Goal: Task Accomplishment & Management: Use online tool/utility

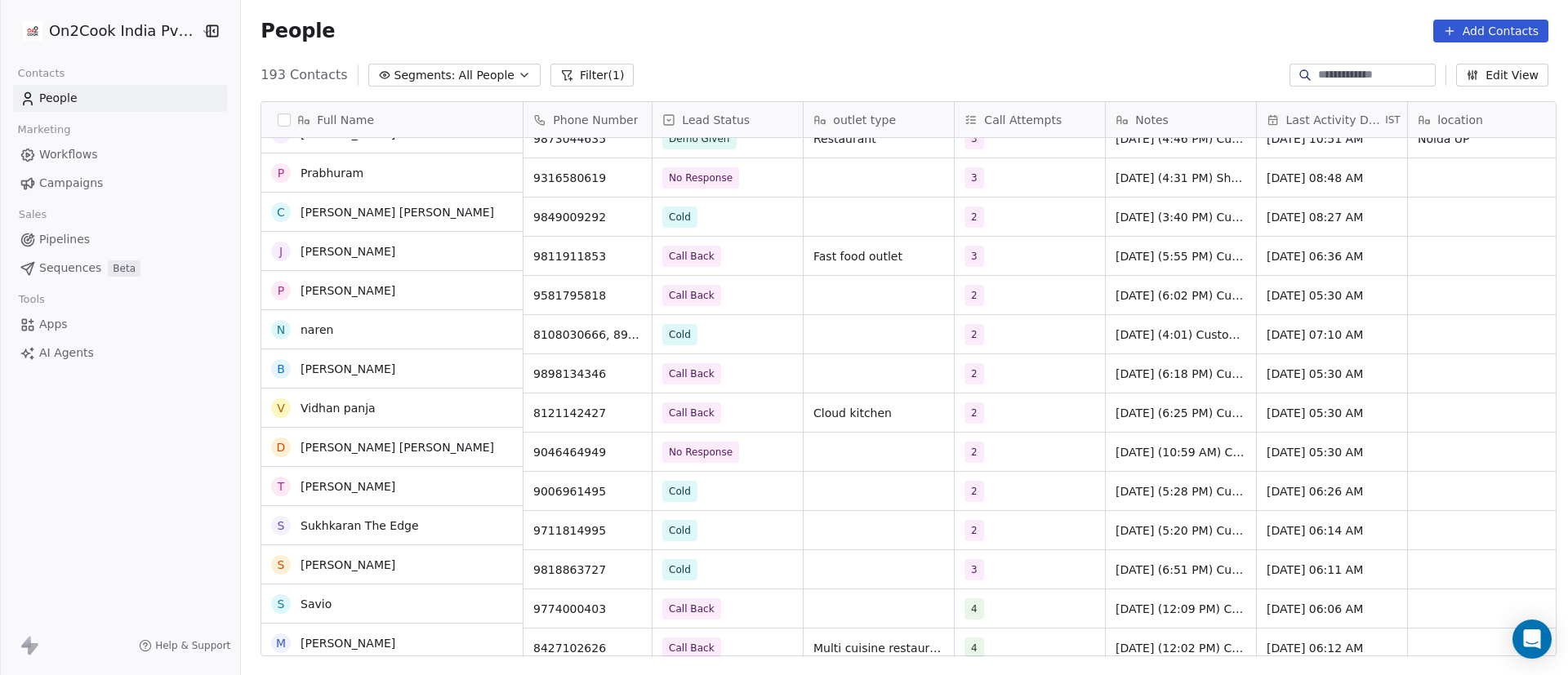
scroll to position [6800, 0]
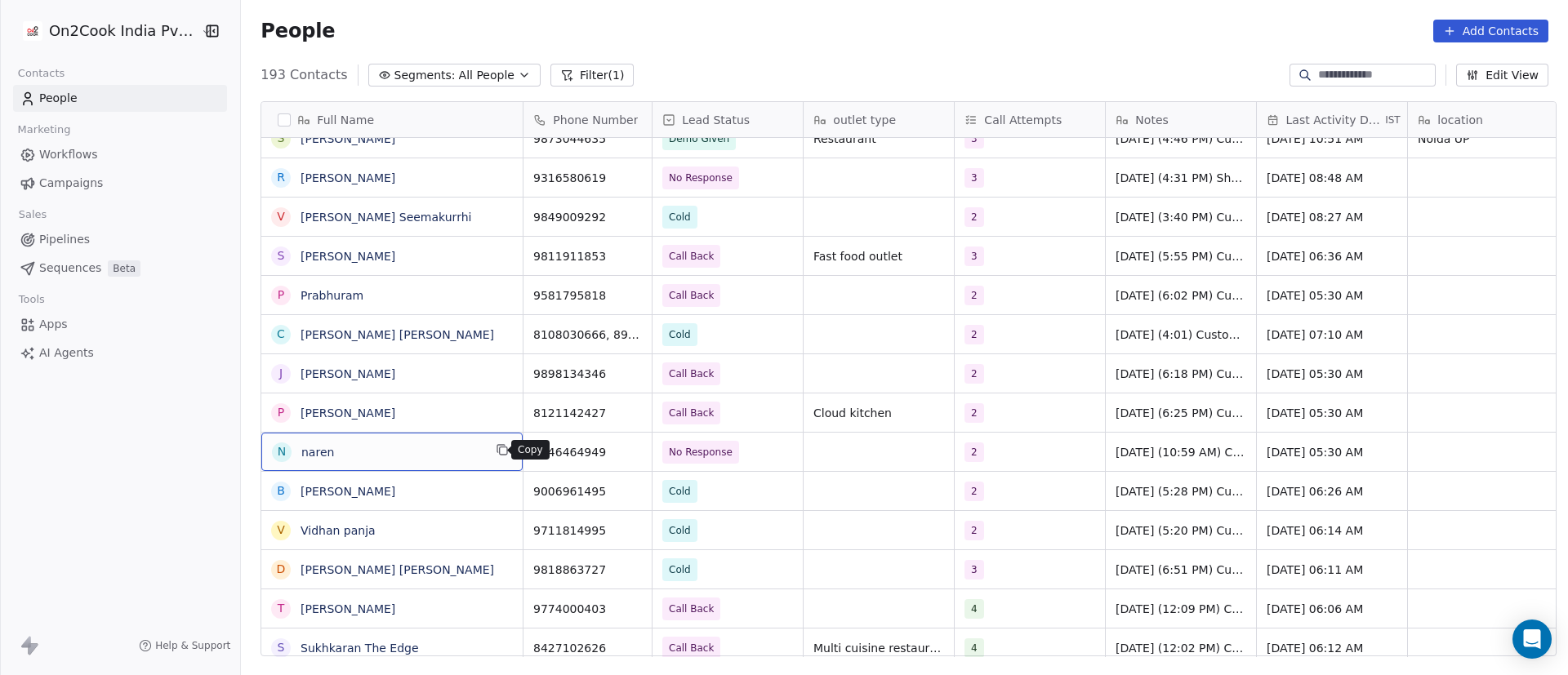
click at [500, 452] on icon "grid" at bounding box center [504, 451] width 8 height 8
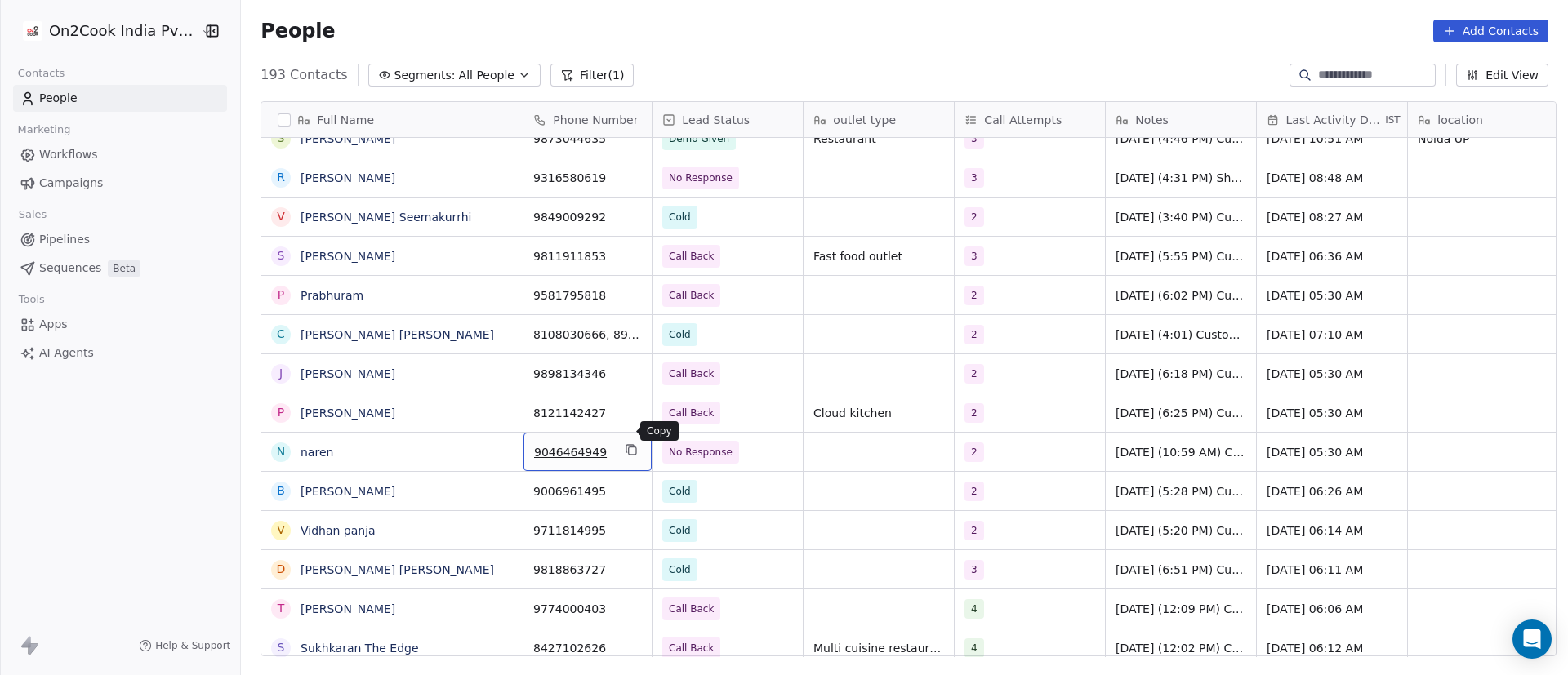
click at [625, 443] on icon "grid" at bounding box center [631, 450] width 13 height 13
click at [732, 441] on span "No Response" at bounding box center [714, 453] width 100 height 23
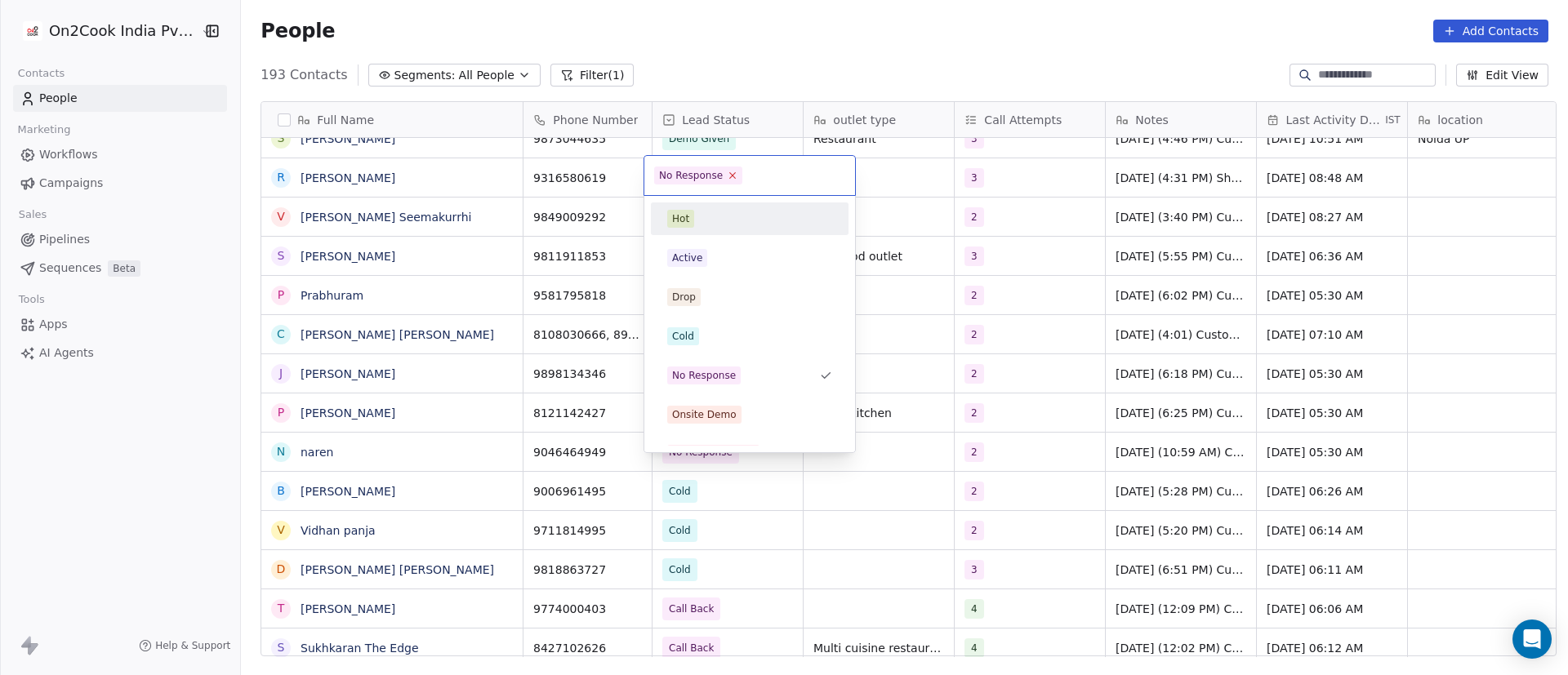
click at [731, 179] on icon at bounding box center [733, 174] width 11 height 11
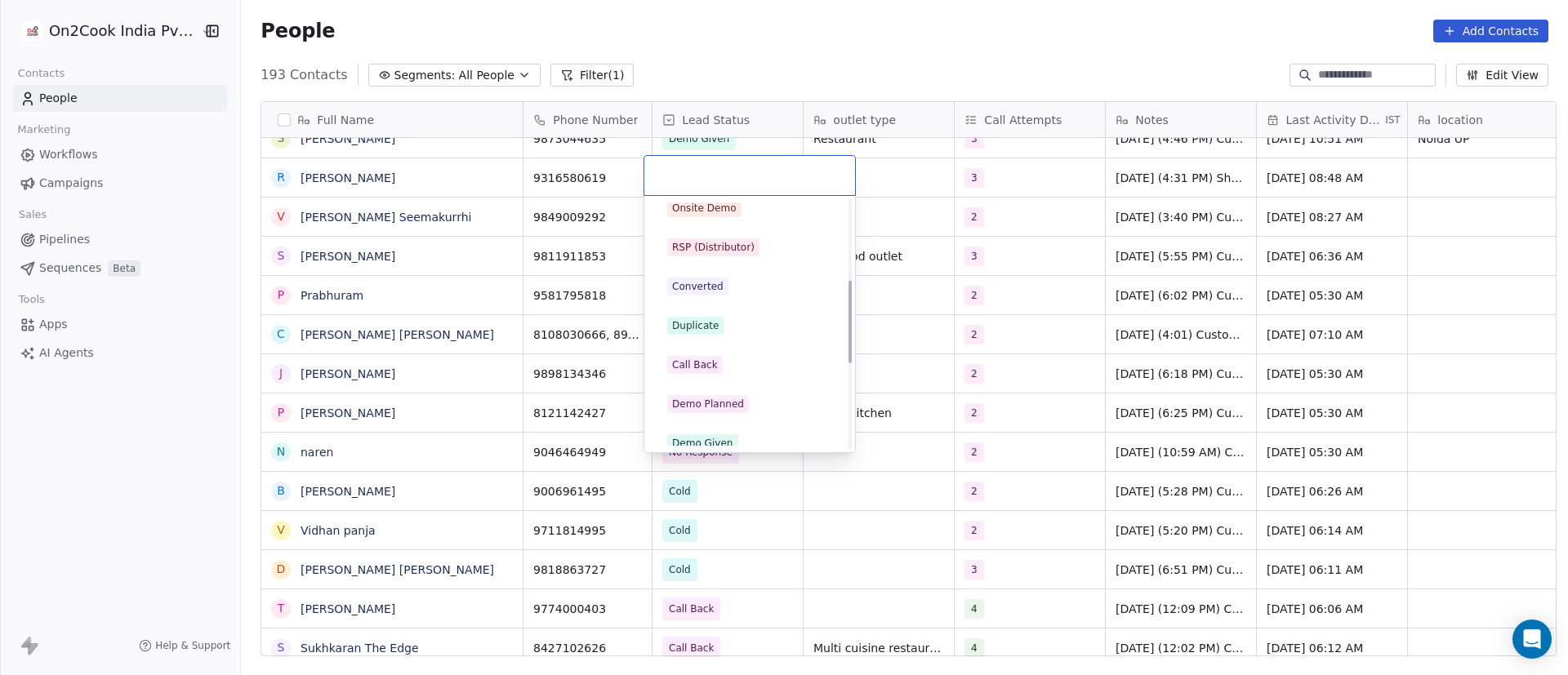
scroll to position [245, 0]
click at [714, 319] on span "Call Back" at bounding box center [695, 326] width 56 height 18
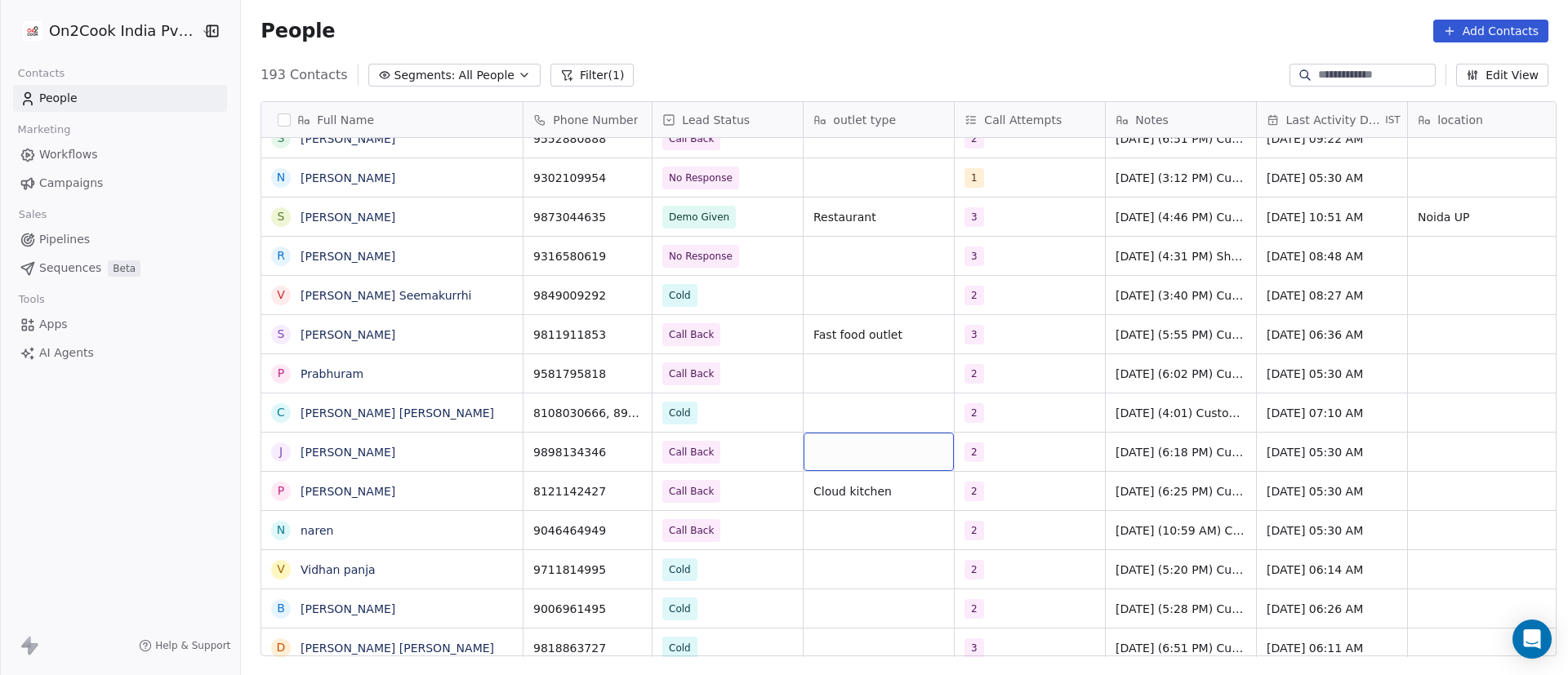
click at [861, 433] on div "grid" at bounding box center [878, 452] width 150 height 38
click at [480, 528] on html "On2Cook India Pvt. Ltd. Contacts People Marketing Workflows Campaigns Sales Pip…" at bounding box center [784, 337] width 1568 height 675
click at [847, 513] on div "grid" at bounding box center [878, 530] width 150 height 38
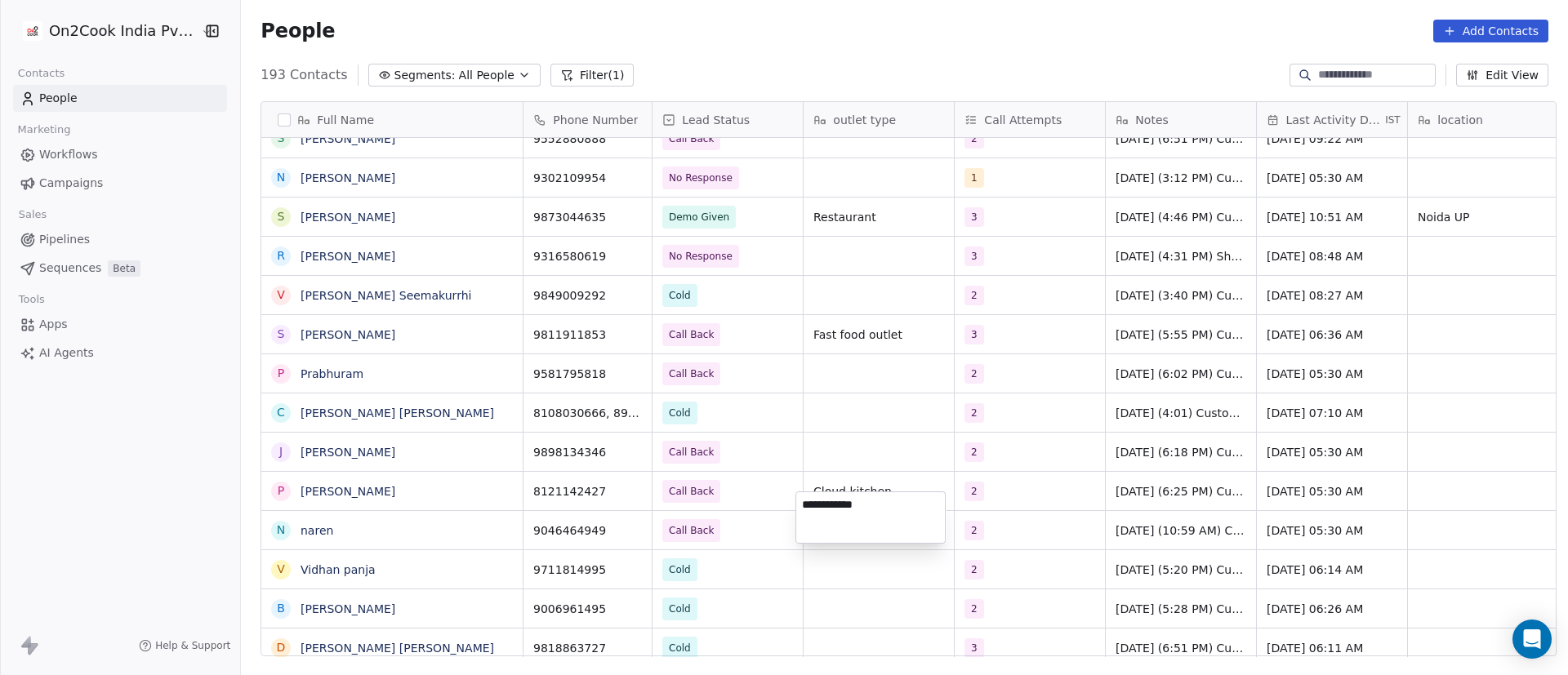
type textarea "**********"
click at [998, 513] on html "On2Cook India Pvt. Ltd. Contacts People Marketing Workflows Campaigns Sales Pip…" at bounding box center [784, 337] width 1568 height 675
click at [1018, 521] on div "2" at bounding box center [1015, 530] width 100 height 19
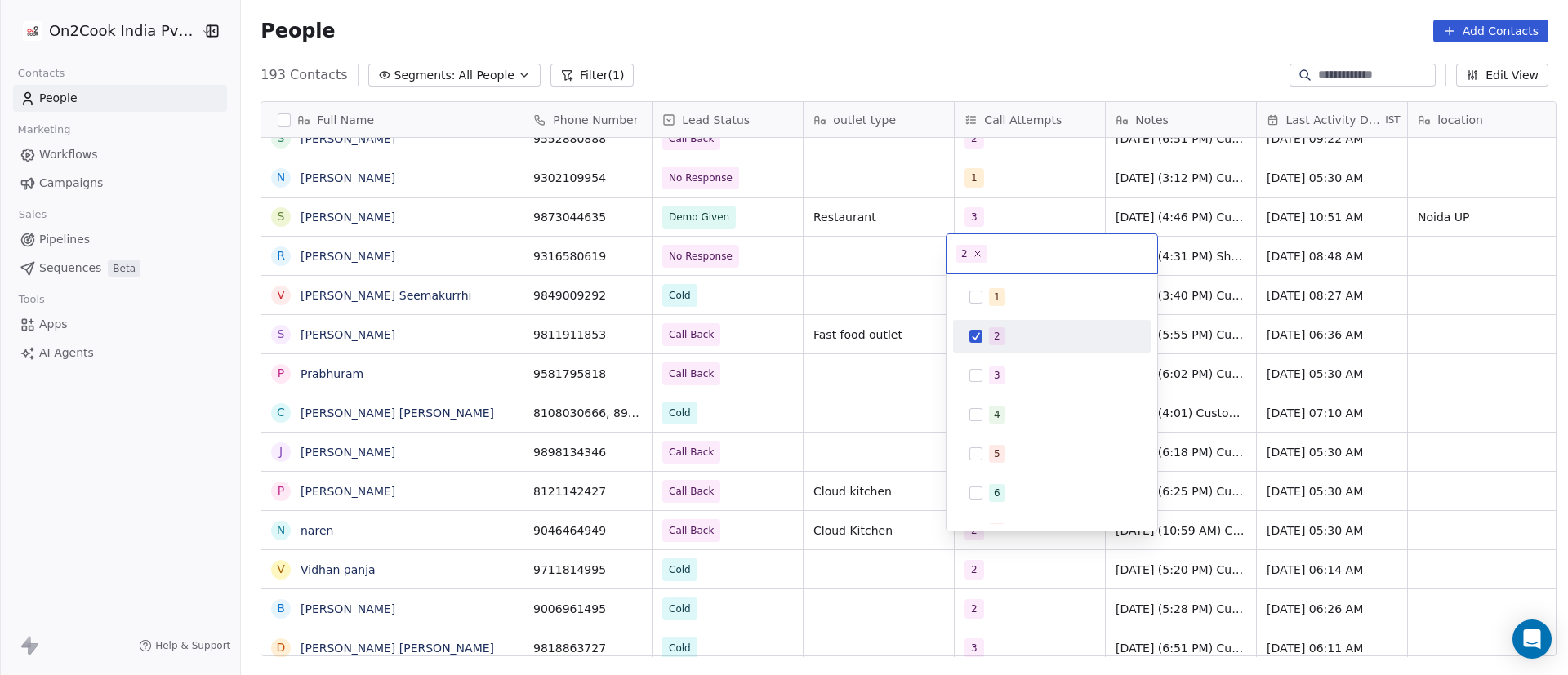
click at [970, 328] on div "2" at bounding box center [1052, 336] width 185 height 26
click at [987, 376] on div "3" at bounding box center [1052, 375] width 185 height 26
click at [1247, 524] on html "On2Cook India Pvt. Ltd. Contacts People Marketing Workflows Campaigns Sales Pip…" at bounding box center [784, 337] width 1568 height 675
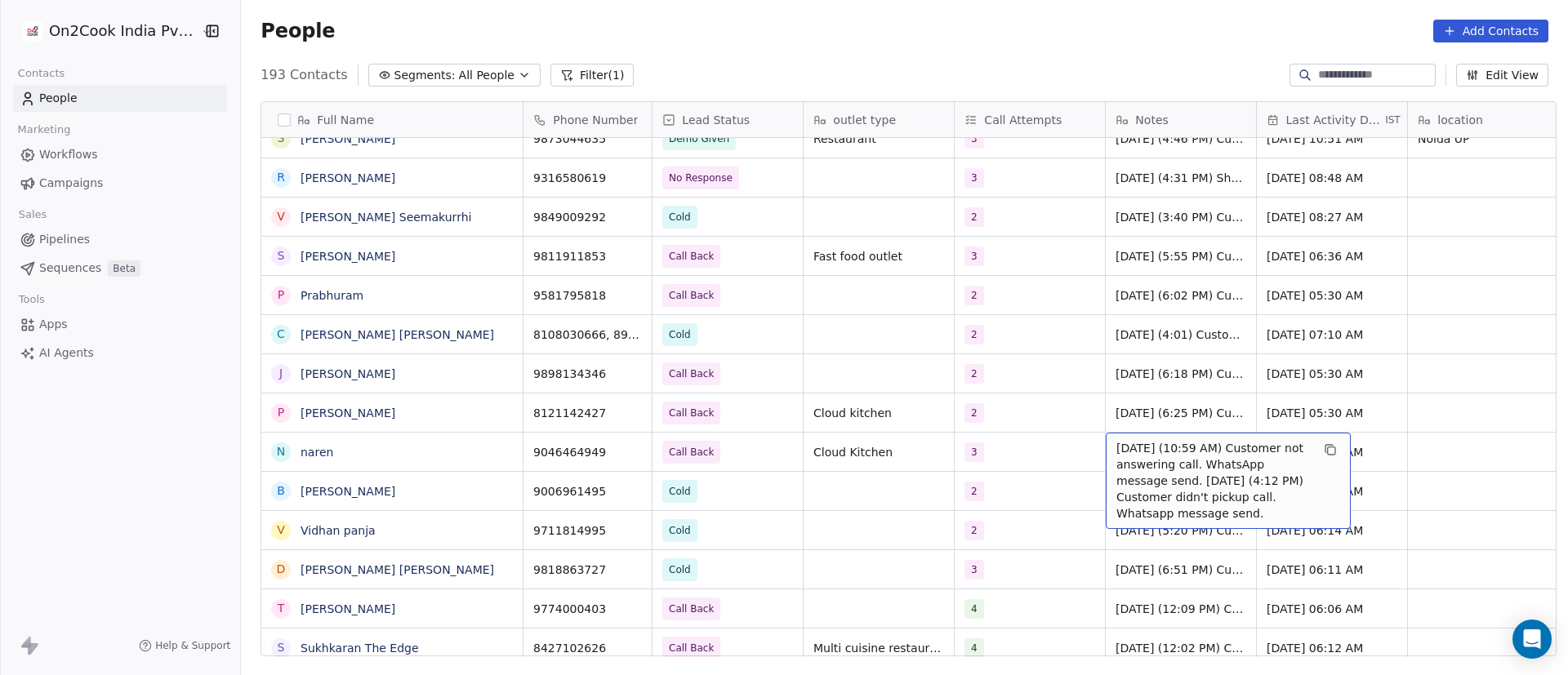
click at [1129, 440] on span "[DATE] (10:59 AM) Customer not answering call. WhatsApp message send. [DATE] (4…" at bounding box center [1214, 481] width 194 height 81
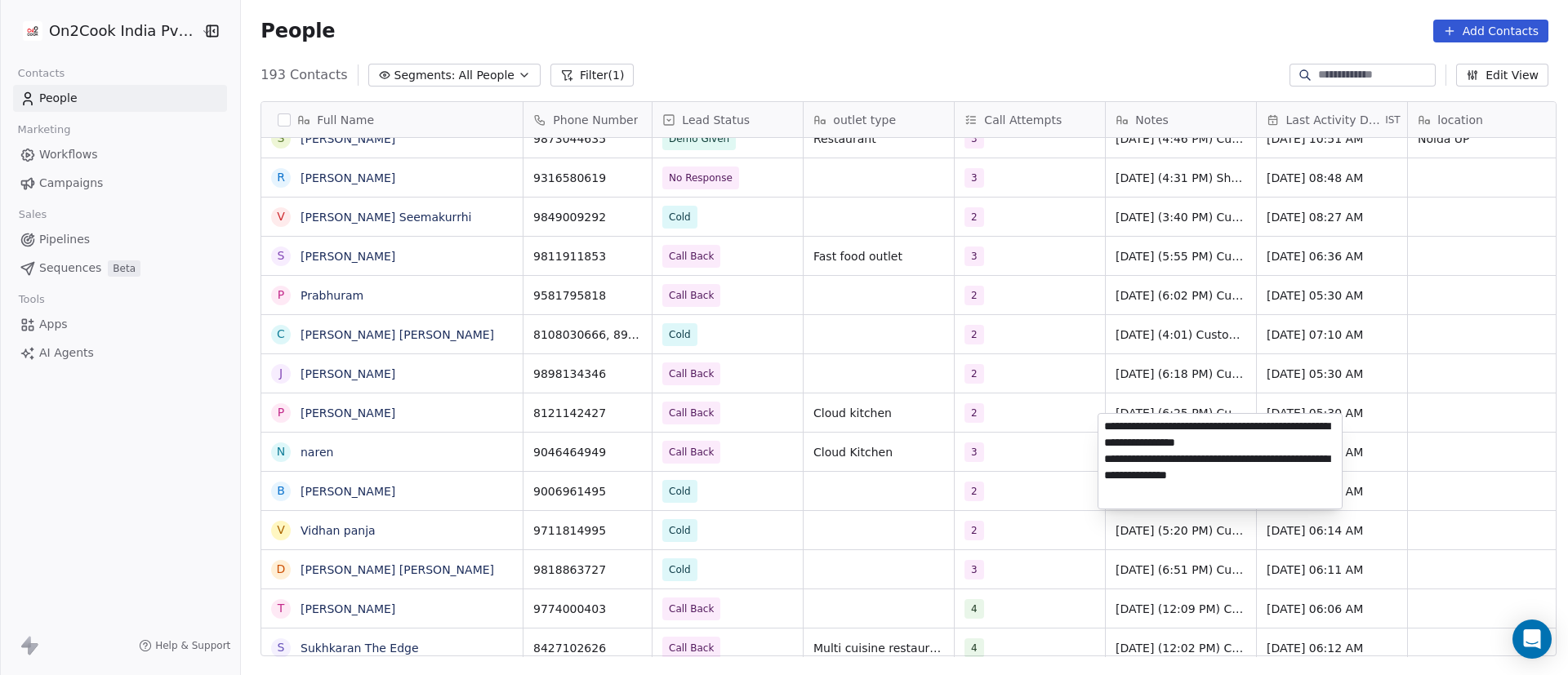
click at [1106, 429] on textarea "**********" at bounding box center [1220, 461] width 243 height 95
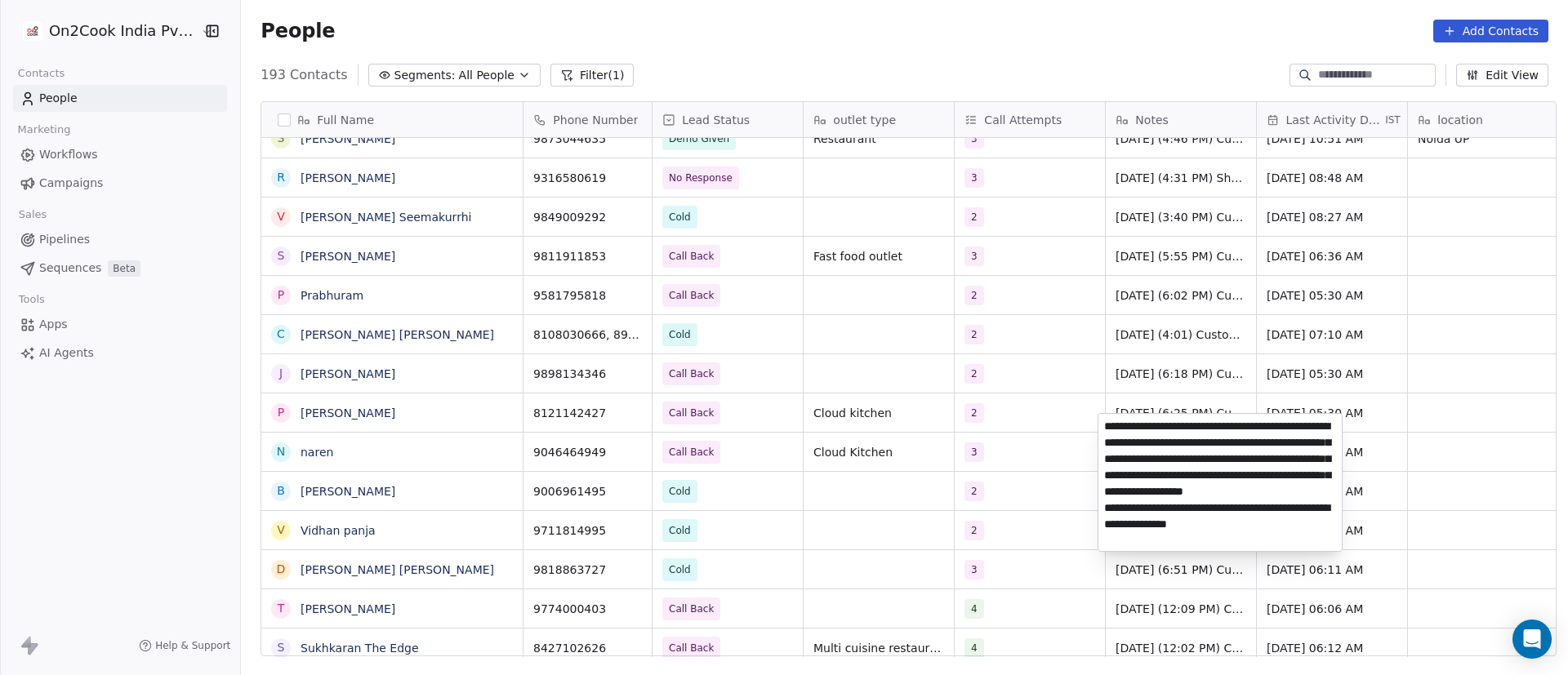
type textarea "**********"
click at [990, 488] on html "On2Cook India Pvt. Ltd. Contacts People Marketing Workflows Campaigns Sales Pip…" at bounding box center [784, 337] width 1568 height 675
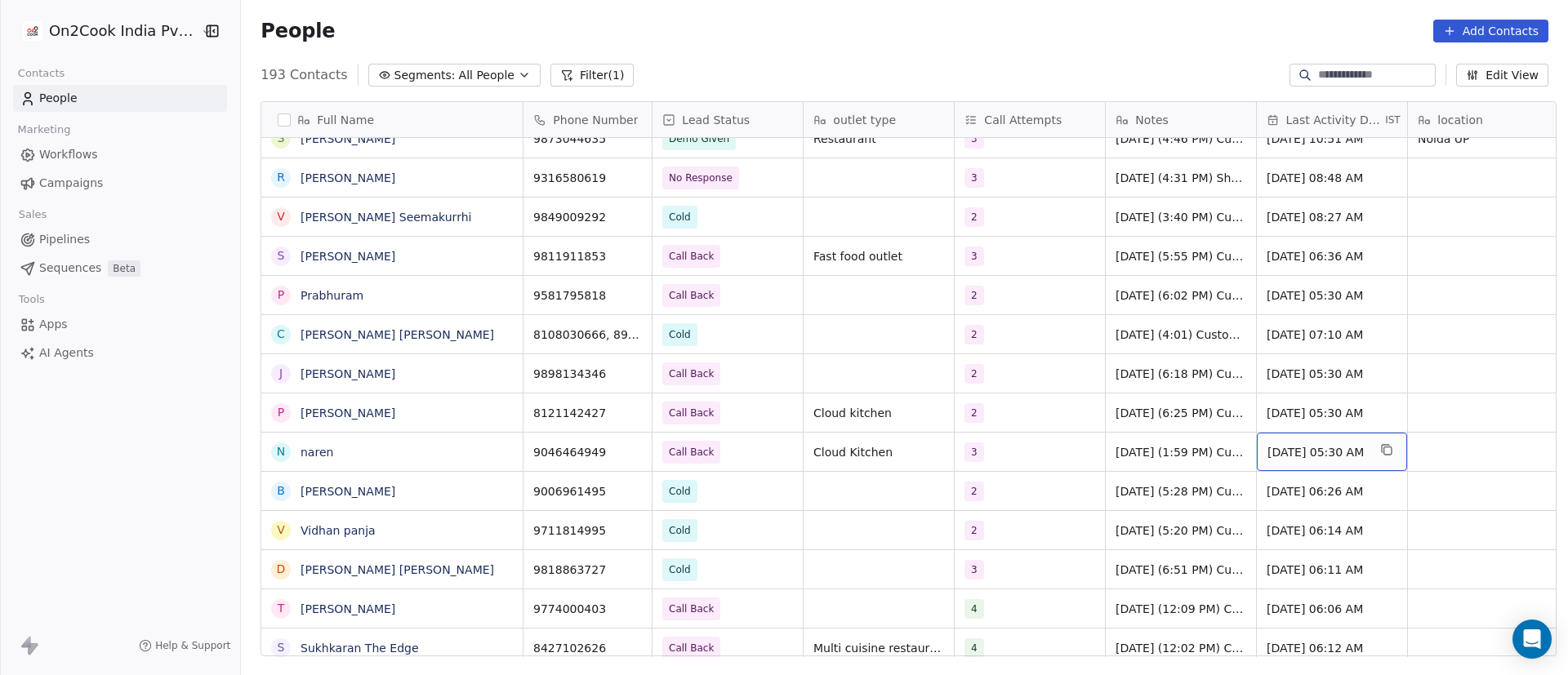
click at [1313, 444] on span "[DATE] 05:30 AM" at bounding box center [1318, 452] width 100 height 16
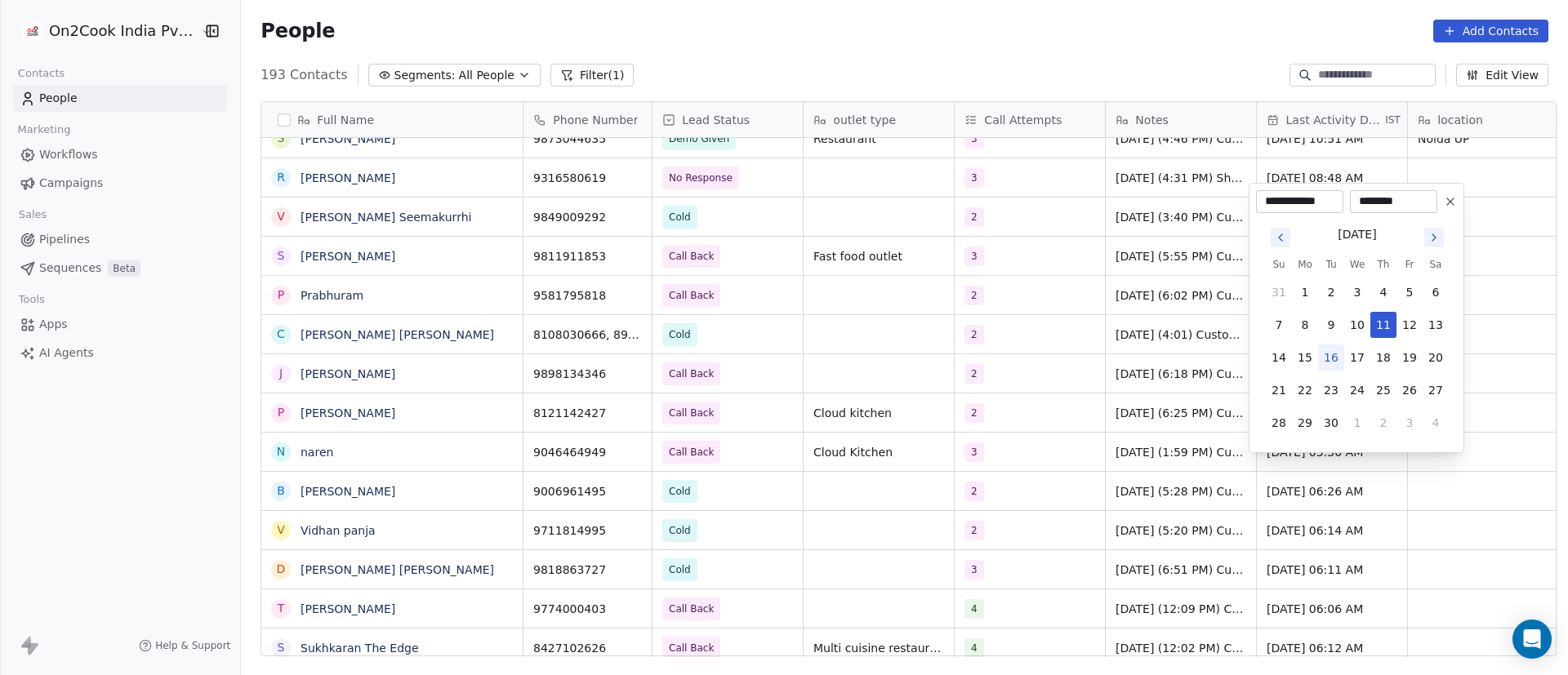
click at [1333, 358] on button "16" at bounding box center [1330, 357] width 26 height 26
type input "**********"
click at [1454, 464] on html "On2Cook India Pvt. Ltd. Contacts People Marketing Workflows Campaigns Sales Pip…" at bounding box center [784, 337] width 1568 height 675
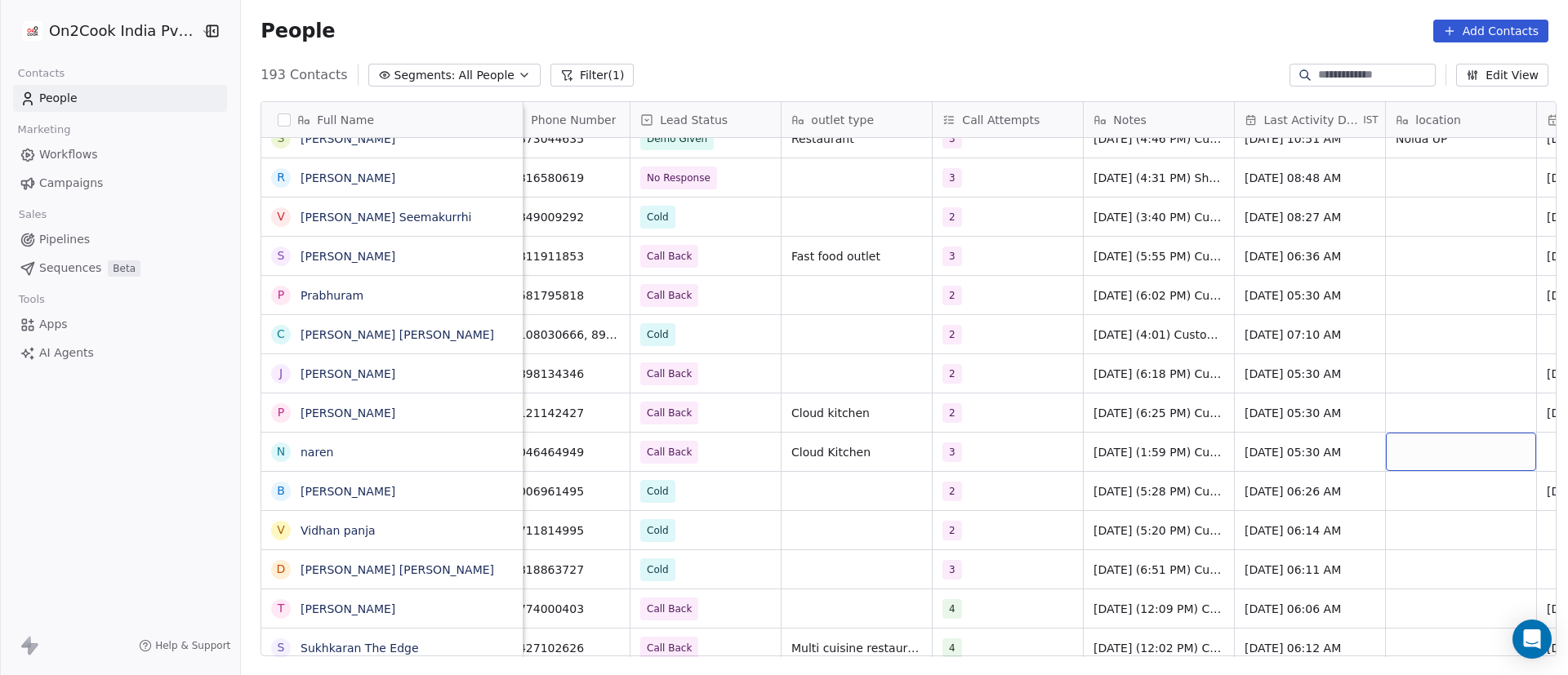
scroll to position [19, 173]
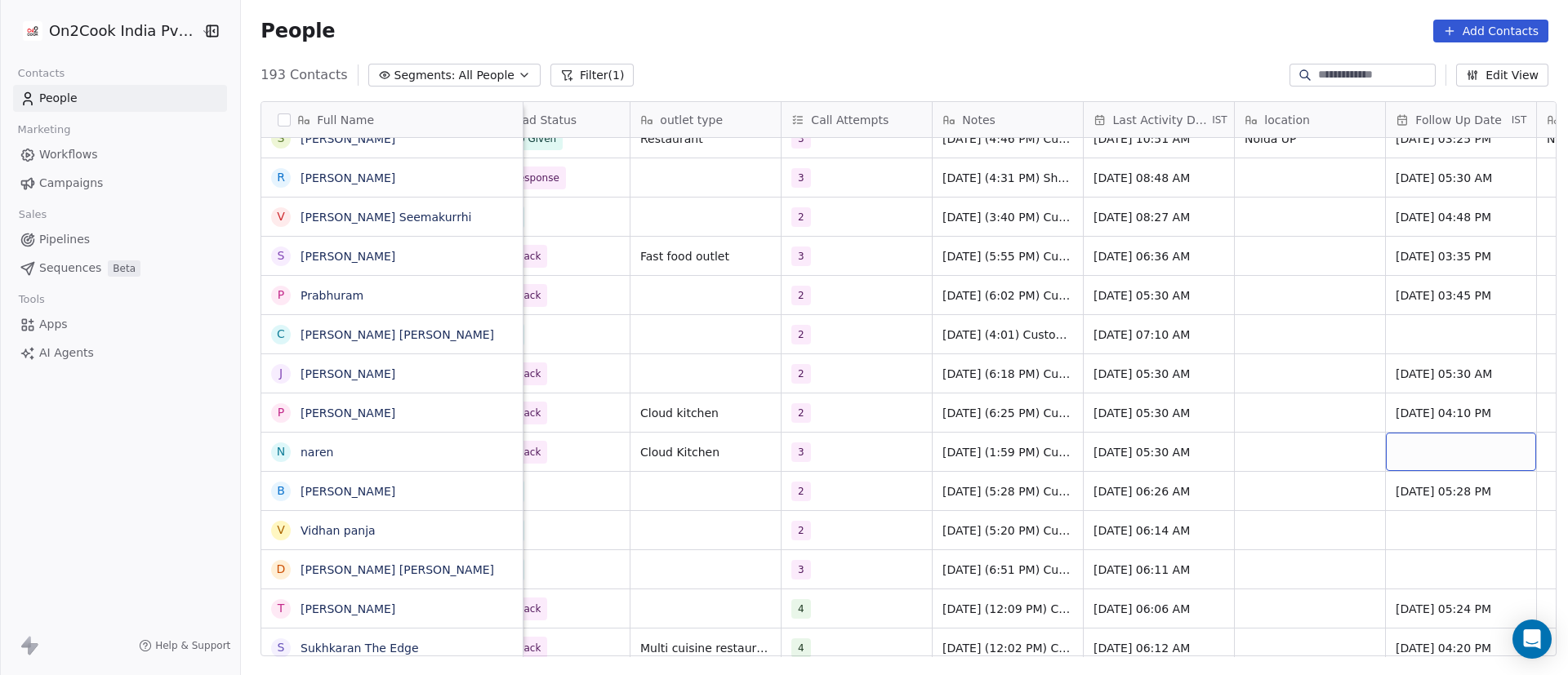
click at [1439, 443] on div "grid" at bounding box center [1461, 452] width 150 height 38
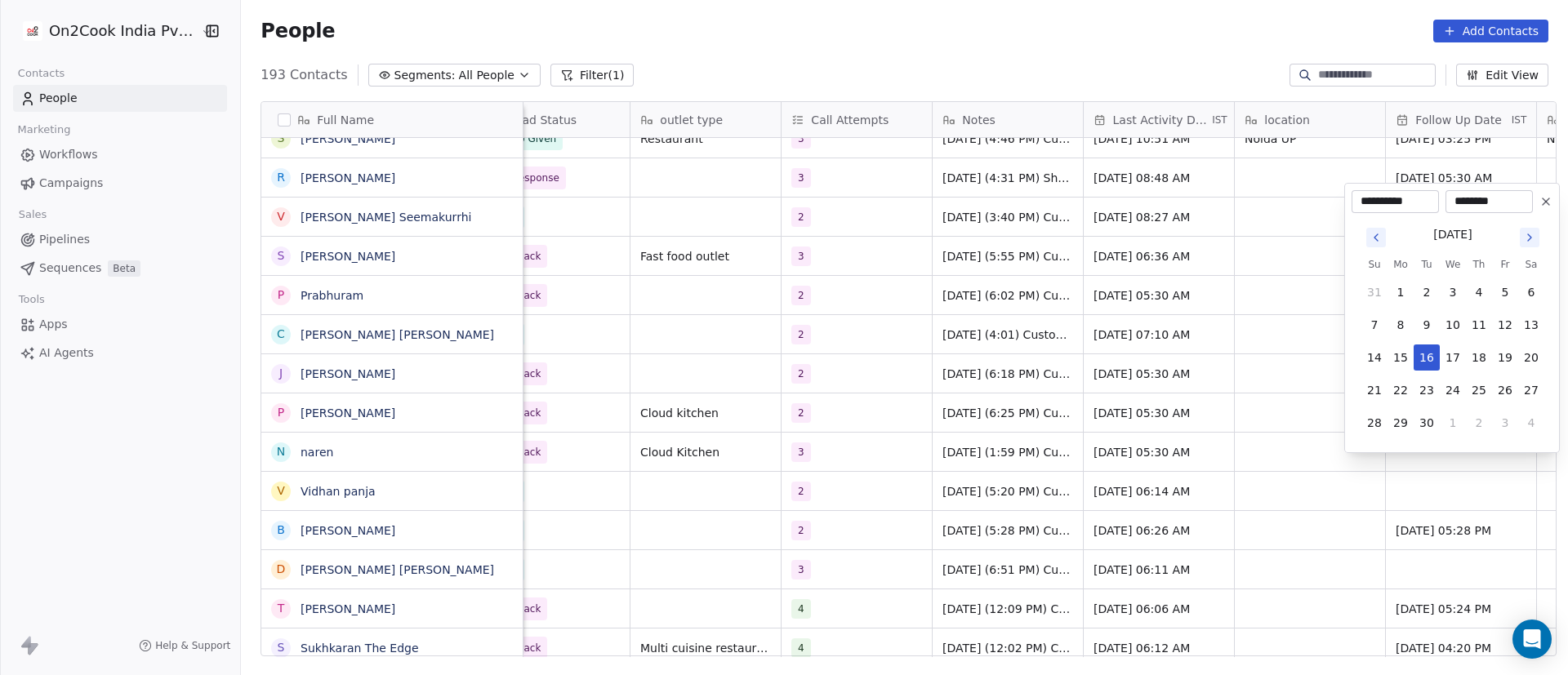
click at [361, 463] on html "On2Cook India Pvt. Ltd. Contacts People Marketing Workflows Campaigns Sales Pip…" at bounding box center [784, 337] width 1568 height 675
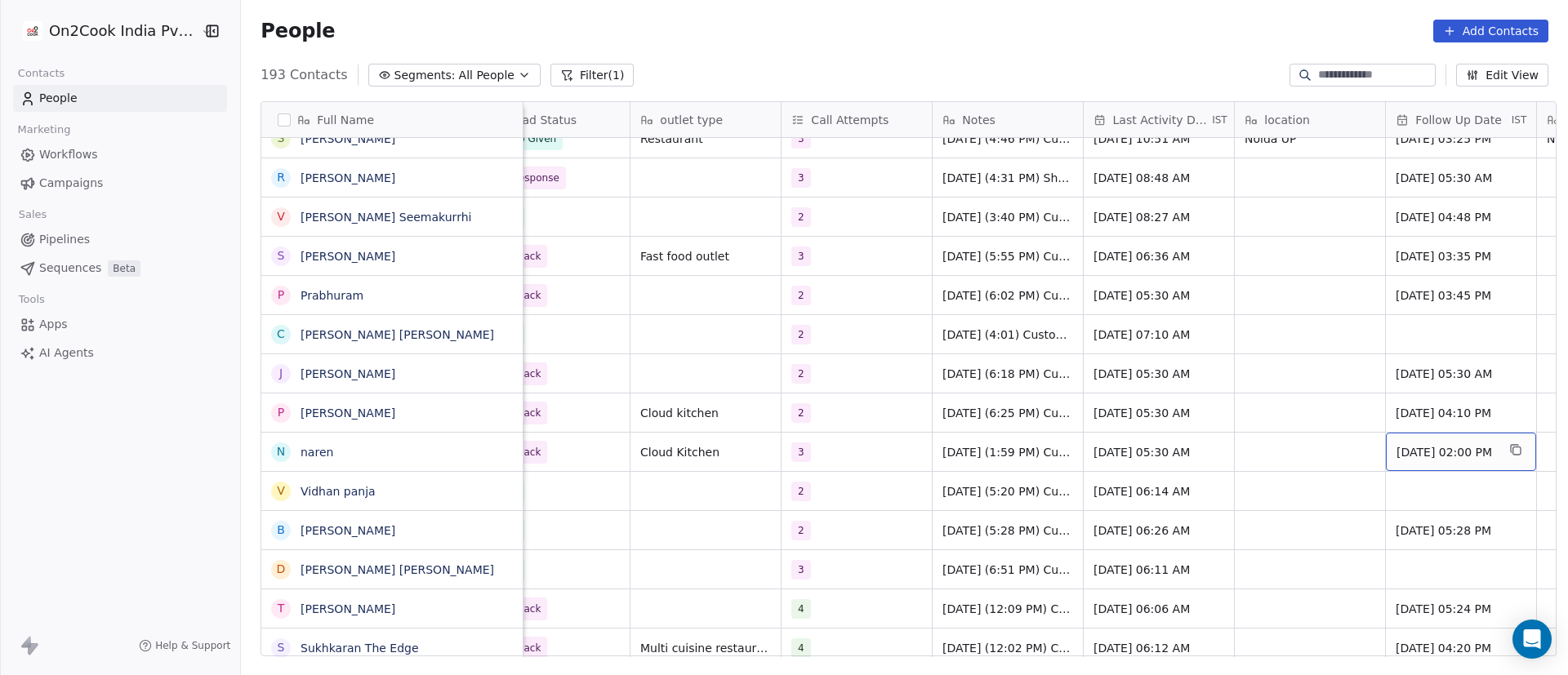
click at [1442, 444] on span "[DATE] 02:00 PM" at bounding box center [1446, 452] width 100 height 16
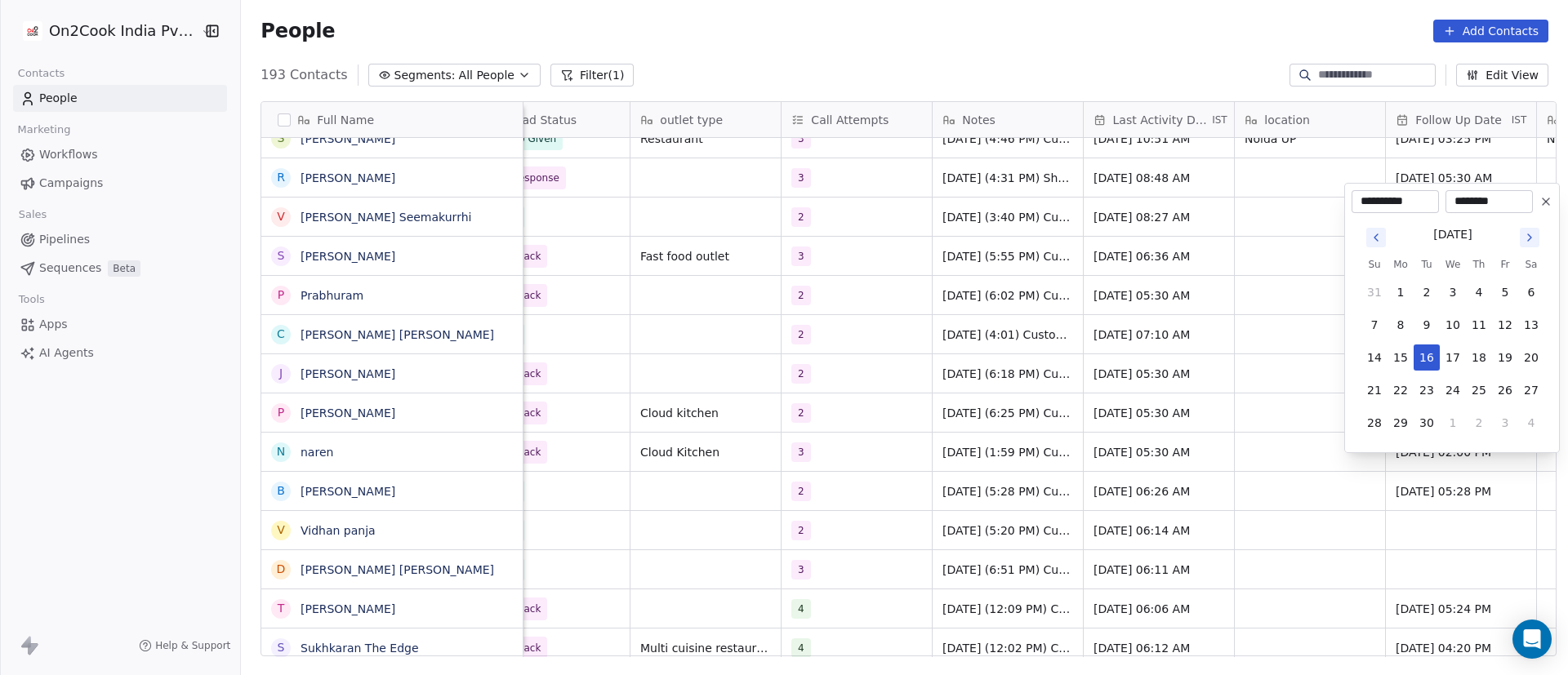
click at [1527, 241] on icon "Go to next month" at bounding box center [1531, 237] width 13 height 13
click at [1443, 294] on button "1" at bounding box center [1453, 292] width 26 height 26
type input "**********"
click at [1029, 425] on html "On2Cook India Pvt. Ltd. Contacts People Marketing Workflows Campaigns Sales Pip…" at bounding box center [784, 337] width 1568 height 675
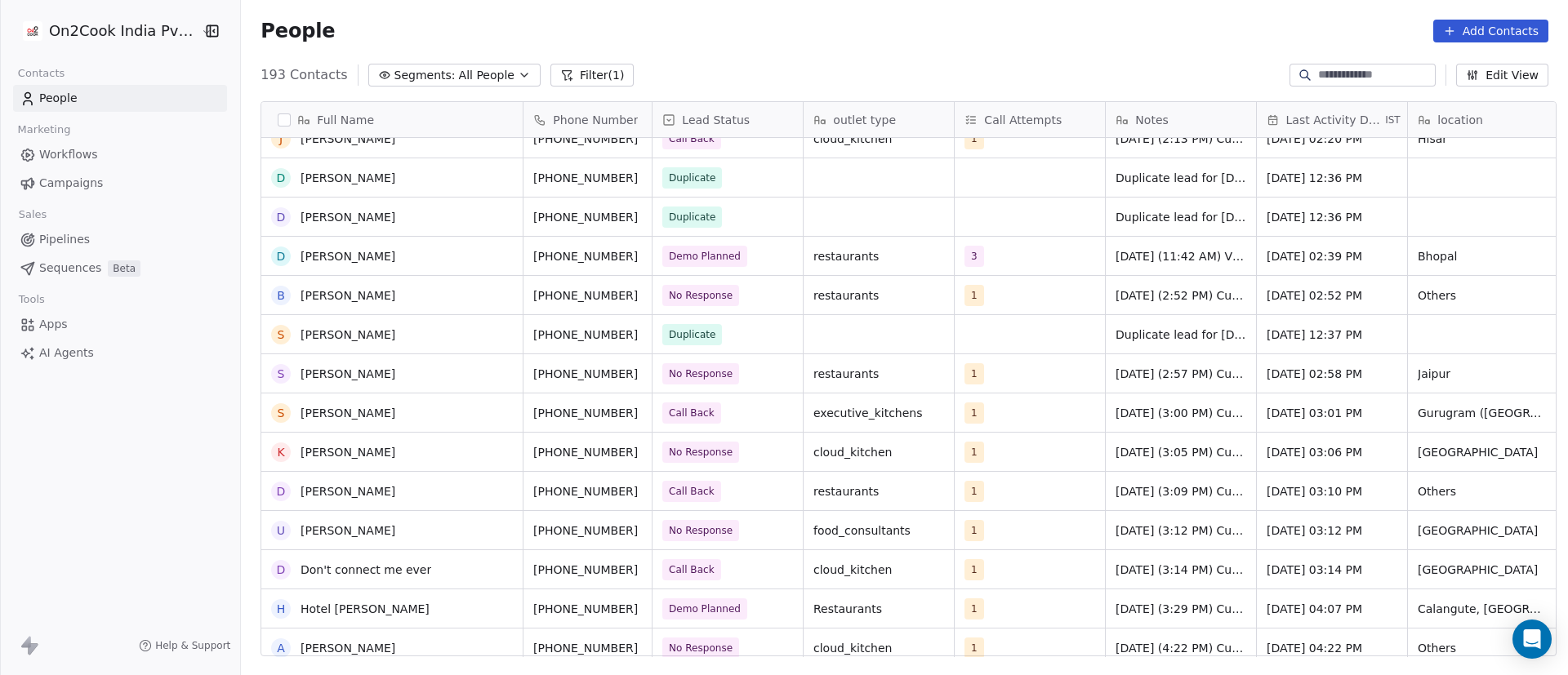
scroll to position [0, 0]
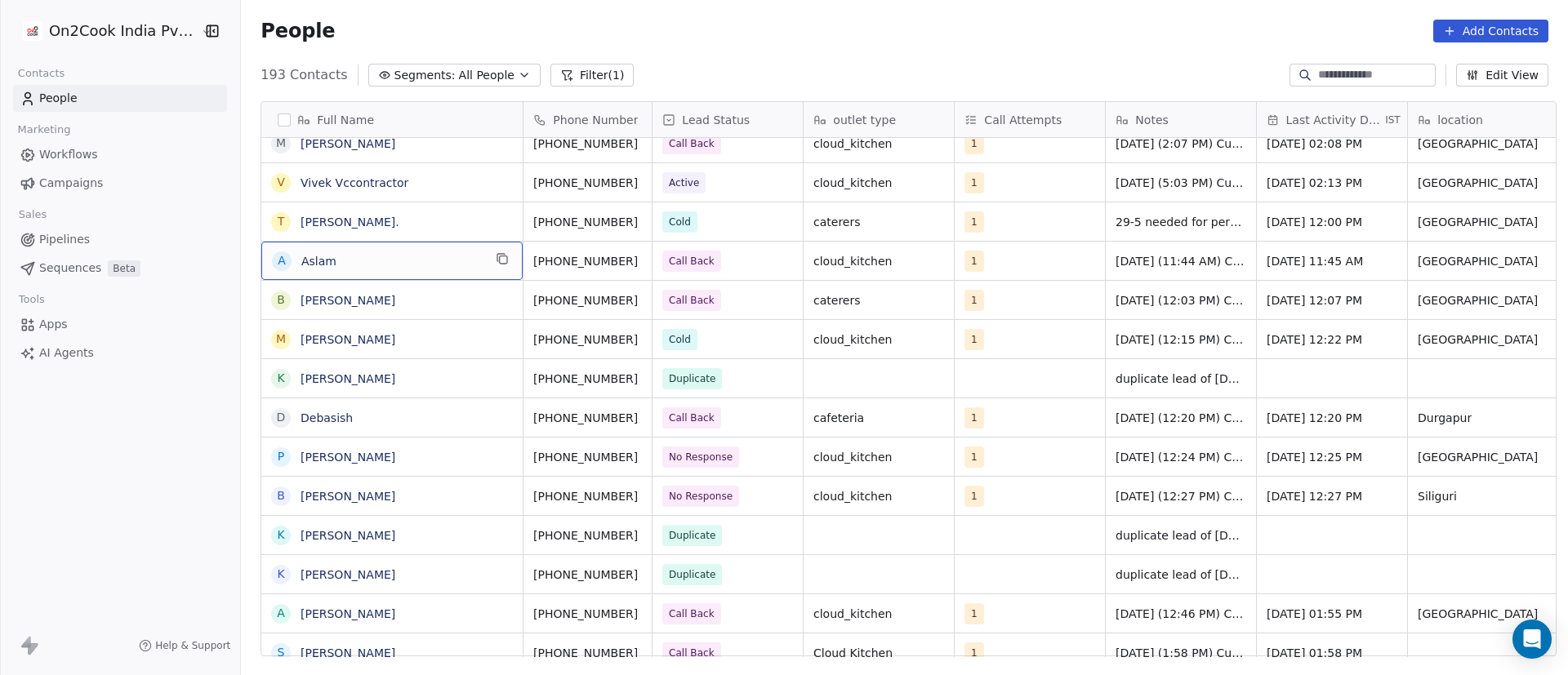
click at [438, 263] on span "Aslam" at bounding box center [392, 260] width 181 height 16
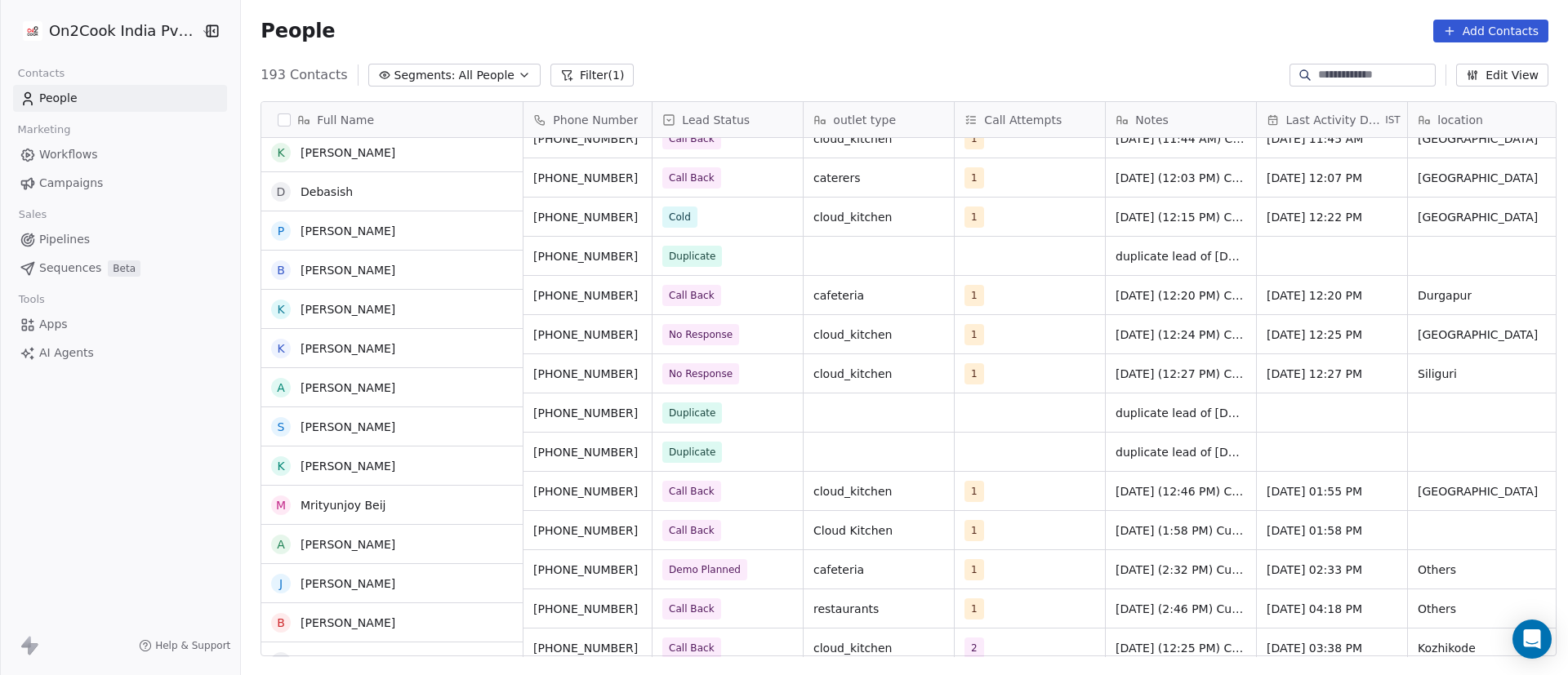
scroll to position [1592, 0]
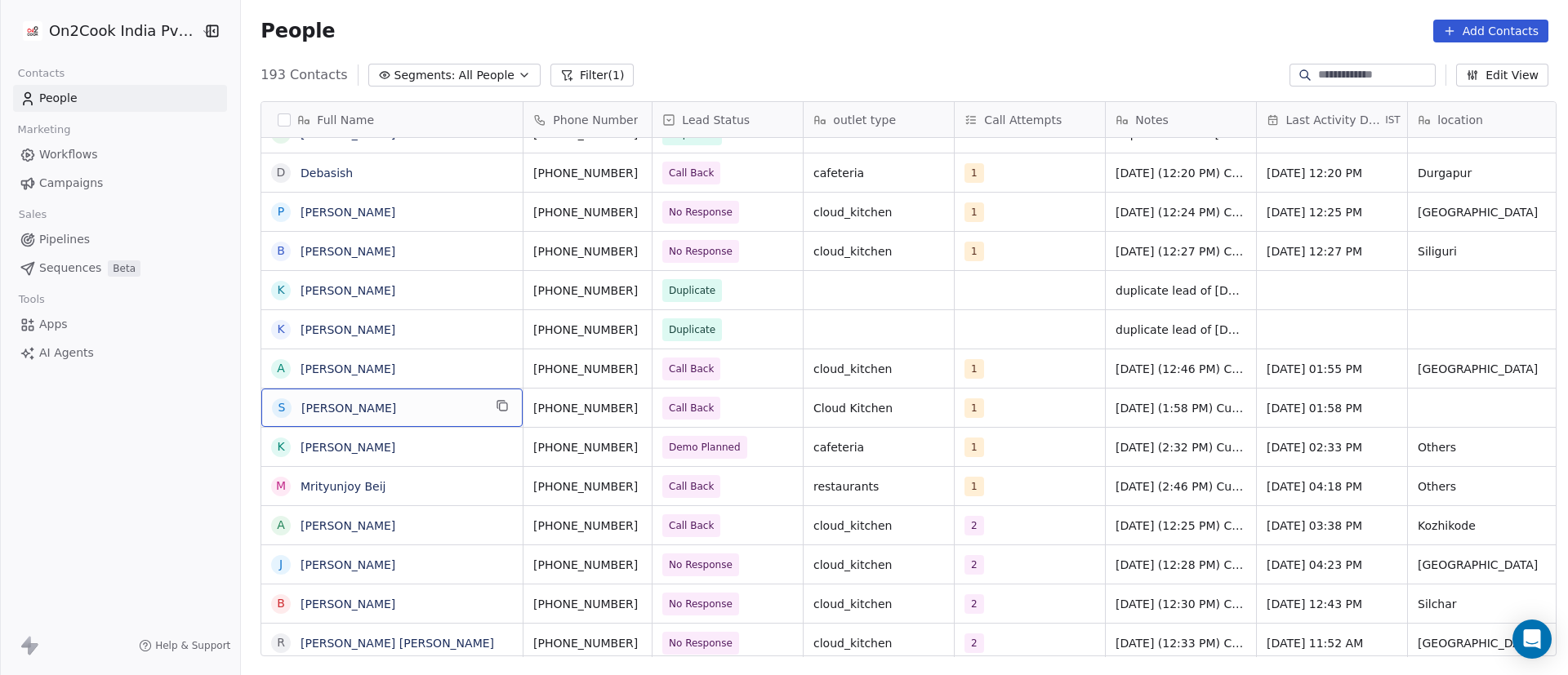
click at [505, 408] on div "S [PERSON_NAME]" at bounding box center [392, 408] width 261 height 38
click at [500, 410] on icon "grid" at bounding box center [504, 407] width 8 height 8
click at [649, 413] on button "grid" at bounding box center [659, 406] width 19 height 19
click at [444, 408] on span "[PERSON_NAME]" at bounding box center [392, 408] width 181 height 16
click at [740, 405] on span "Call Back" at bounding box center [714, 408] width 100 height 23
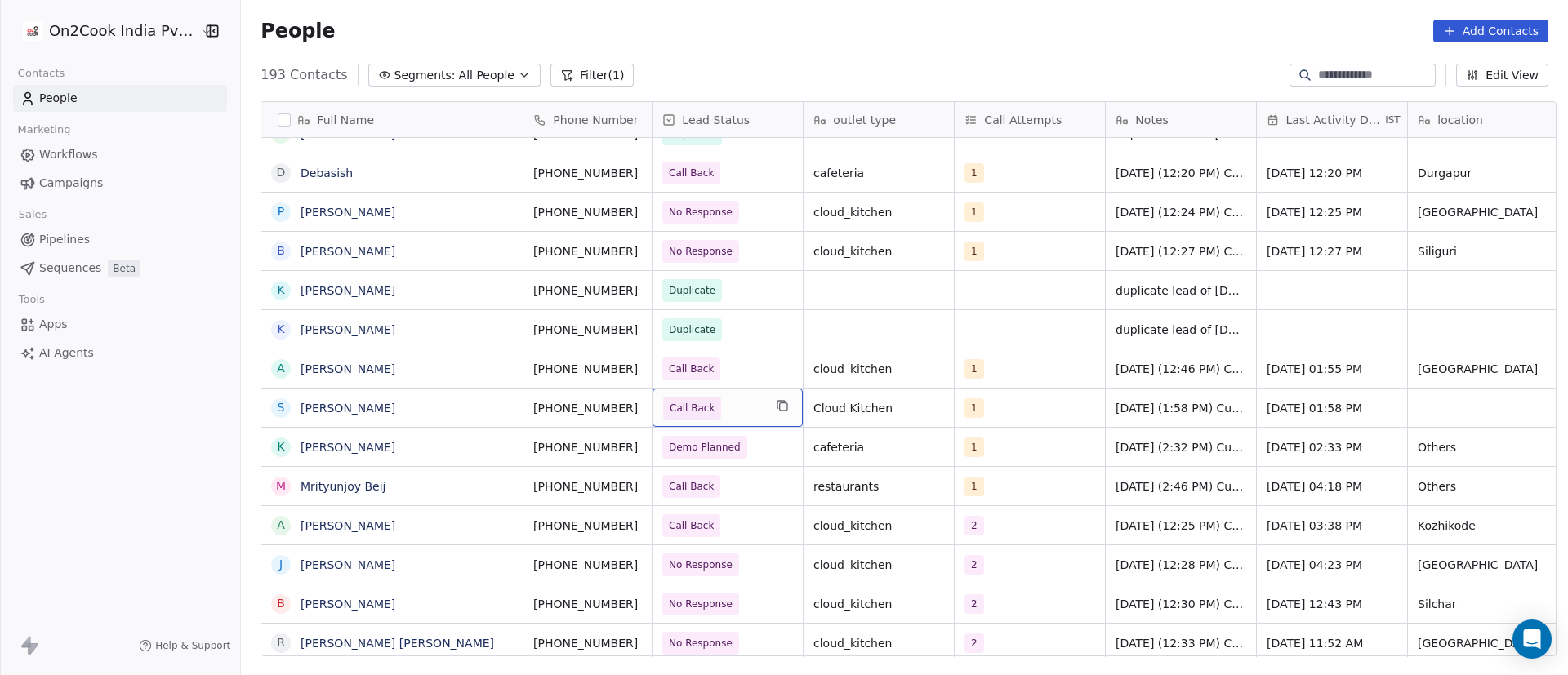
click at [740, 405] on span "Call Back" at bounding box center [714, 408] width 100 height 23
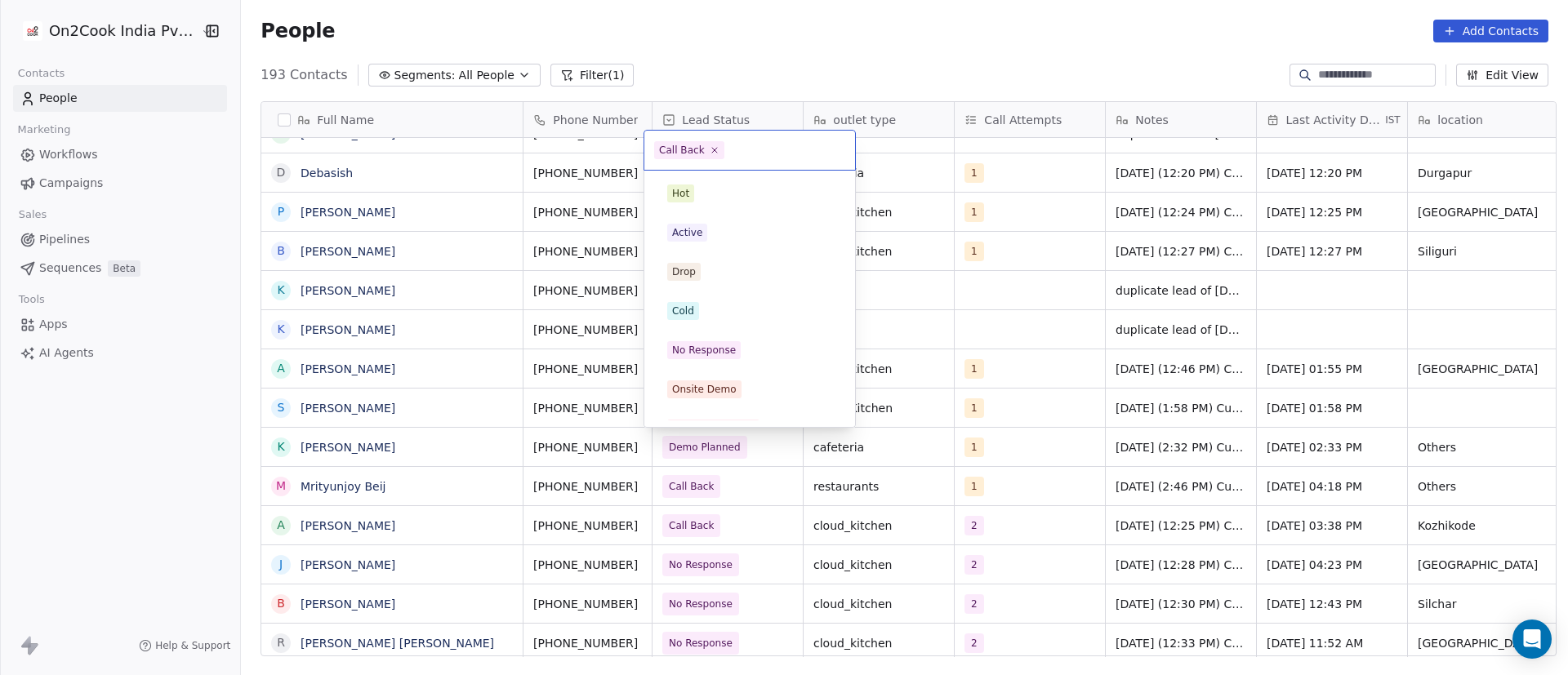
scroll to position [142, 0]
click at [709, 146] on icon at bounding box center [714, 149] width 11 height 11
click at [747, 343] on div "No Response" at bounding box center [750, 349] width 165 height 18
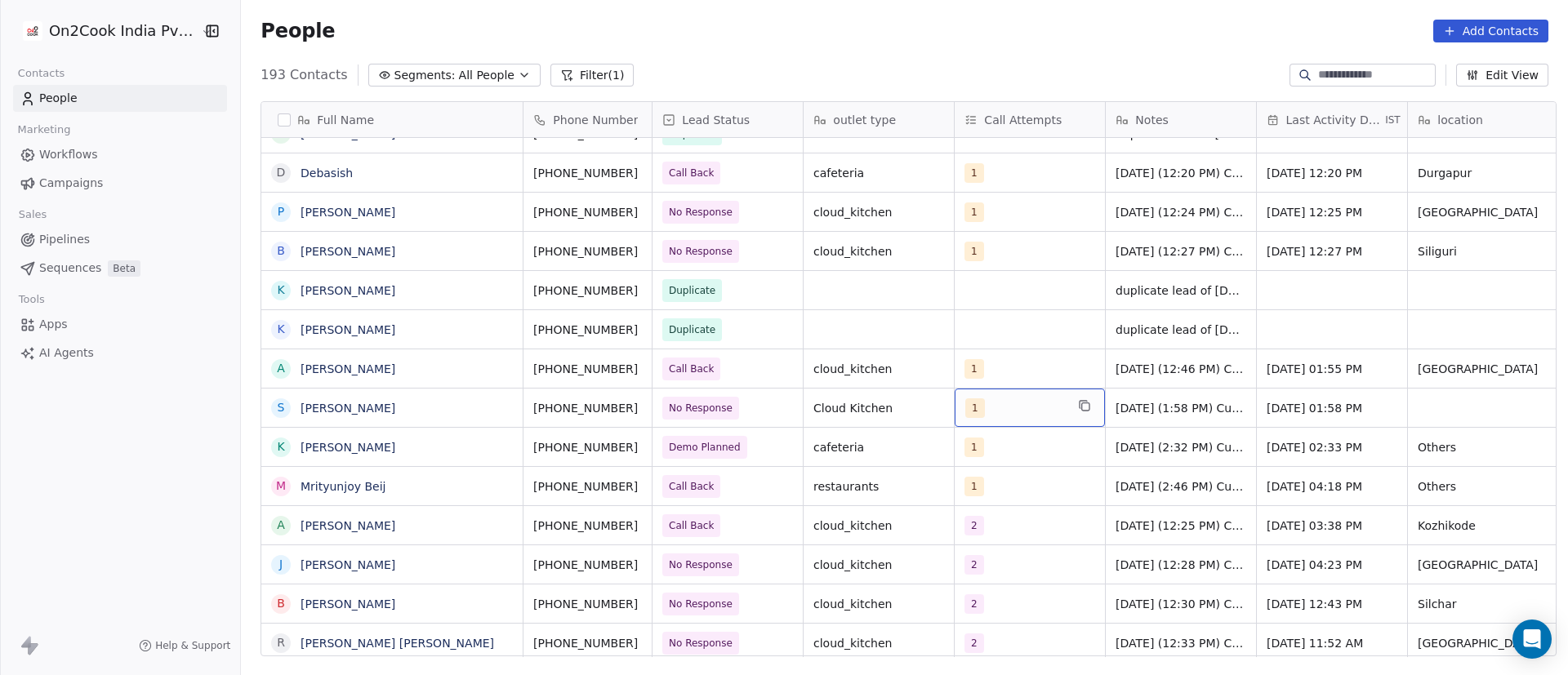
click at [1004, 410] on div "1" at bounding box center [1015, 408] width 100 height 19
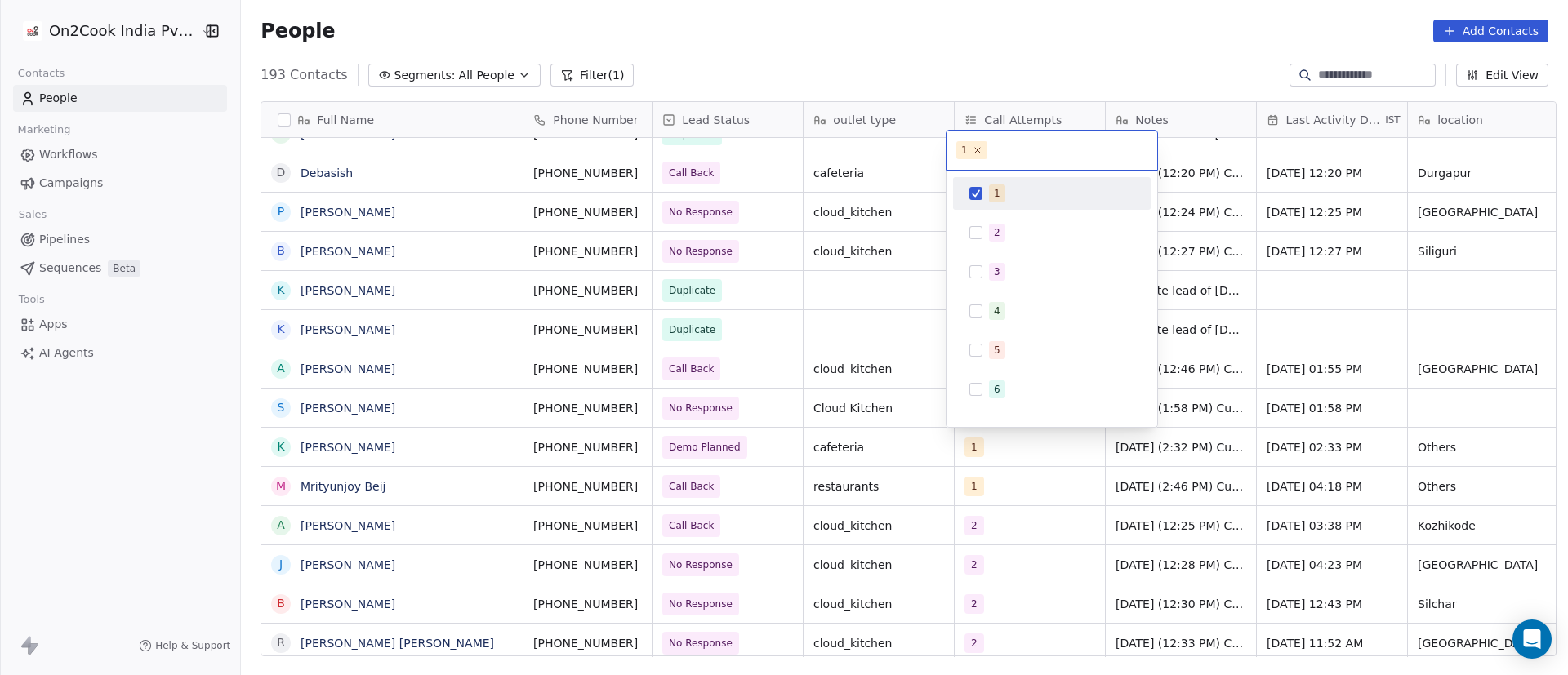
click at [975, 195] on button "Suggestions" at bounding box center [976, 193] width 13 height 13
click at [975, 234] on button "Suggestions" at bounding box center [976, 233] width 13 height 13
click at [1224, 394] on html "On2Cook India Pvt. Ltd. Contacts People Marketing Workflows Campaigns Sales Pip…" at bounding box center [784, 337] width 1568 height 675
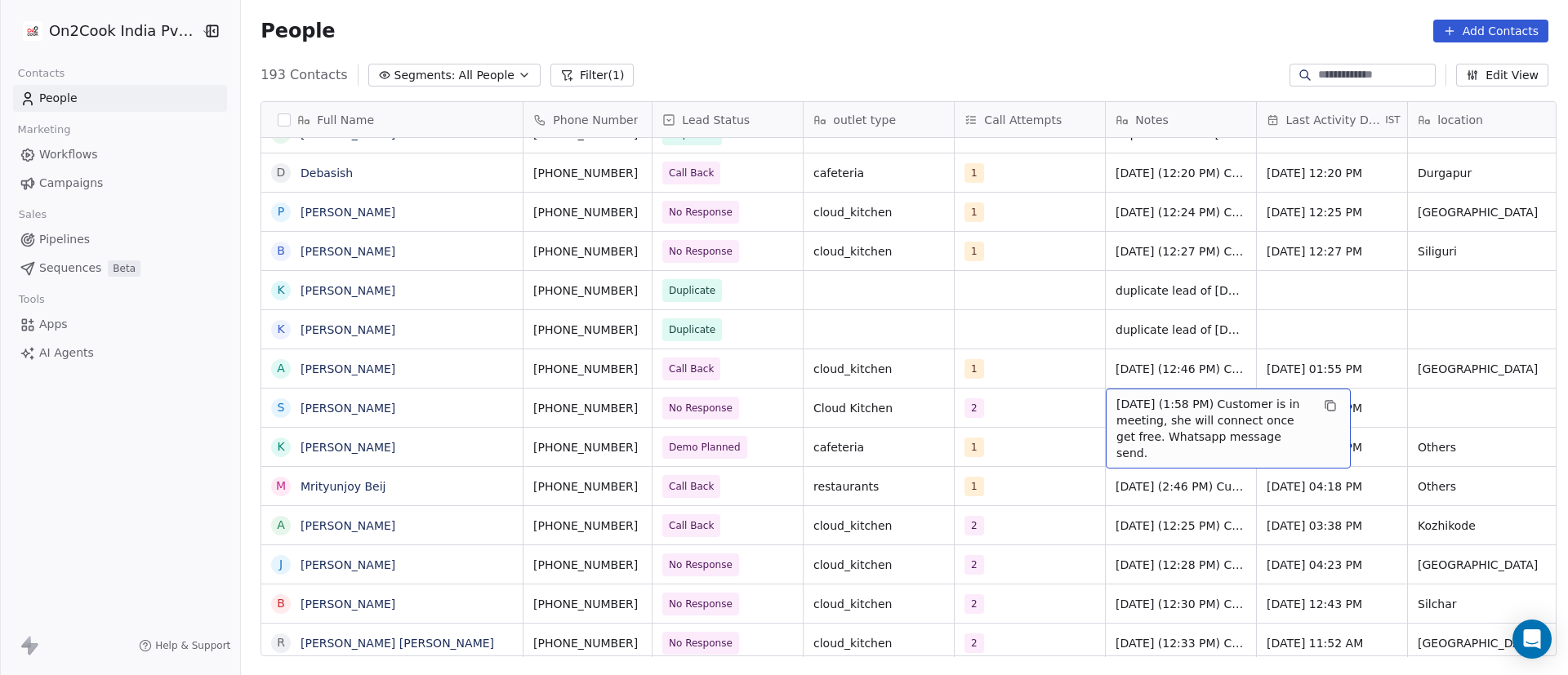
click at [1179, 412] on span "[DATE] (1:58 PM) Customer is in meeting, she will connect once get free. Whatsa…" at bounding box center [1214, 429] width 194 height 65
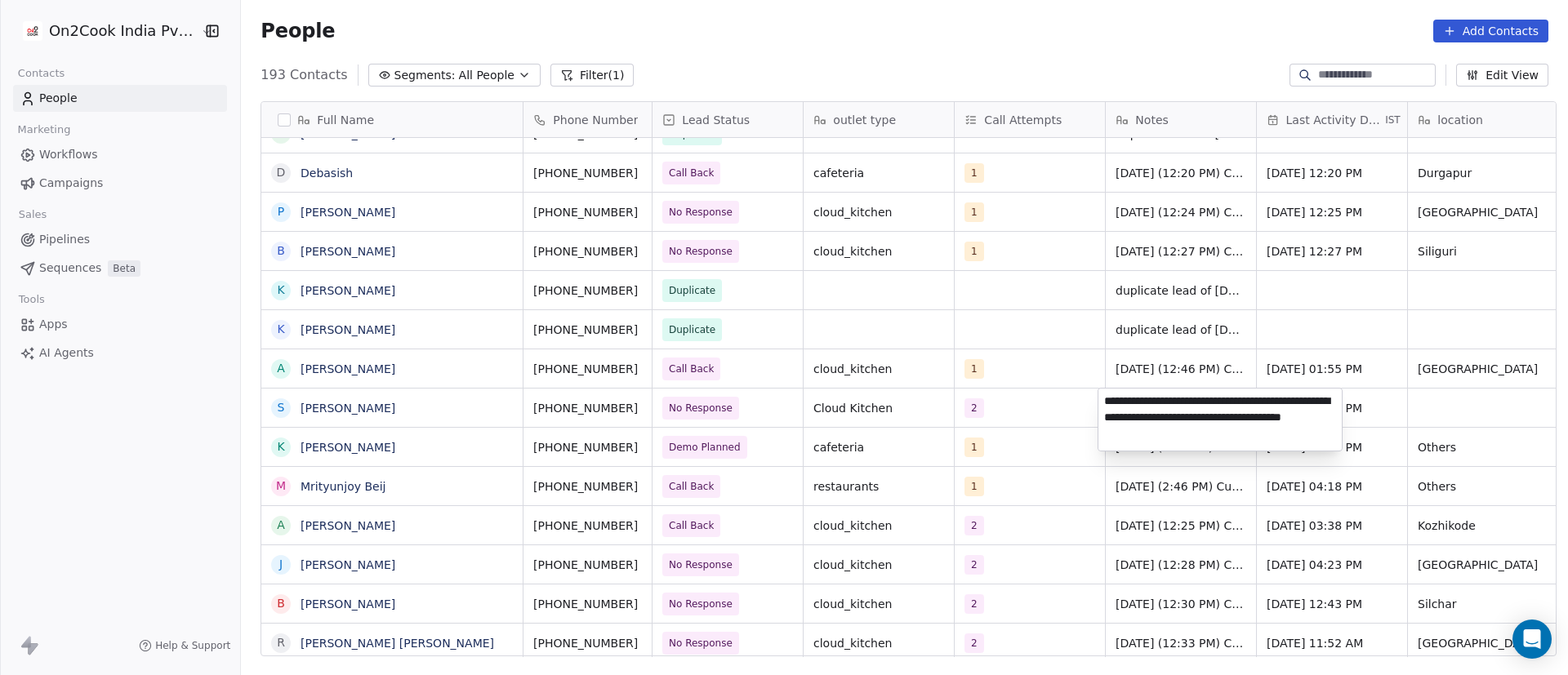
click at [1104, 405] on textarea "**********" at bounding box center [1220, 419] width 243 height 62
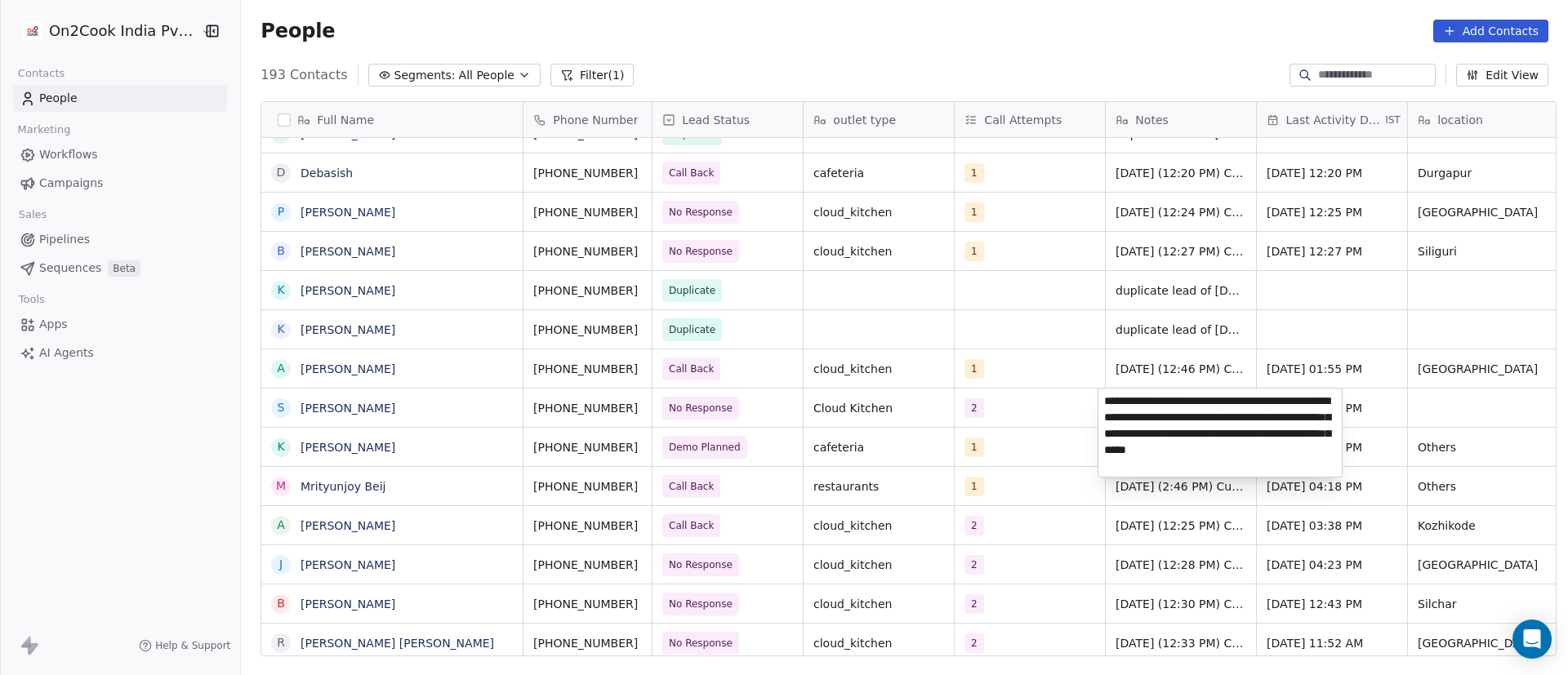
type textarea "**********"
click at [1462, 389] on html "On2Cook India Pvt. Ltd. Contacts People Marketing Workflows Campaigns Sales Pip…" at bounding box center [784, 337] width 1568 height 675
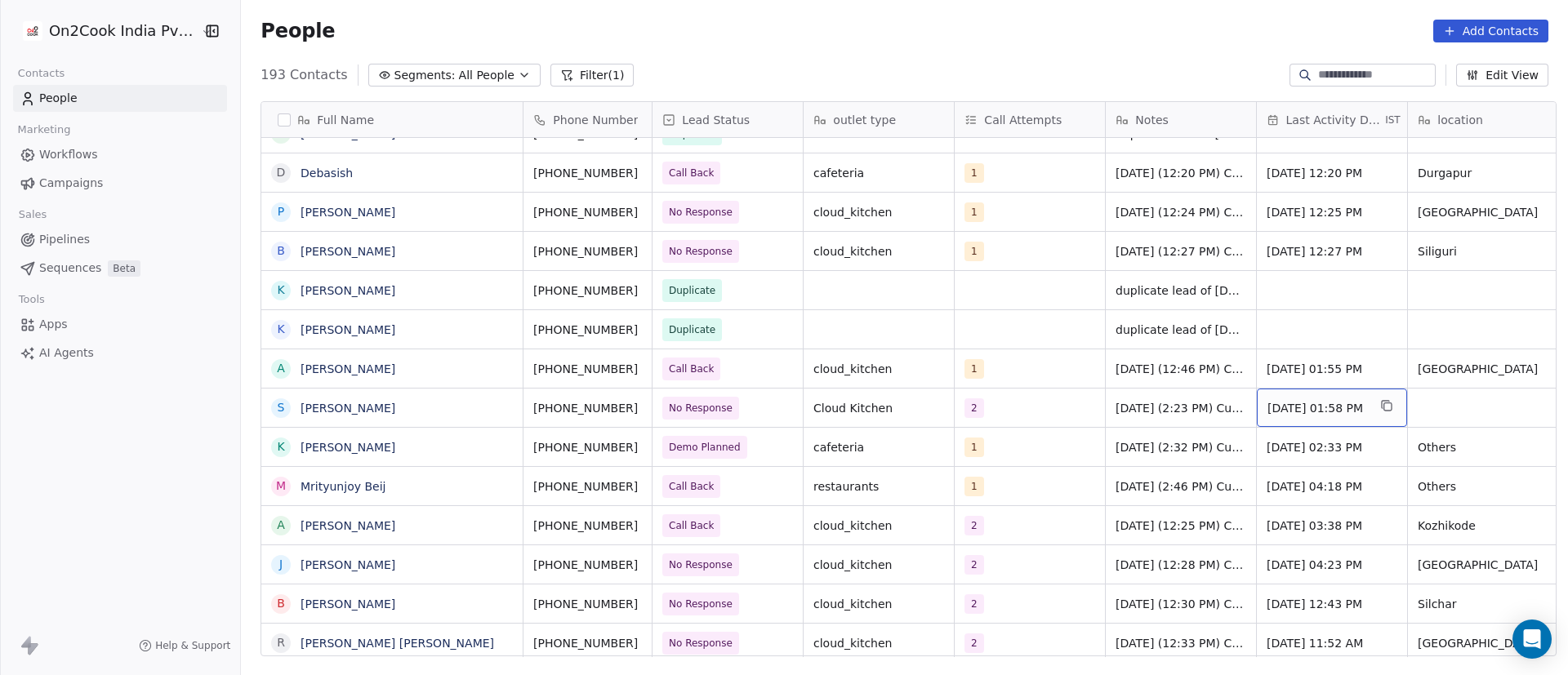
click at [1309, 411] on span "[DATE] 01:58 PM" at bounding box center [1318, 408] width 100 height 16
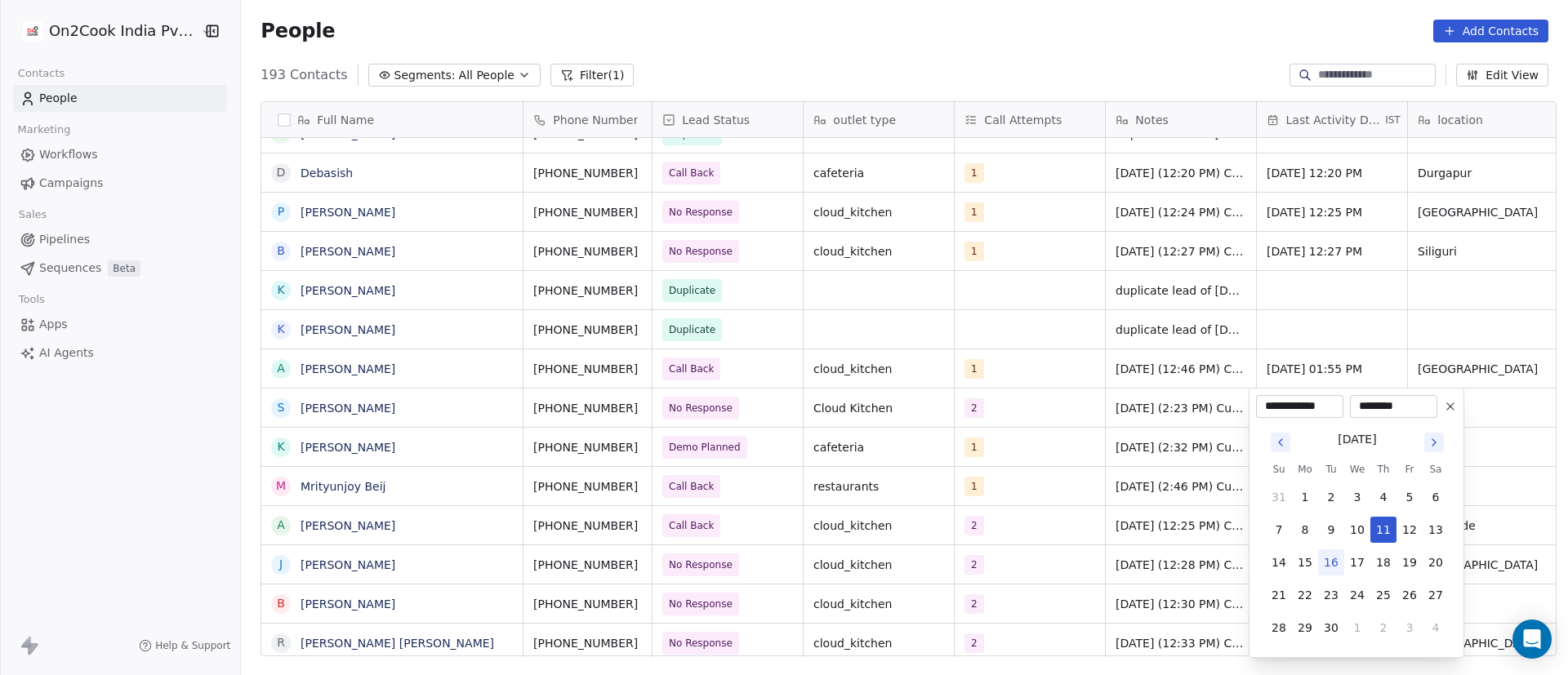
click at [1341, 559] on button "16" at bounding box center [1330, 562] width 26 height 26
type input "**********"
click at [1188, 438] on html "On2Cook India Pvt. Ltd. Contacts People Marketing Workflows Campaigns Sales Pip…" at bounding box center [784, 337] width 1568 height 675
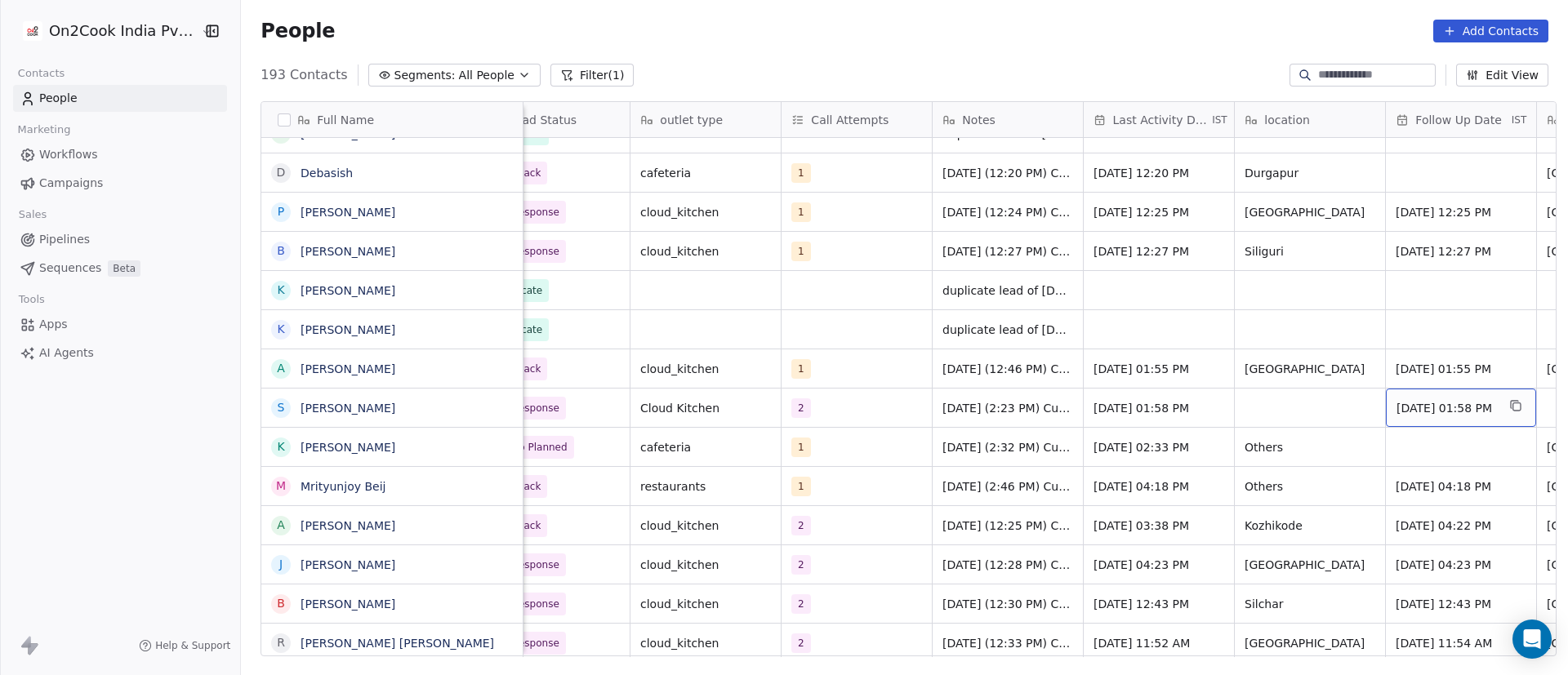
scroll to position [0, 325]
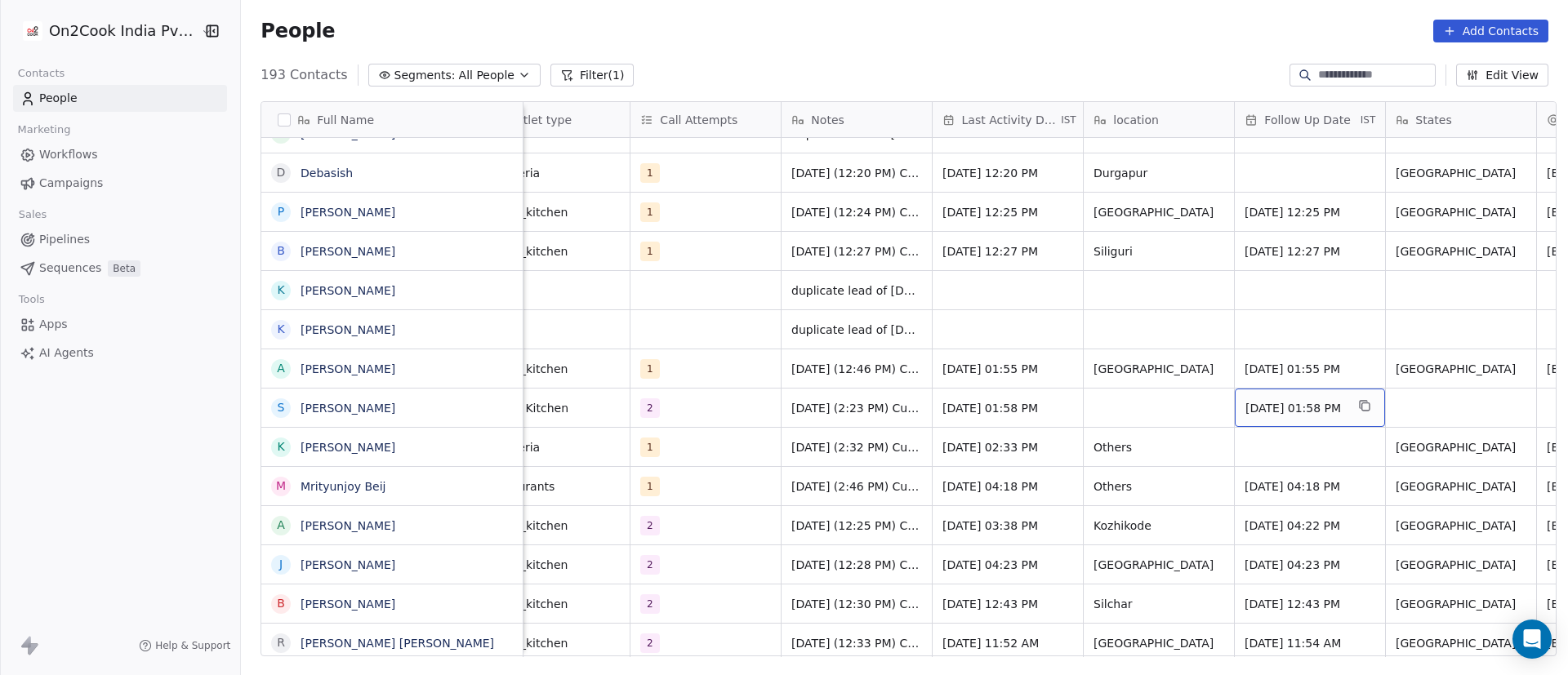
click at [1307, 401] on span "[DATE] 01:58 PM" at bounding box center [1296, 408] width 100 height 16
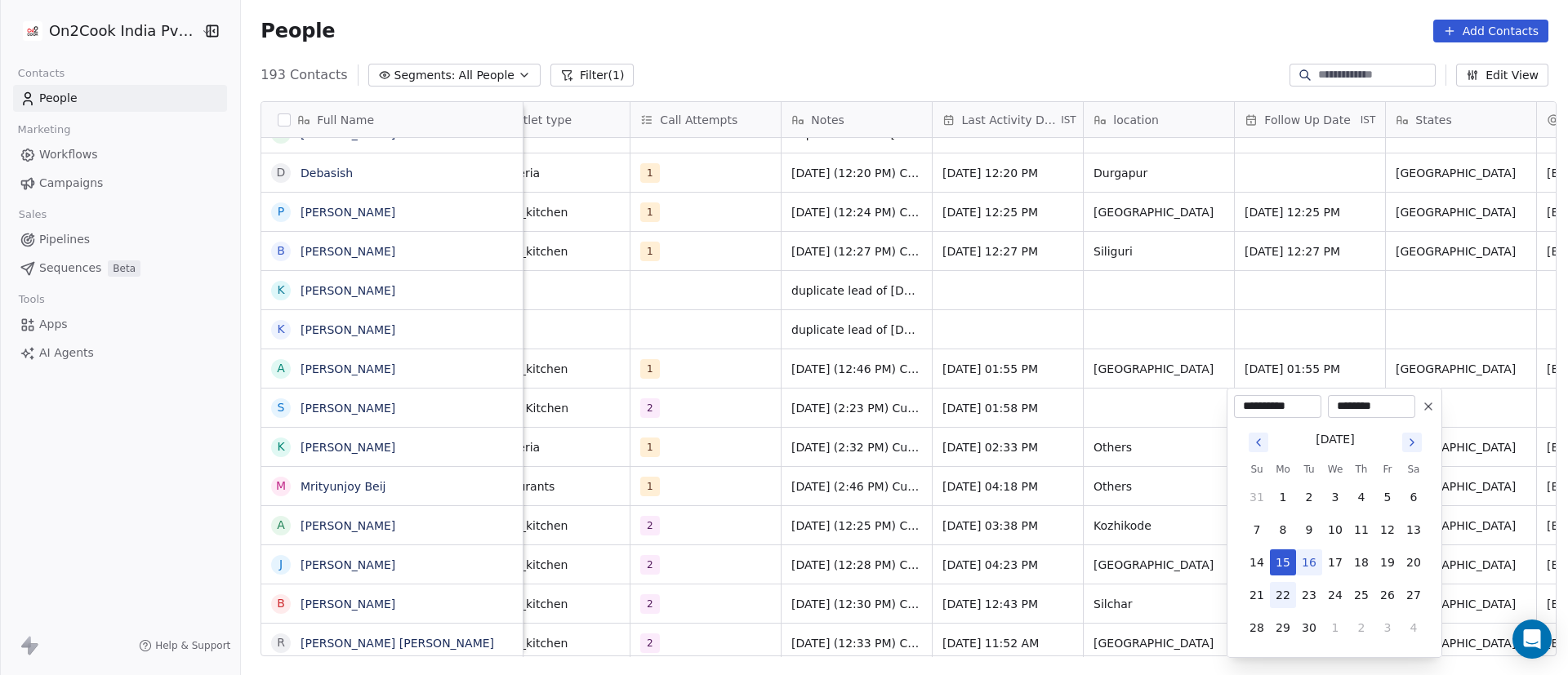
click at [1287, 585] on button "22" at bounding box center [1283, 595] width 26 height 26
type input "**********"
click at [1070, 464] on html "On2Cook India Pvt. Ltd. Contacts People Marketing Workflows Campaigns Sales Pip…" at bounding box center [784, 337] width 1568 height 675
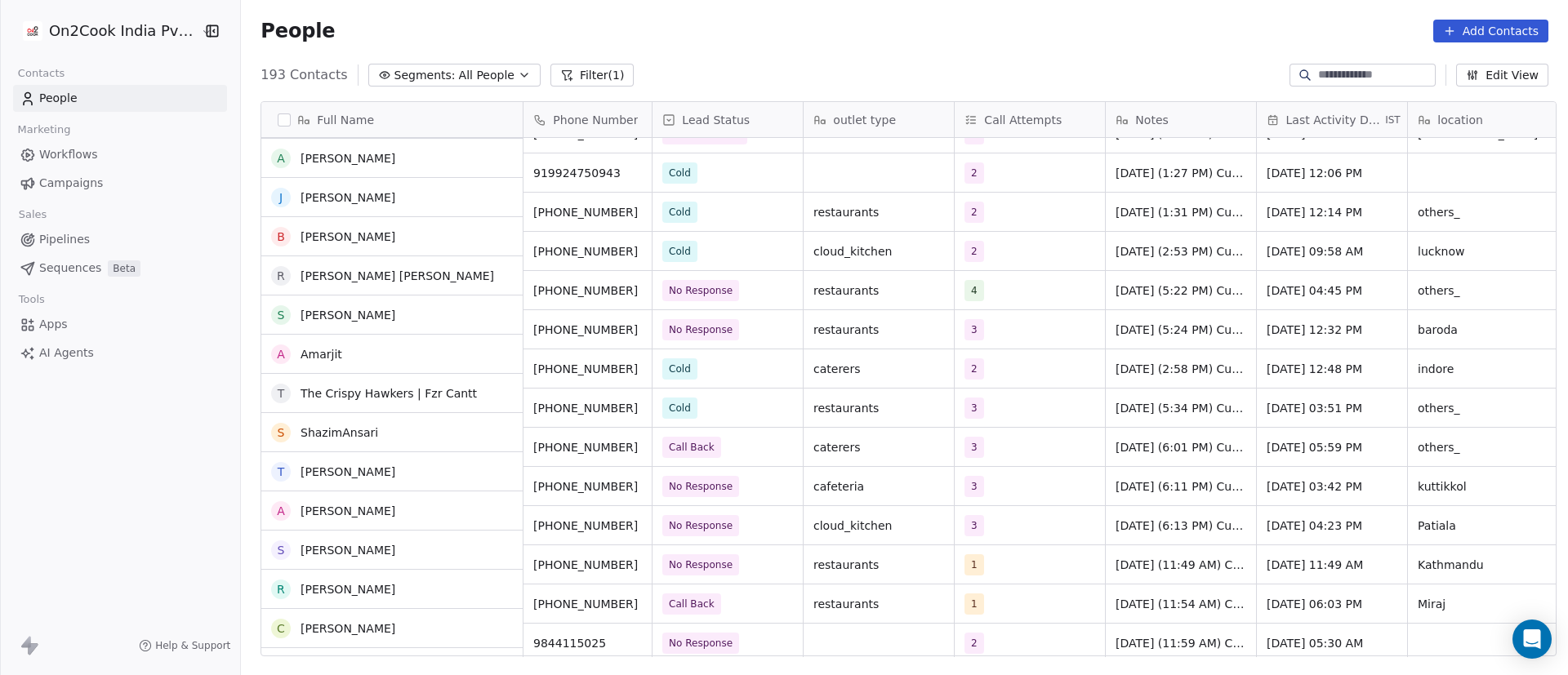
scroll to position [2572, 0]
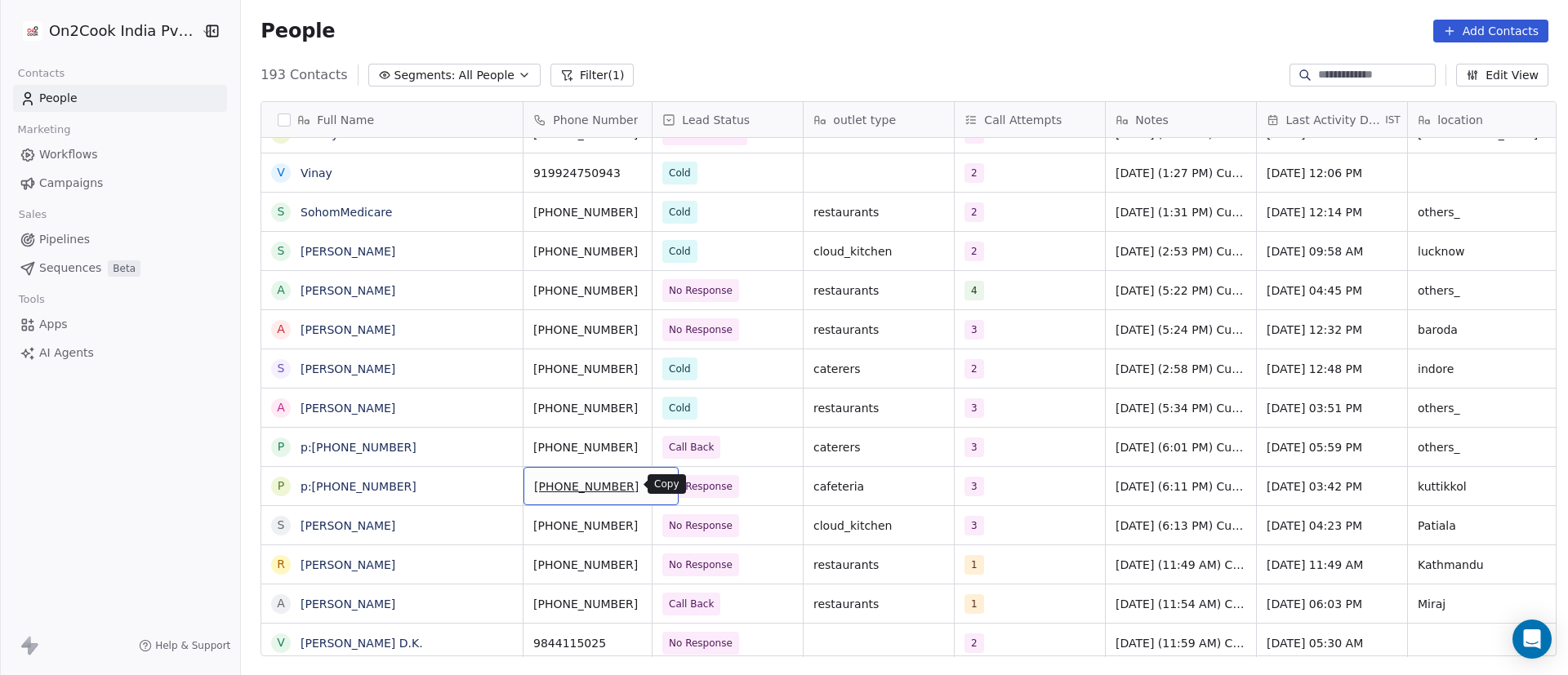
click at [652, 485] on icon "grid" at bounding box center [659, 484] width 13 height 13
click at [739, 492] on span "No Response" at bounding box center [714, 486] width 100 height 23
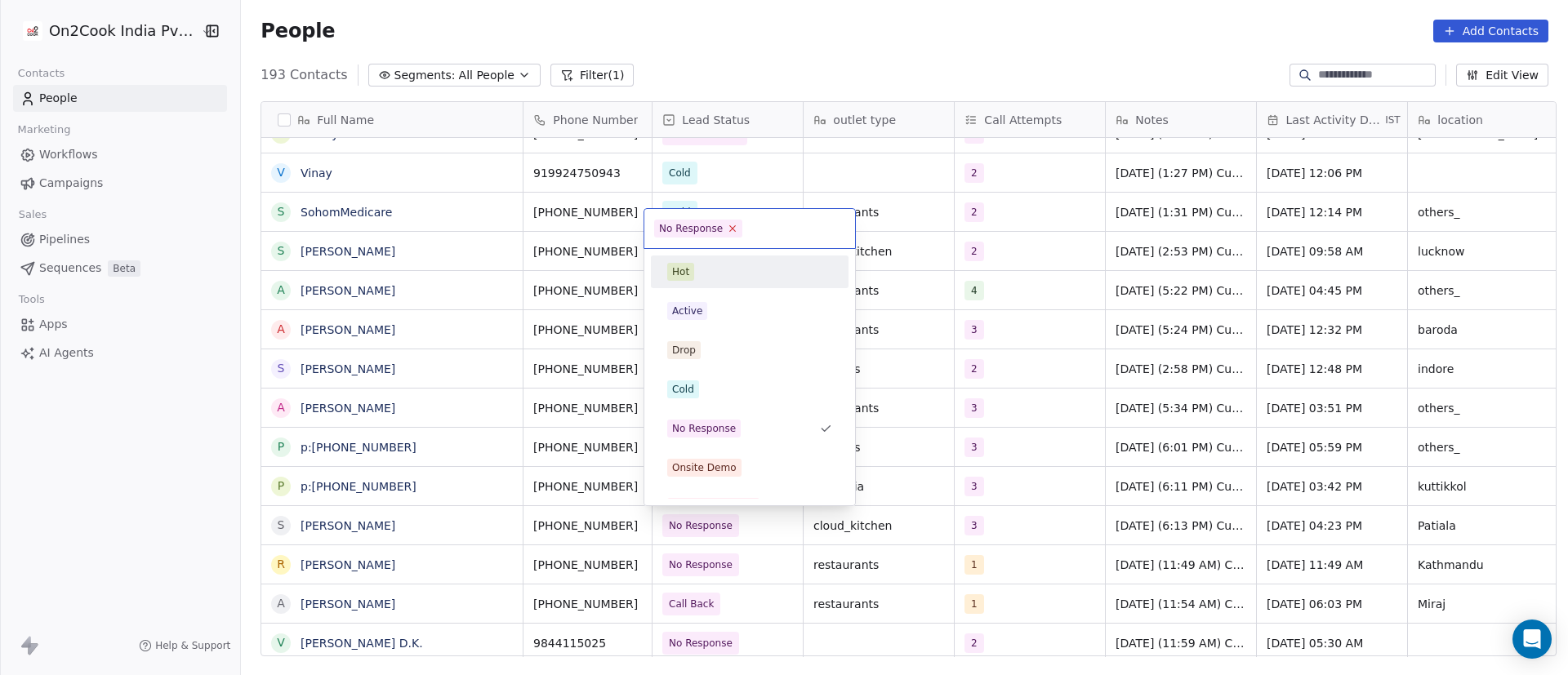
click at [729, 225] on icon at bounding box center [733, 228] width 11 height 11
click at [741, 381] on div "Cold" at bounding box center [750, 389] width 165 height 18
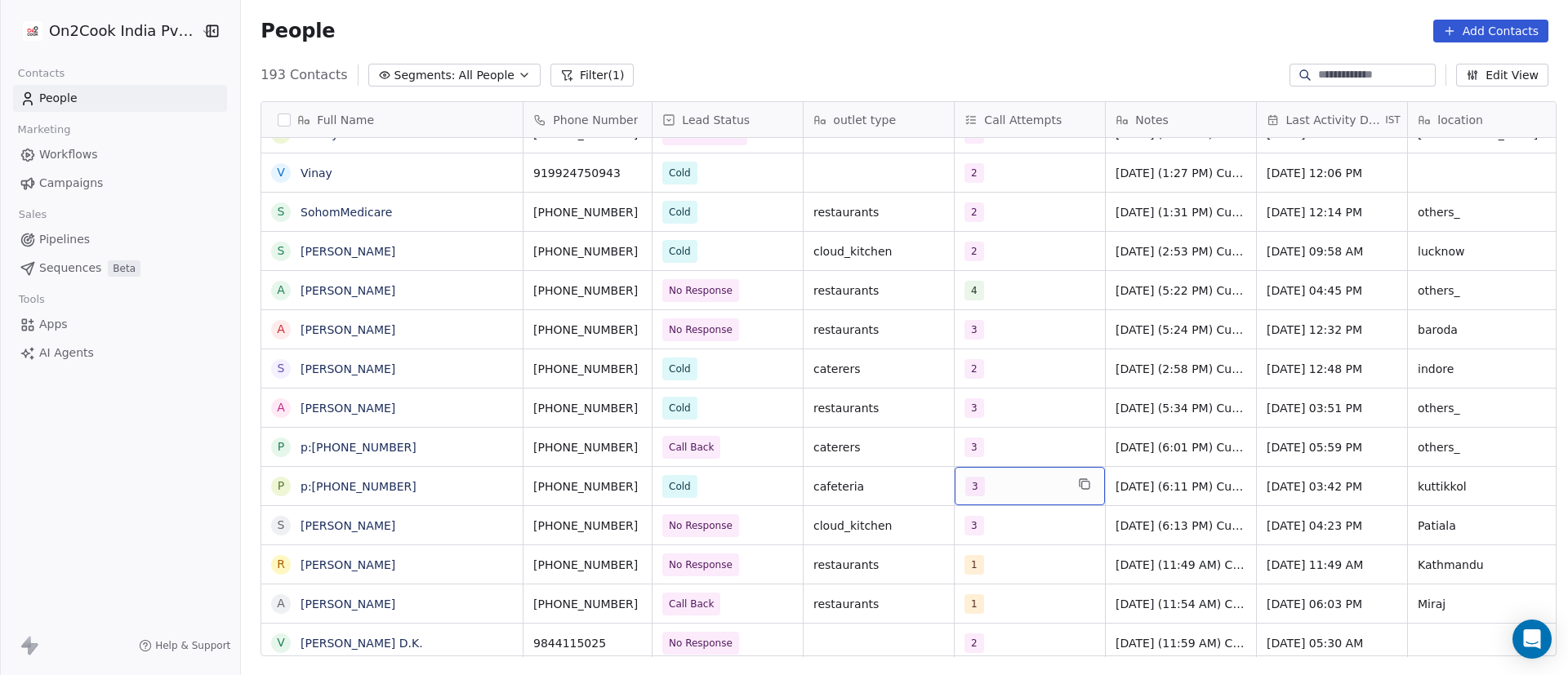
click at [1010, 492] on div "3" at bounding box center [1015, 486] width 100 height 19
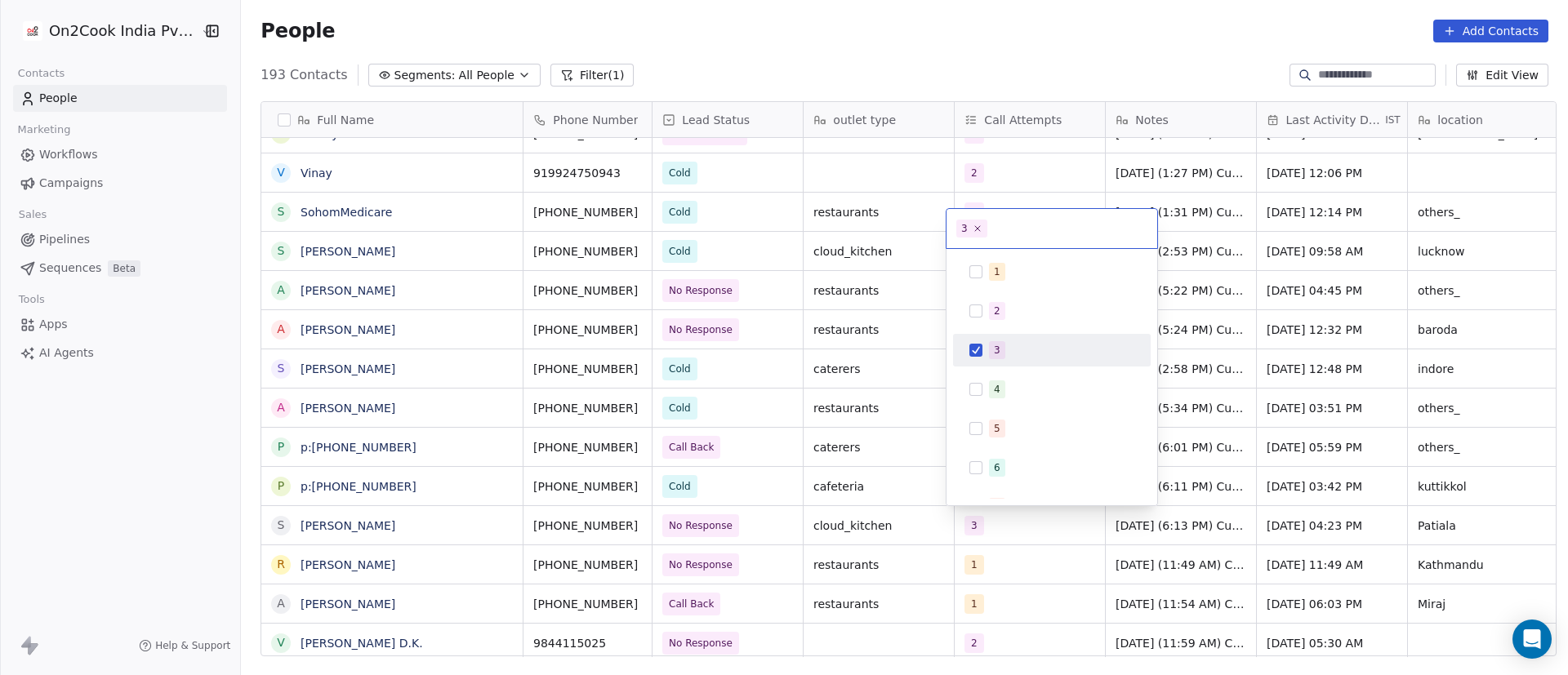
click at [996, 354] on div "3" at bounding box center [997, 349] width 7 height 14
click at [1001, 384] on span "4" at bounding box center [997, 389] width 16 height 18
click at [1189, 439] on html "On2Cook India Pvt. Ltd. Contacts People Marketing Workflows Campaigns Sales Pip…" at bounding box center [784, 337] width 1568 height 675
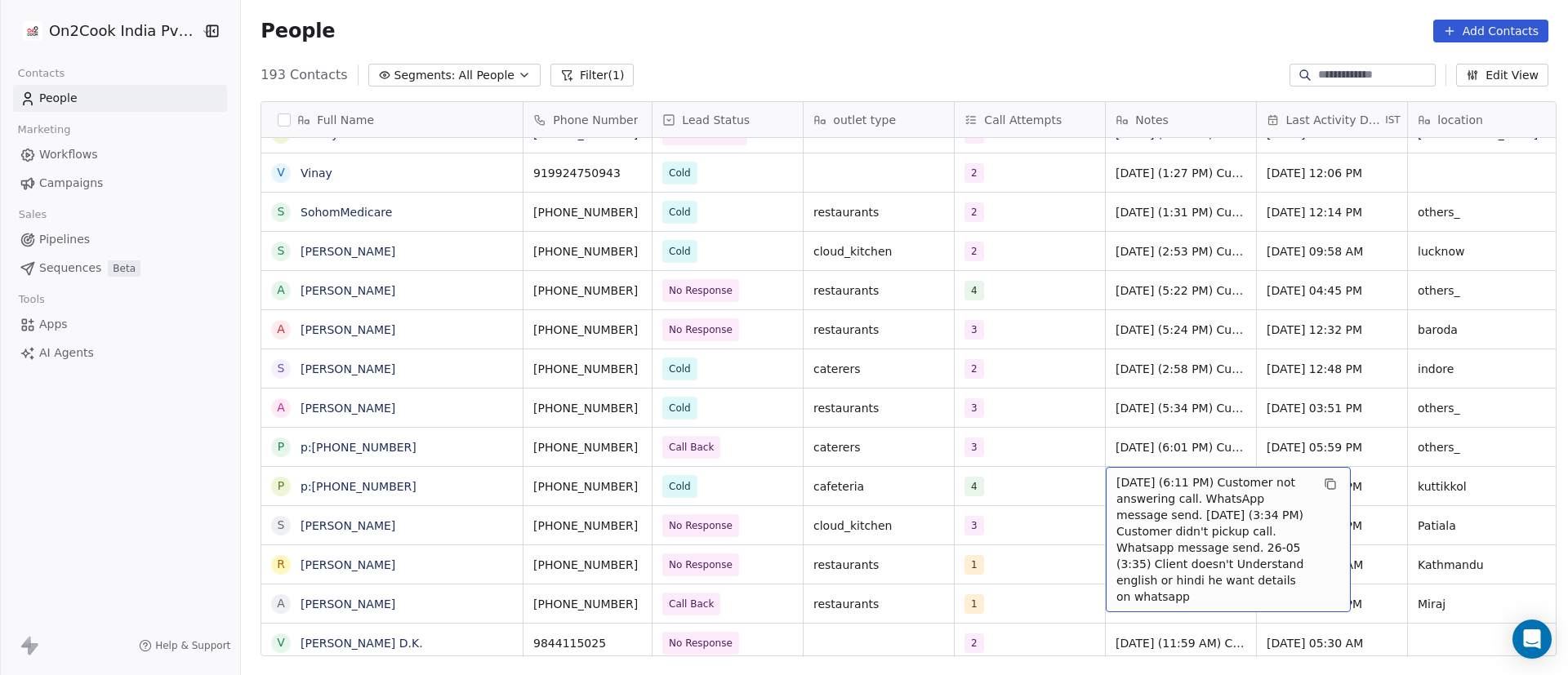
click at [1135, 485] on span "[DATE] (6:11 PM) Customer not answering call. WhatsApp message send. [DATE] (3:…" at bounding box center [1214, 539] width 194 height 130
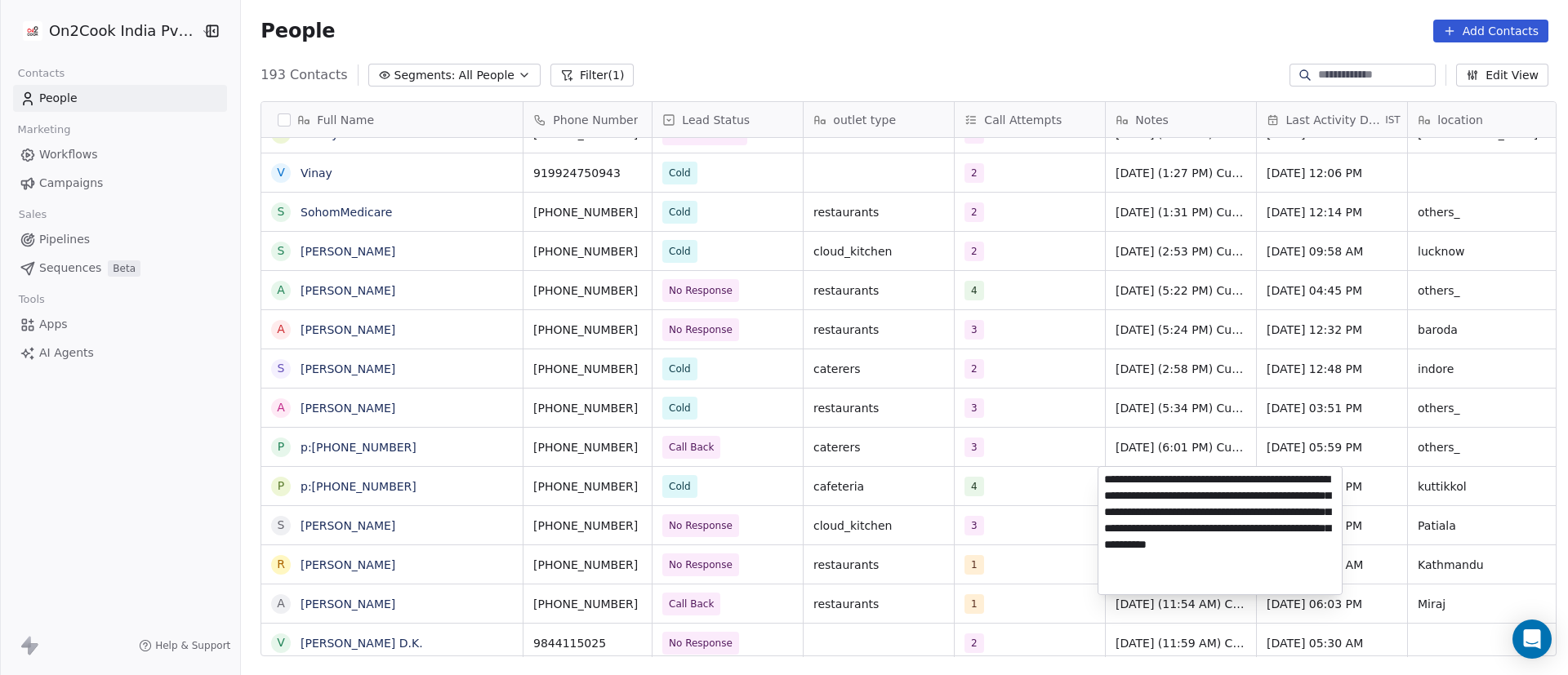
click at [1107, 478] on textarea "**********" at bounding box center [1220, 530] width 243 height 127
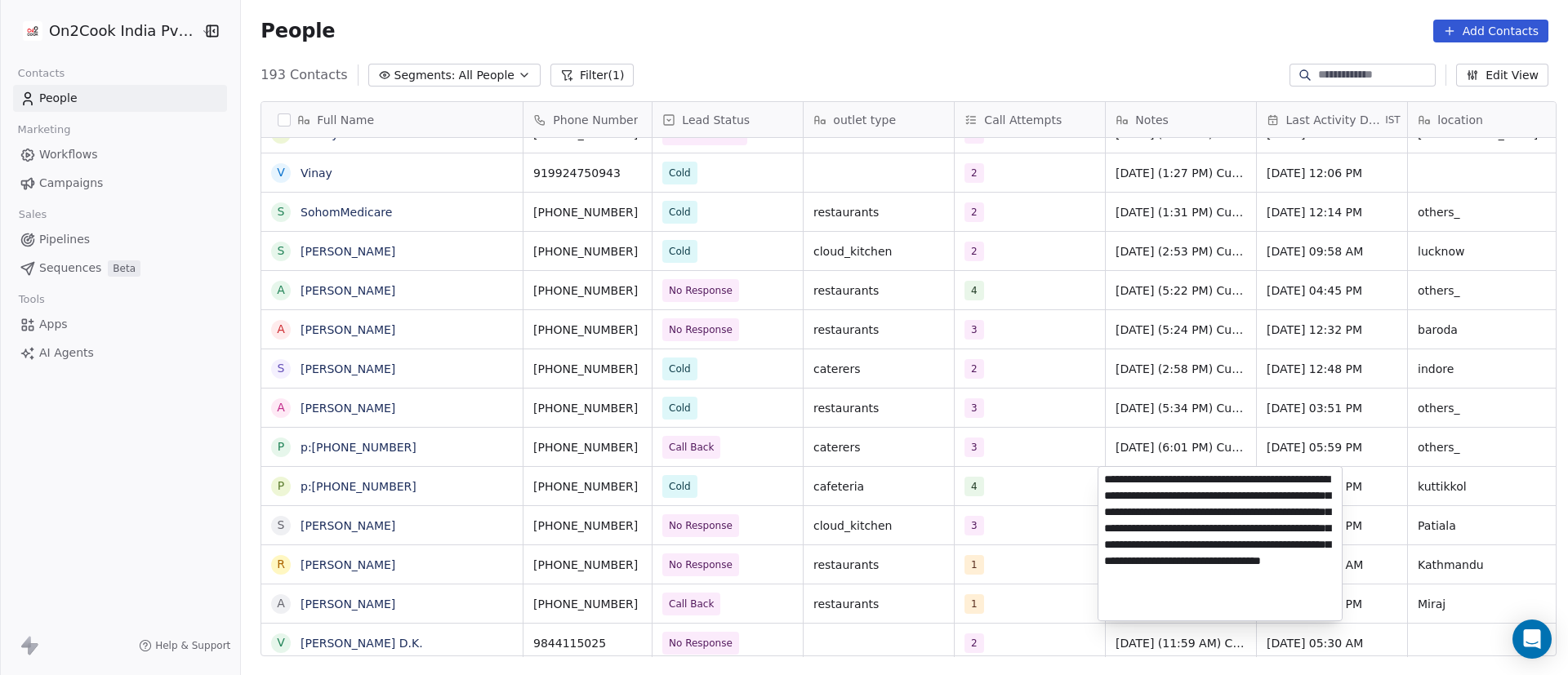
type textarea "**********"
click at [1063, 461] on html "On2Cook India Pvt. Ltd. Contacts People Marketing Workflows Campaigns Sales Pip…" at bounding box center [784, 337] width 1568 height 675
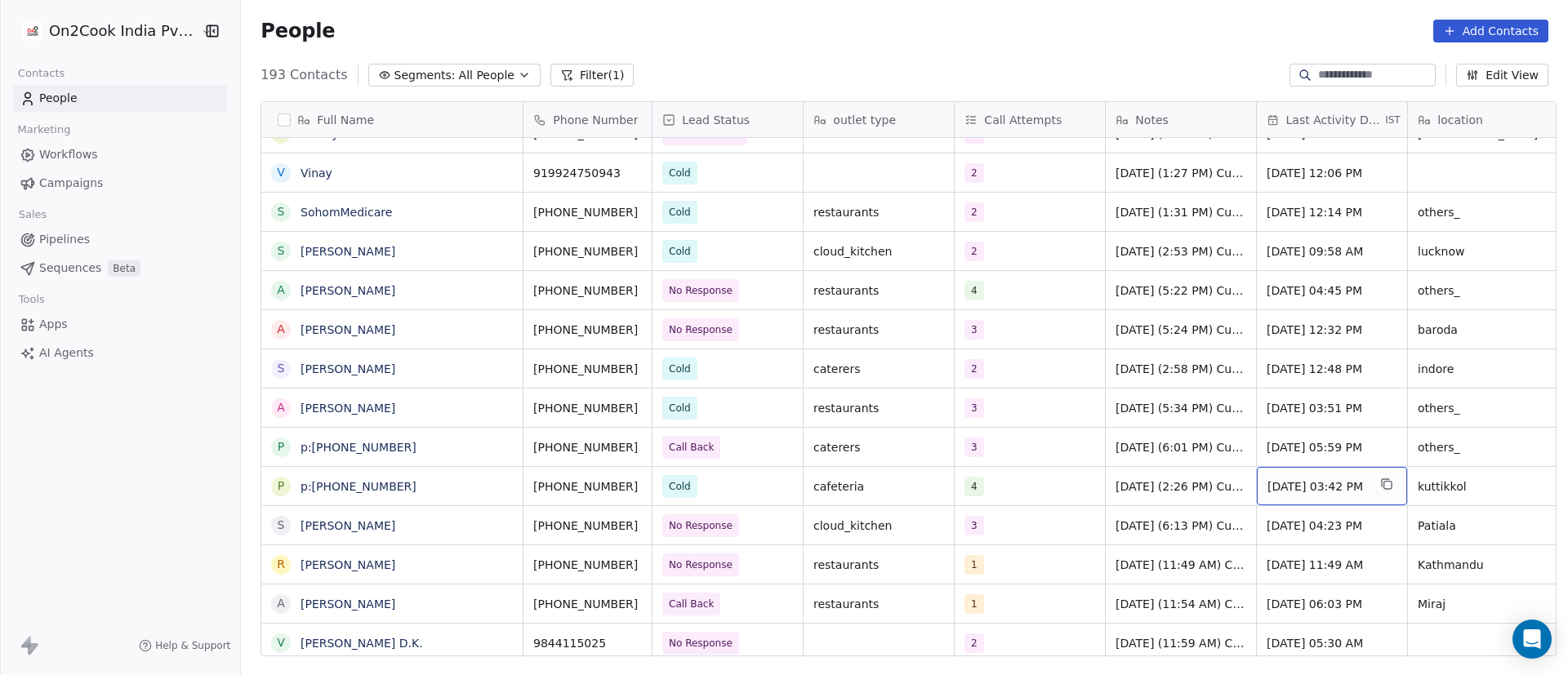
click at [1307, 487] on span "[DATE] 03:42 PM" at bounding box center [1318, 486] width 100 height 16
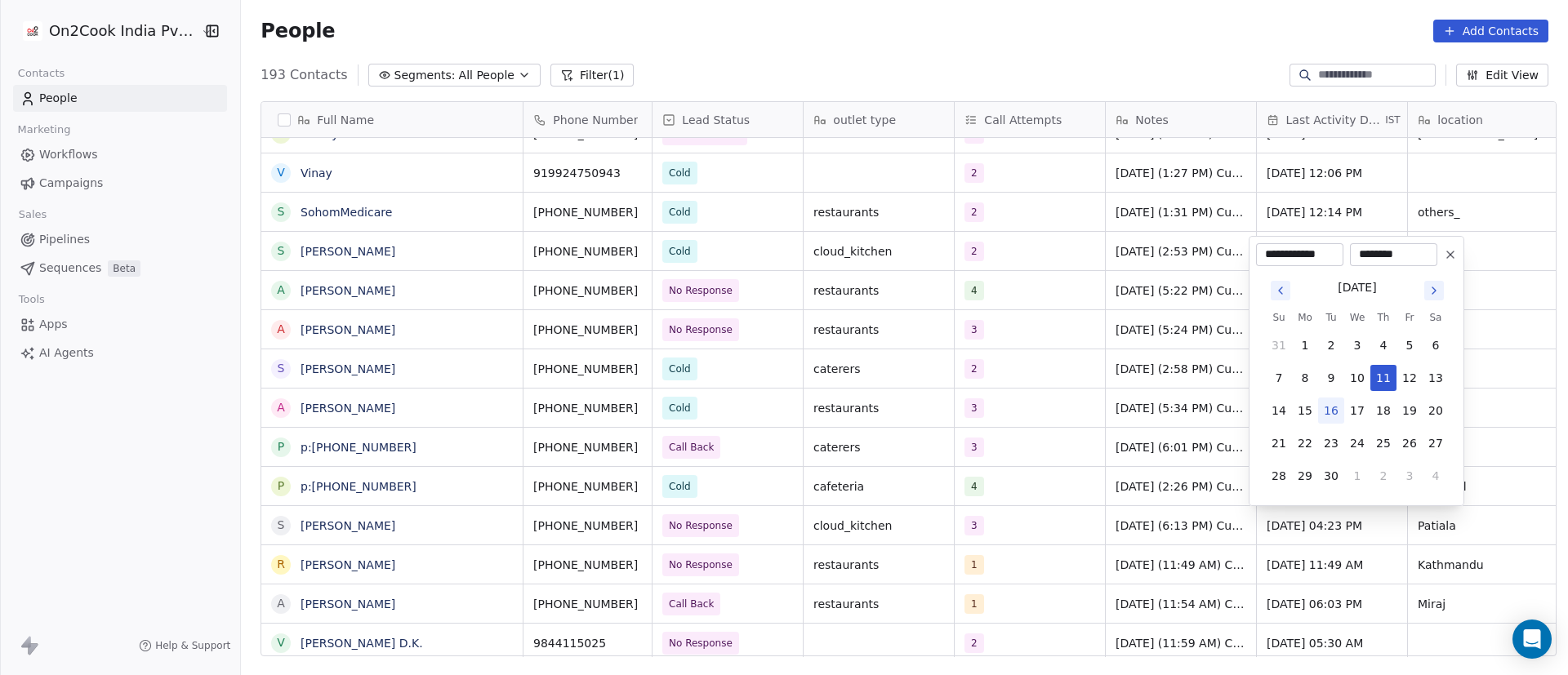
click at [1339, 412] on button "16" at bounding box center [1330, 410] width 26 height 26
type input "**********"
click at [1233, 489] on html "On2Cook India Pvt. Ltd. Contacts People Marketing Workflows Campaigns Sales Pip…" at bounding box center [784, 337] width 1568 height 675
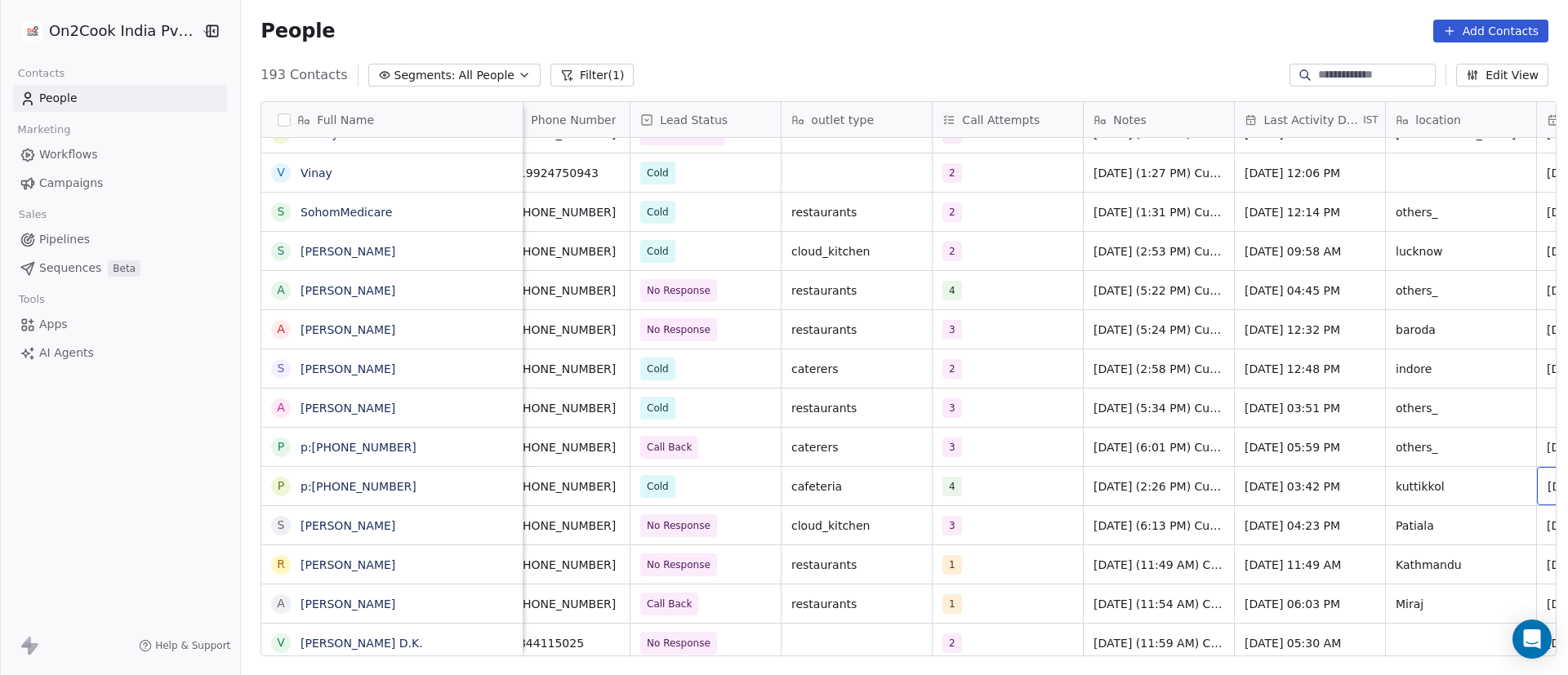
scroll to position [0, 173]
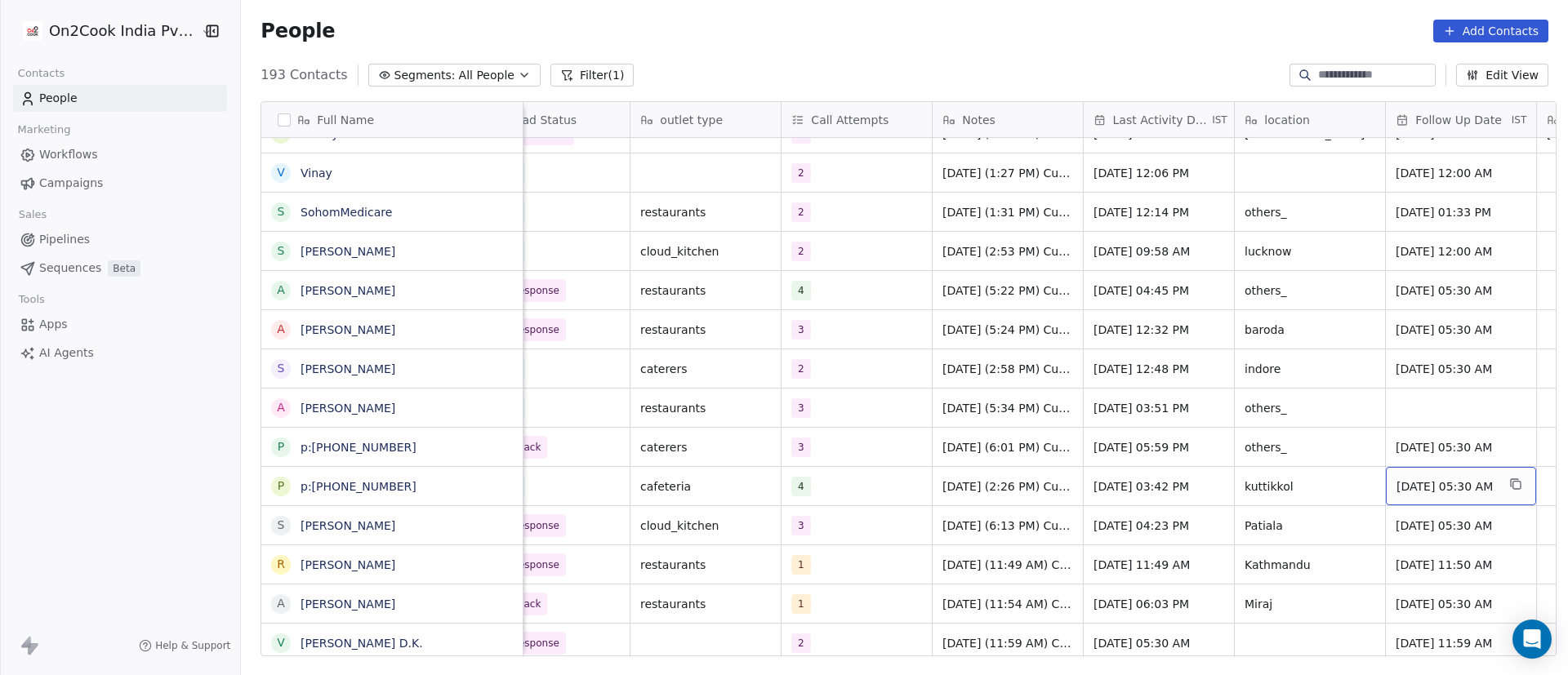
click at [1445, 481] on span "[DATE] 05:30 AM" at bounding box center [1446, 486] width 100 height 16
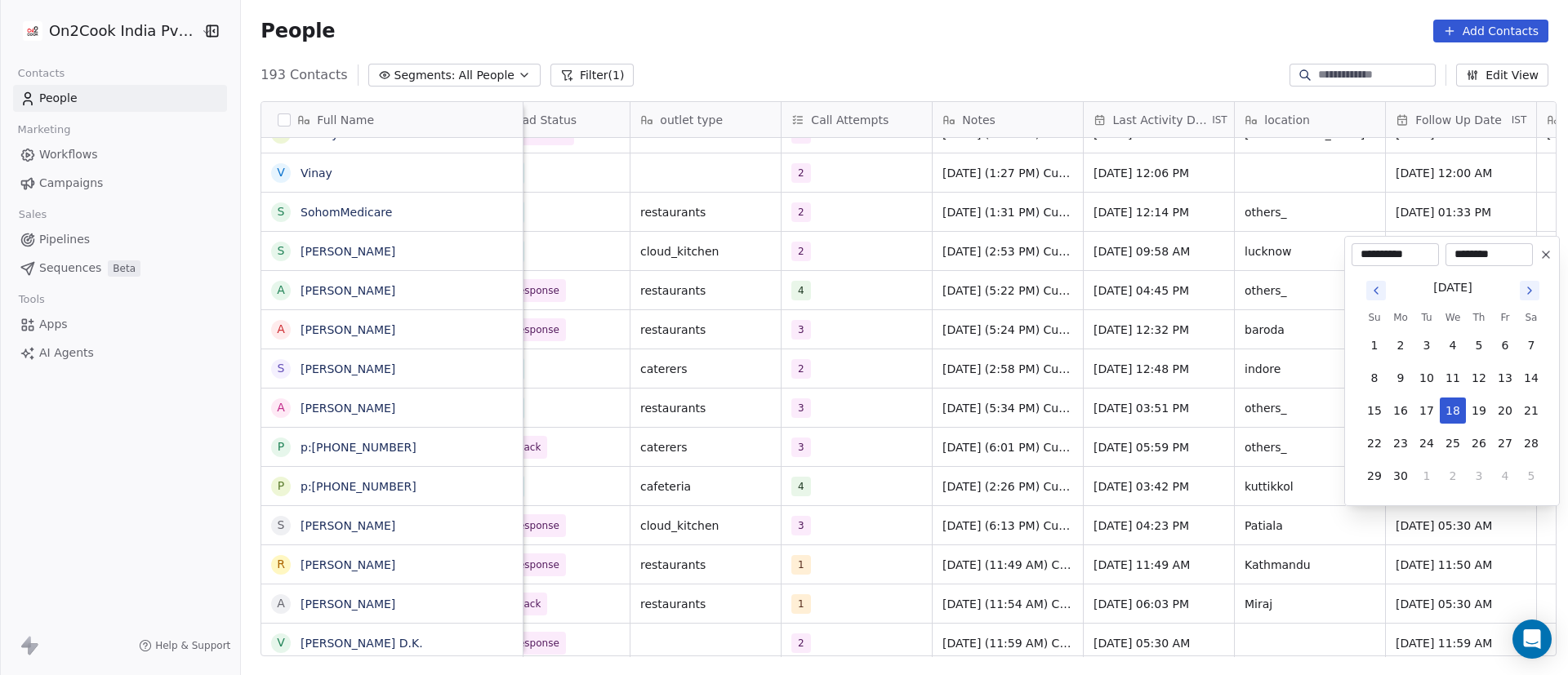
click at [1545, 259] on icon at bounding box center [1547, 255] width 13 height 13
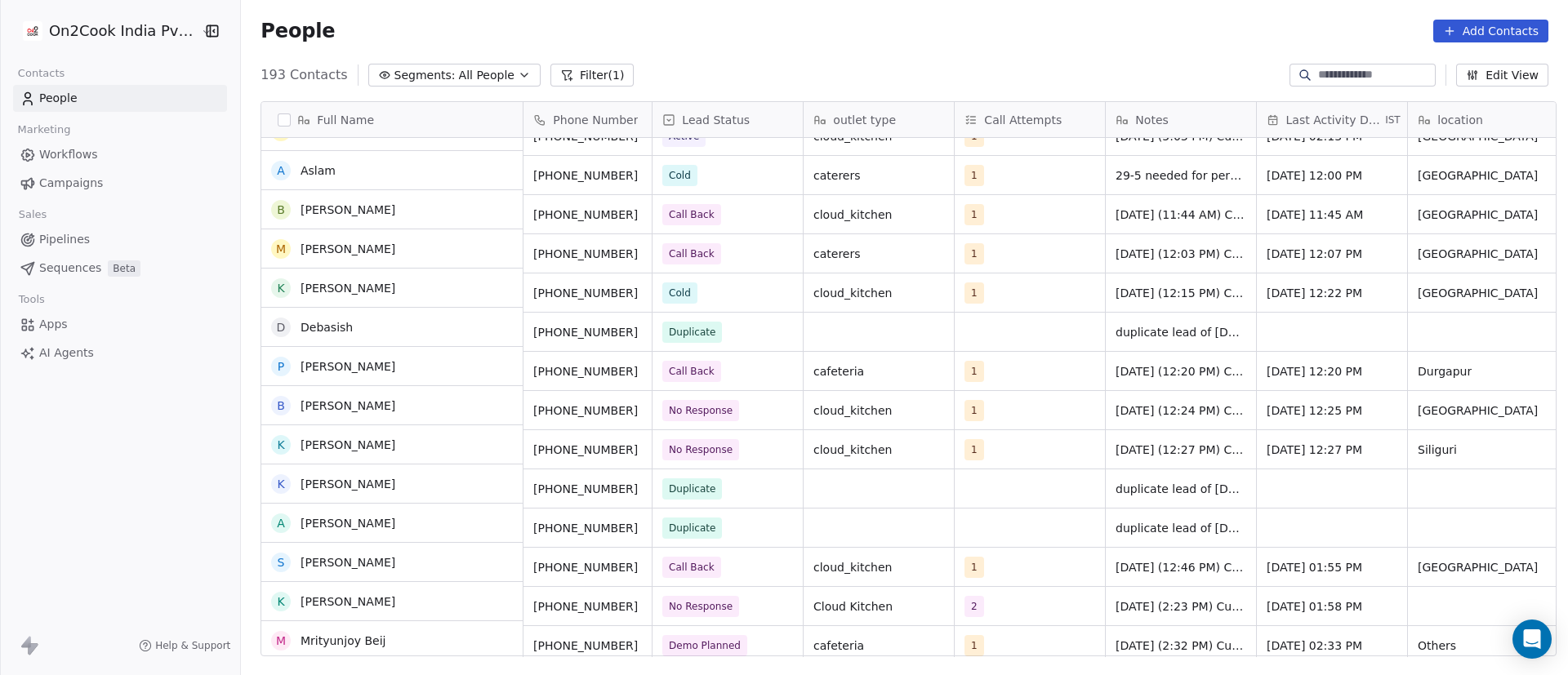
scroll to position [1470, 0]
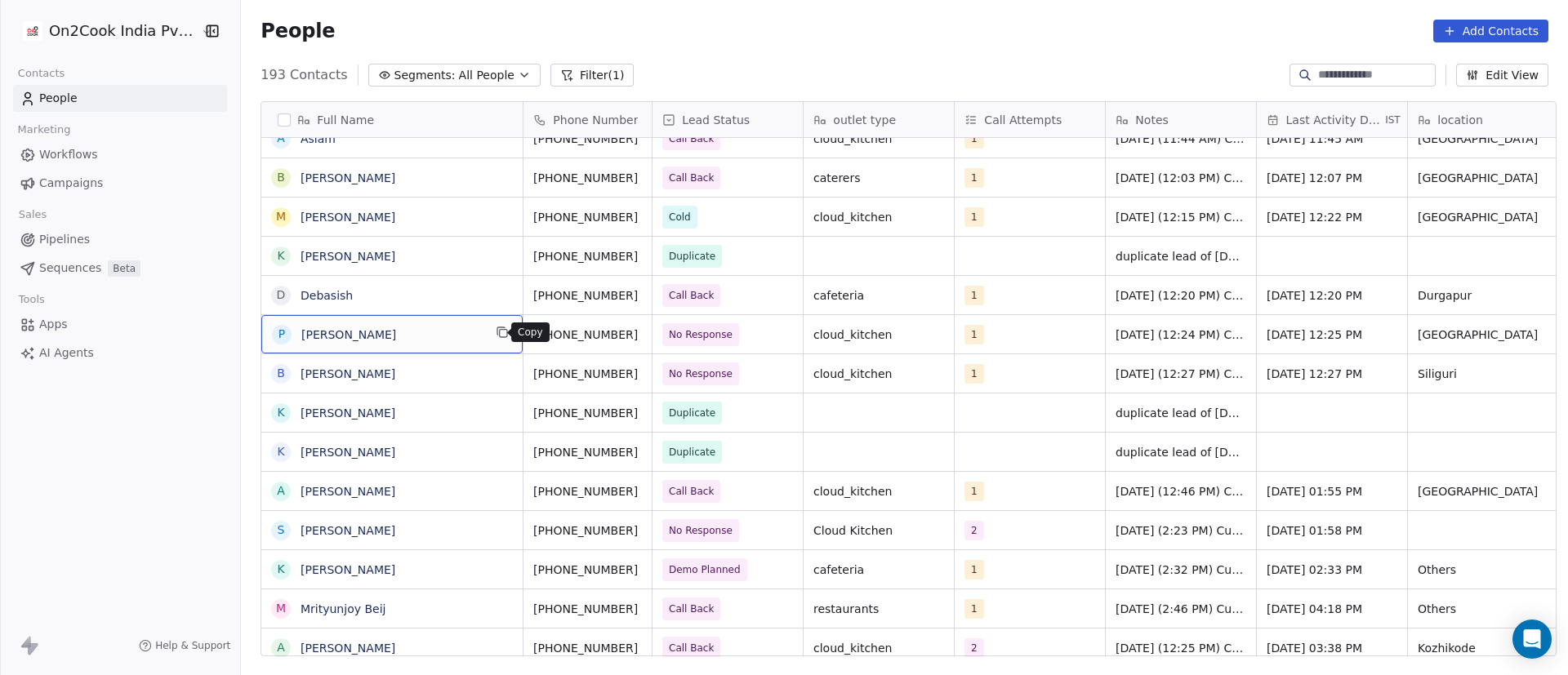
click at [492, 336] on button "grid" at bounding box center [502, 332] width 19 height 19
click at [649, 339] on button "grid" at bounding box center [659, 332] width 19 height 19
click at [1005, 337] on div "1" at bounding box center [1015, 334] width 100 height 19
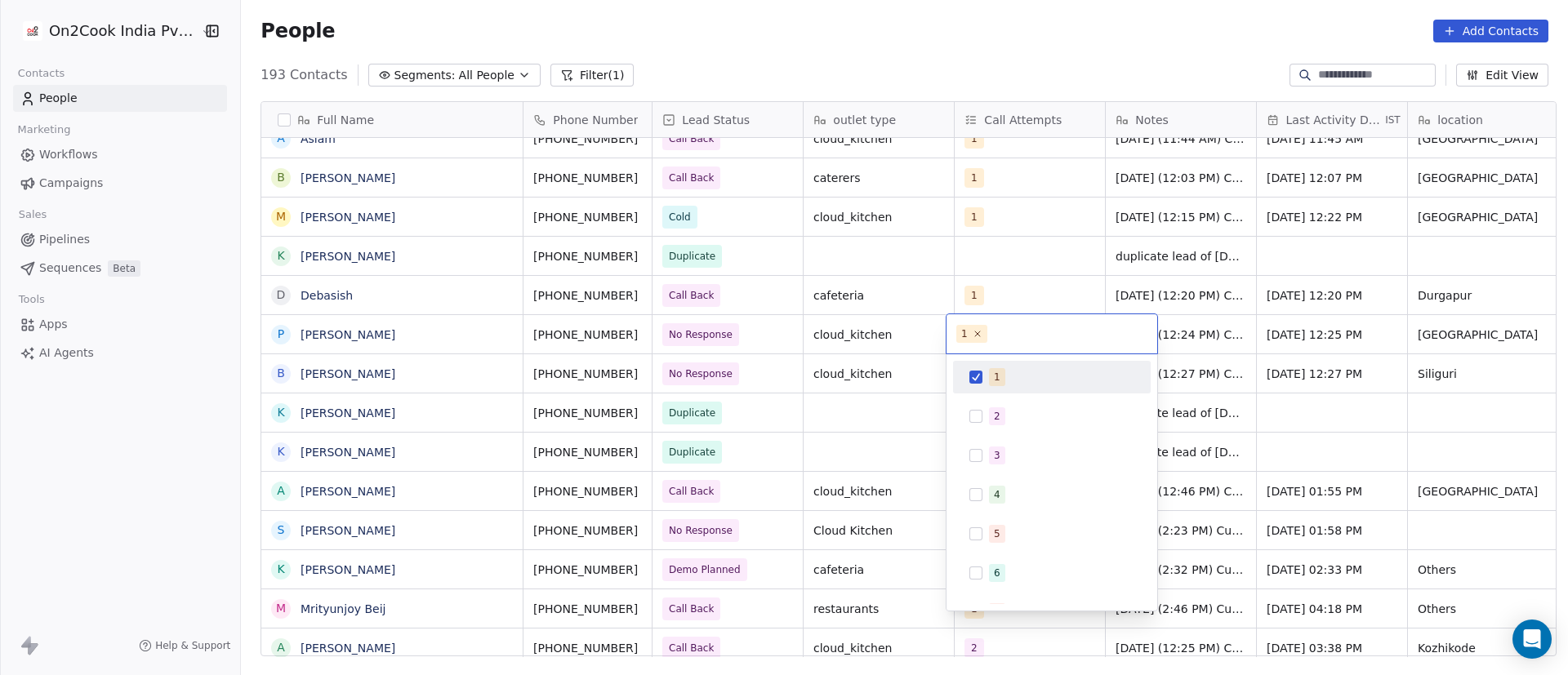
click at [984, 382] on div "1" at bounding box center [1052, 376] width 185 height 26
click at [993, 421] on span "2" at bounding box center [997, 416] width 16 height 18
click at [1227, 342] on html "On2Cook India Pvt. Ltd. Contacts People Marketing Workflows Campaigns Sales Pip…" at bounding box center [784, 337] width 1568 height 675
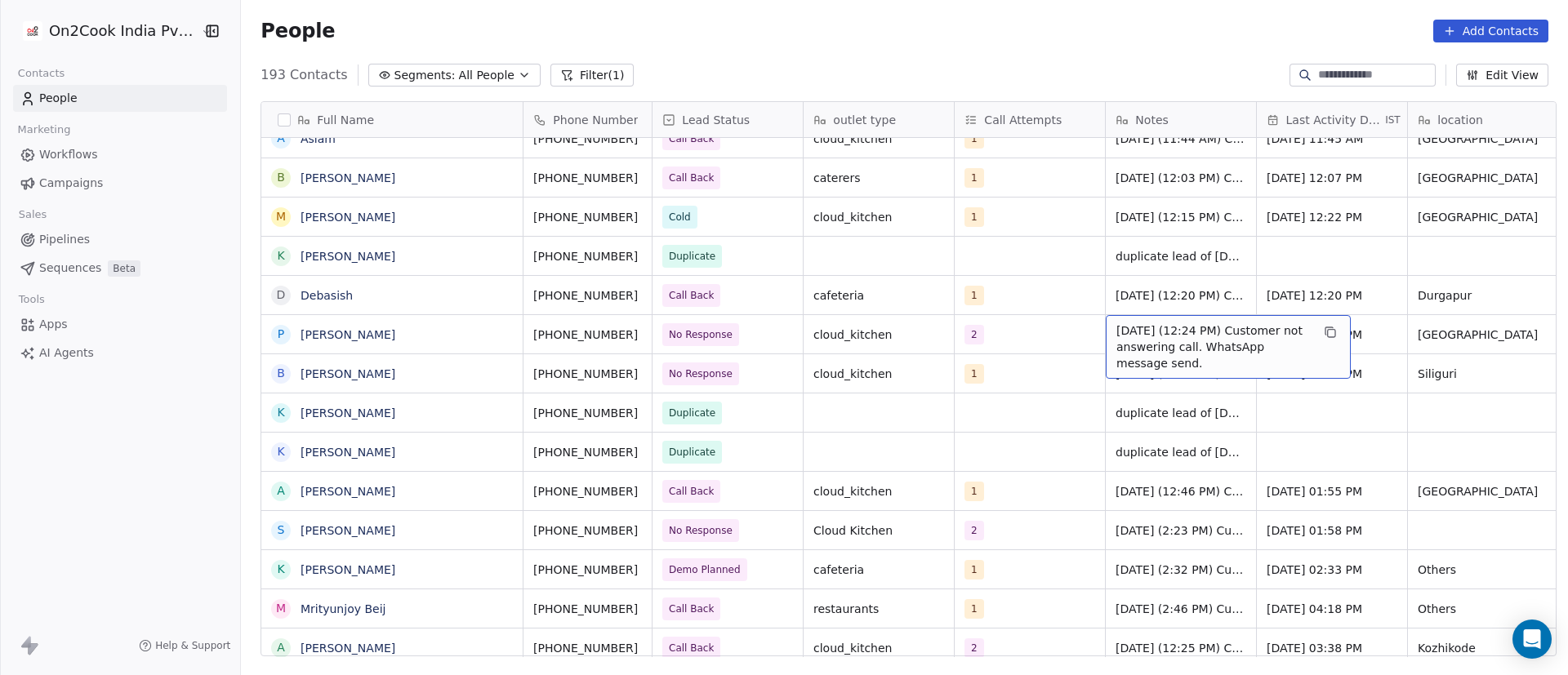
click at [1146, 331] on span "[DATE] (12:24 PM) Customer not answering call. WhatsApp message send." at bounding box center [1214, 347] width 194 height 49
click at [1105, 328] on textarea "**********" at bounding box center [1220, 346] width 243 height 62
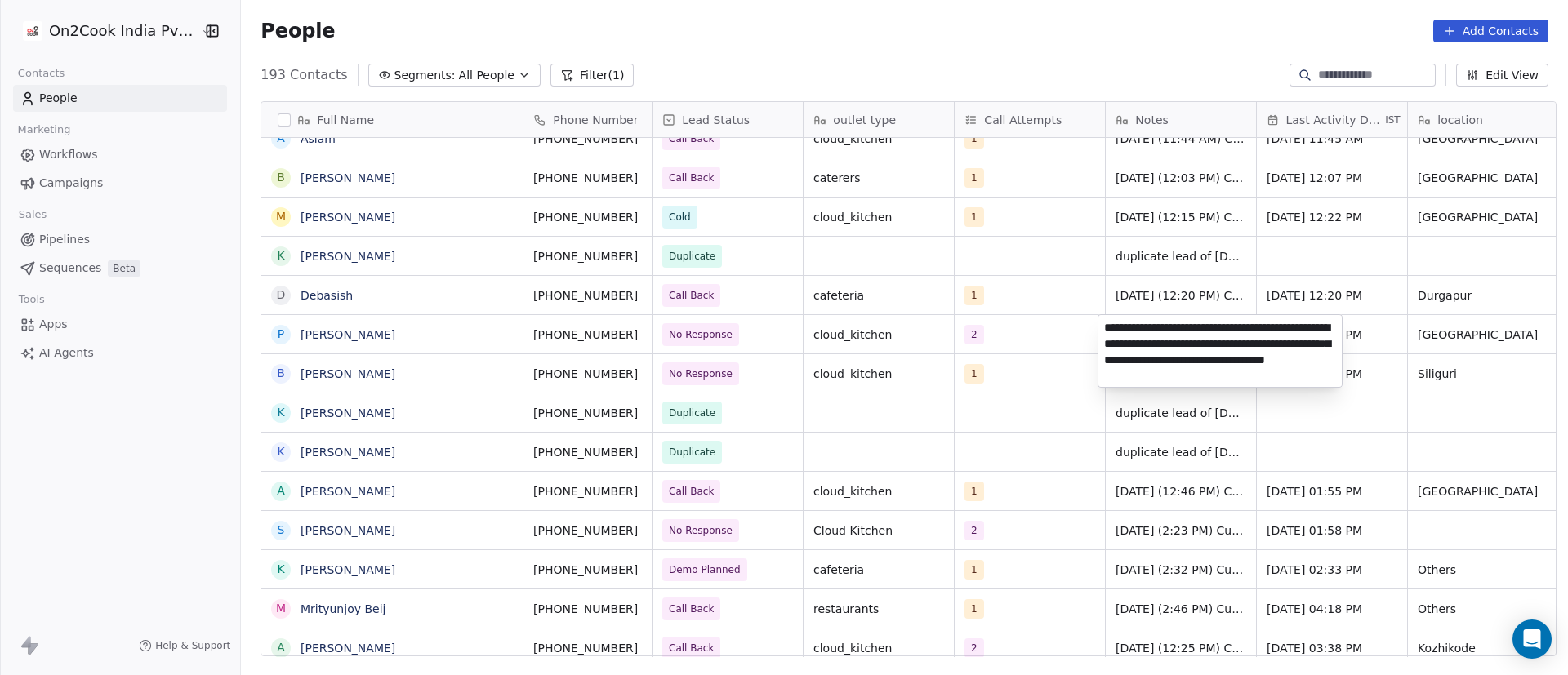
type textarea "**********"
click at [1426, 354] on html "On2Cook India Pvt. Ltd. Contacts People Marketing Workflows Campaigns Sales Pip…" at bounding box center [784, 337] width 1568 height 675
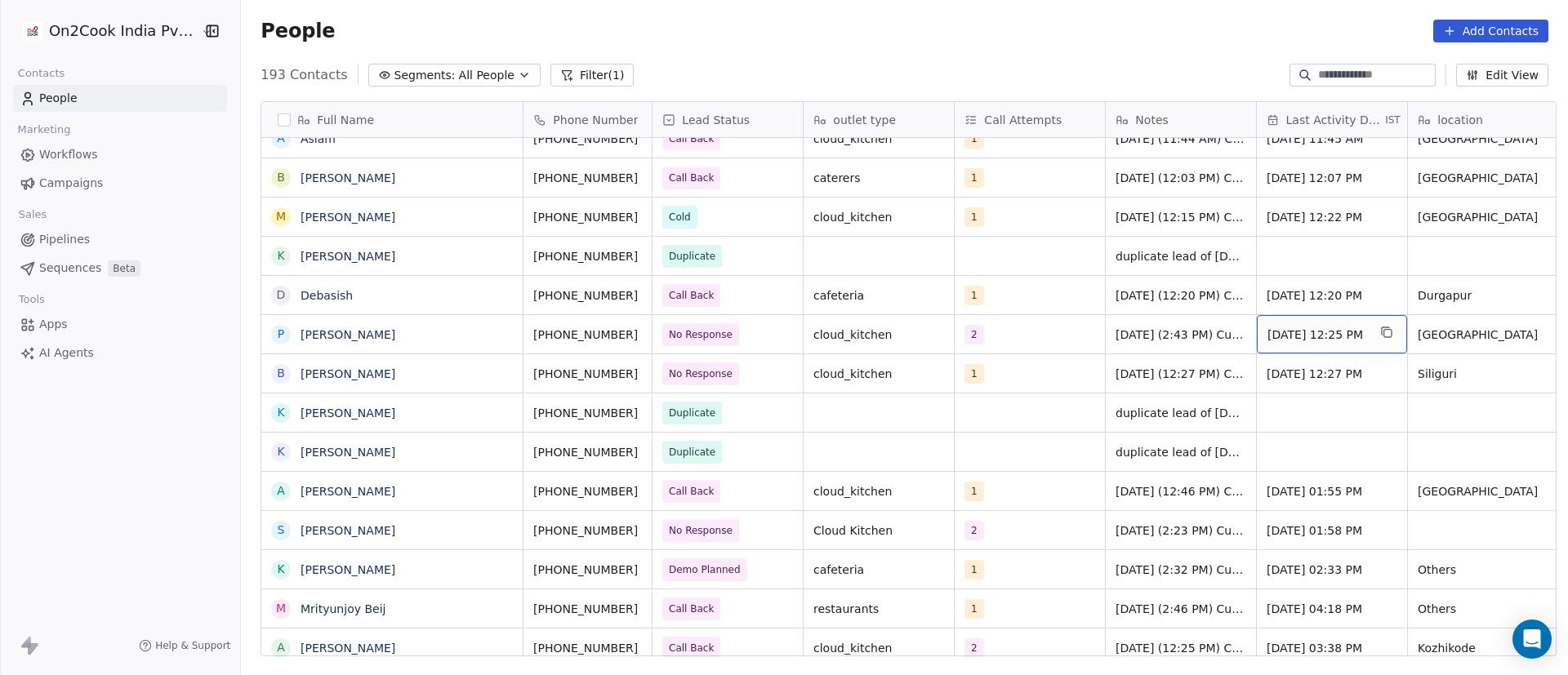
click at [1334, 330] on span "[DATE] 12:25 PM" at bounding box center [1318, 334] width 100 height 16
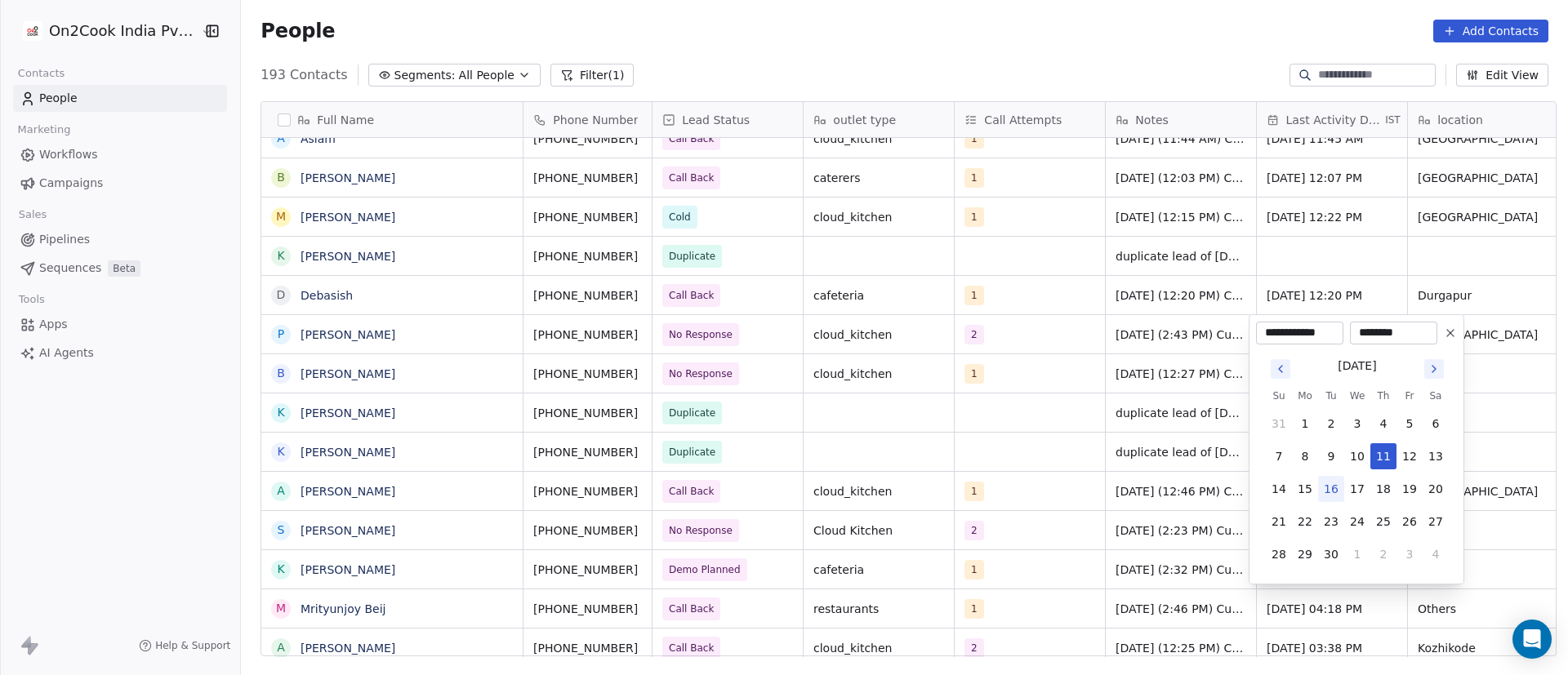
click at [1332, 485] on button "16" at bounding box center [1330, 488] width 26 height 26
type input "**********"
click at [1488, 349] on html "On2Cook India Pvt. Ltd. Contacts People Marketing Workflows Campaigns Sales Pip…" at bounding box center [784, 337] width 1568 height 675
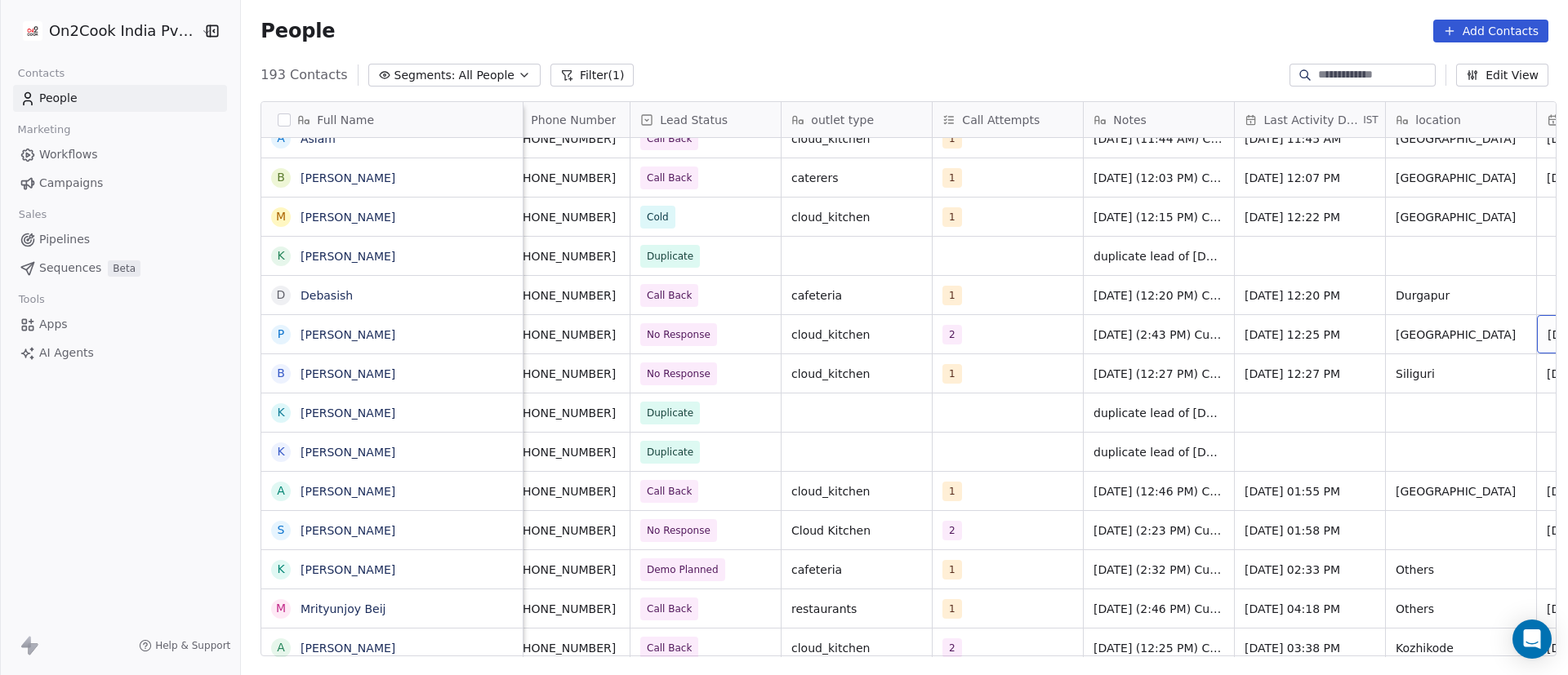
scroll to position [0, 173]
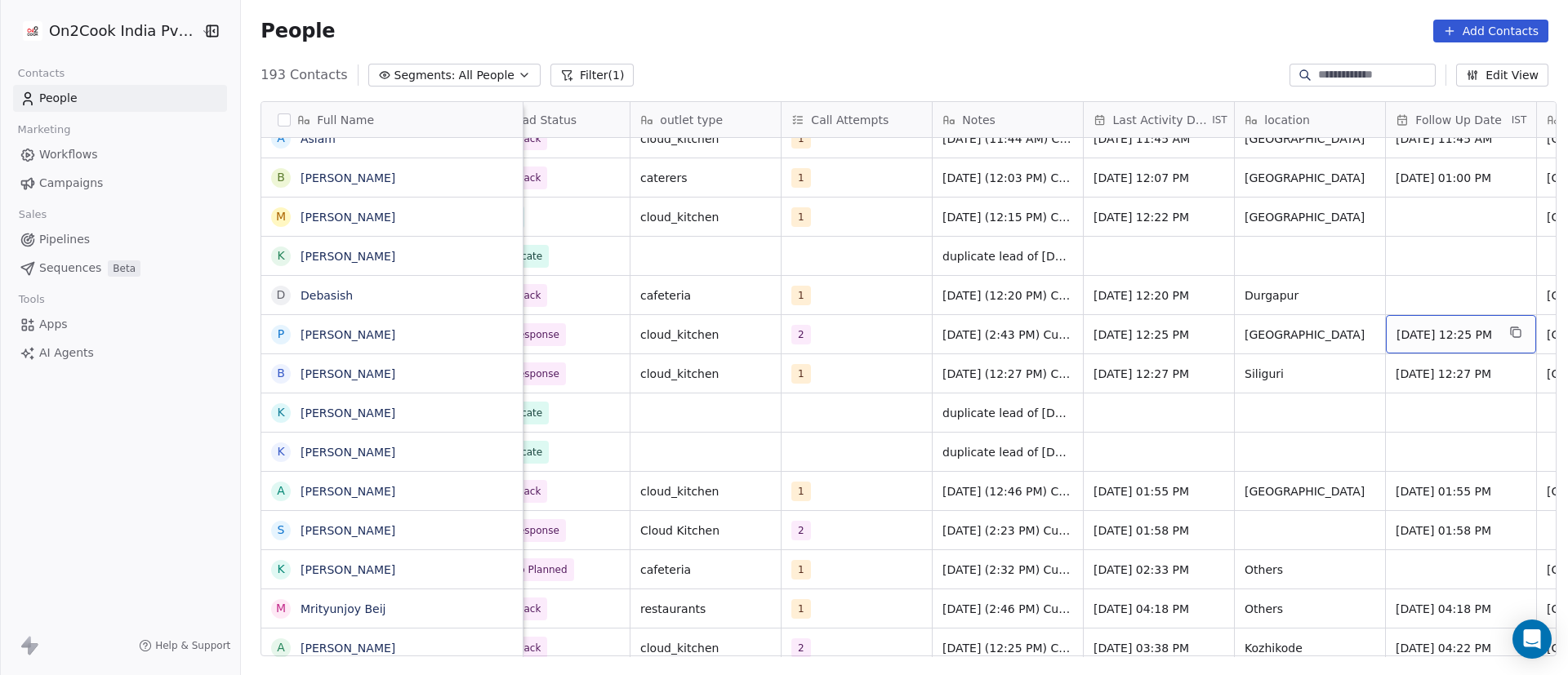
click at [1406, 331] on span "[DATE] 12:25 PM" at bounding box center [1446, 334] width 100 height 16
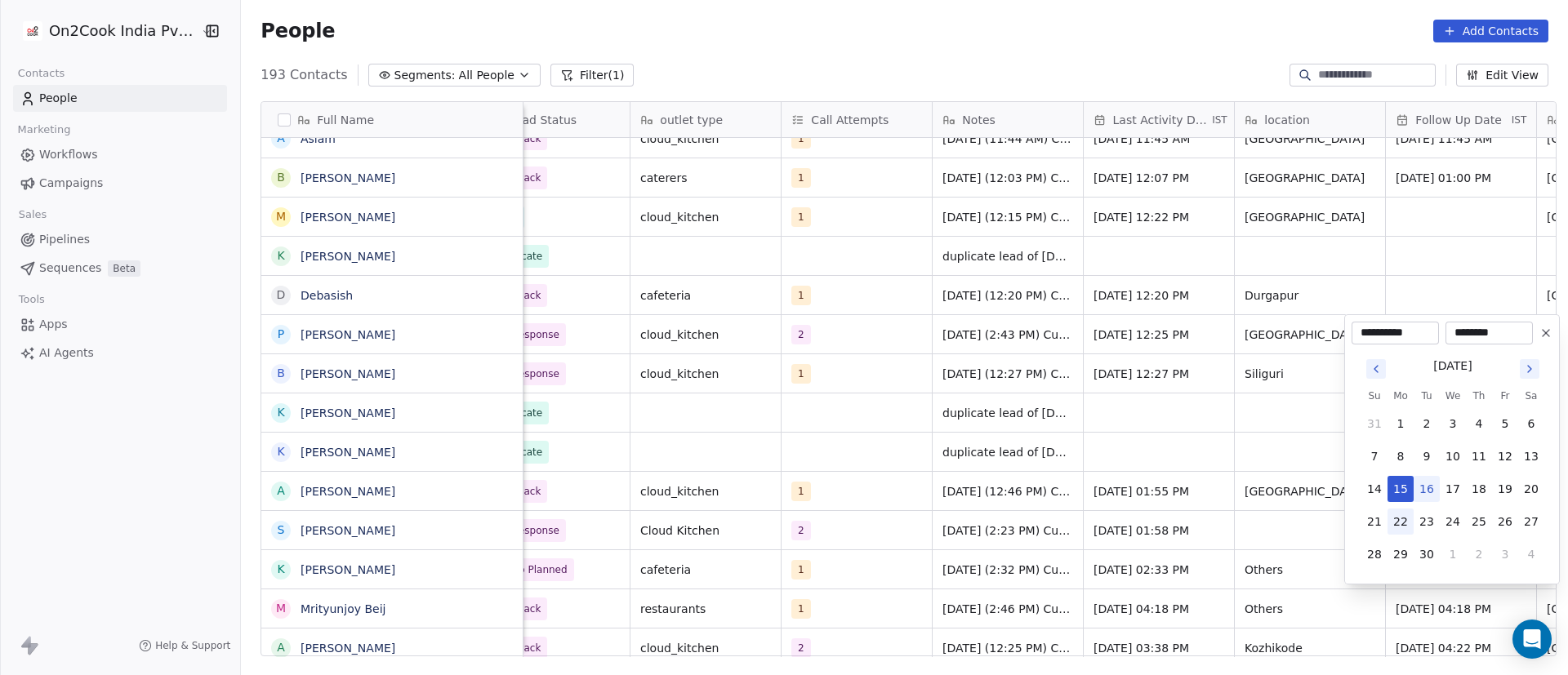
click at [1397, 525] on button "22" at bounding box center [1400, 521] width 26 height 26
type input "**********"
click at [1304, 444] on html "On2Cook India Pvt. Ltd. Contacts People Marketing Workflows Campaigns Sales Pip…" at bounding box center [784, 337] width 1568 height 675
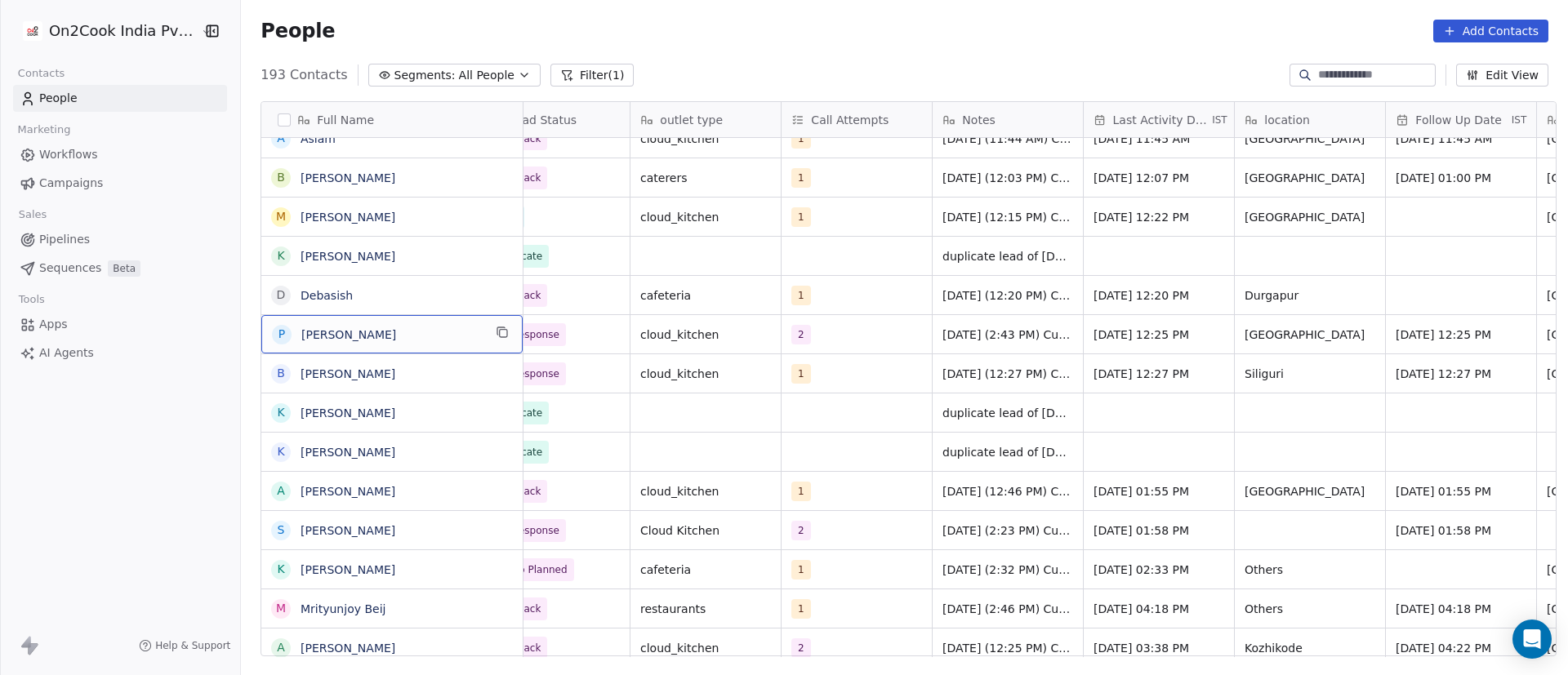
scroll to position [0, 0]
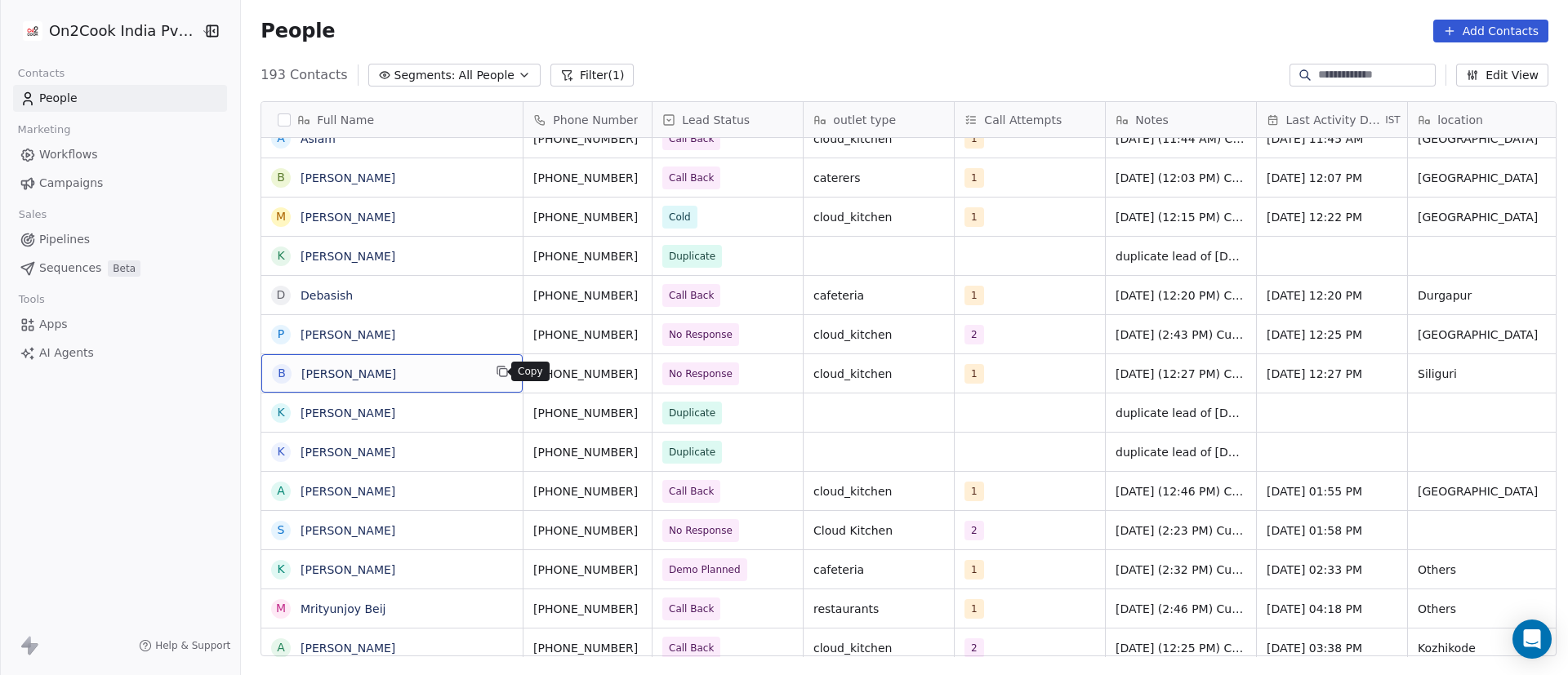
click at [492, 380] on button "grid" at bounding box center [502, 371] width 19 height 19
click at [652, 374] on icon "grid" at bounding box center [659, 371] width 13 height 13
click at [752, 376] on span "No Response" at bounding box center [714, 374] width 100 height 23
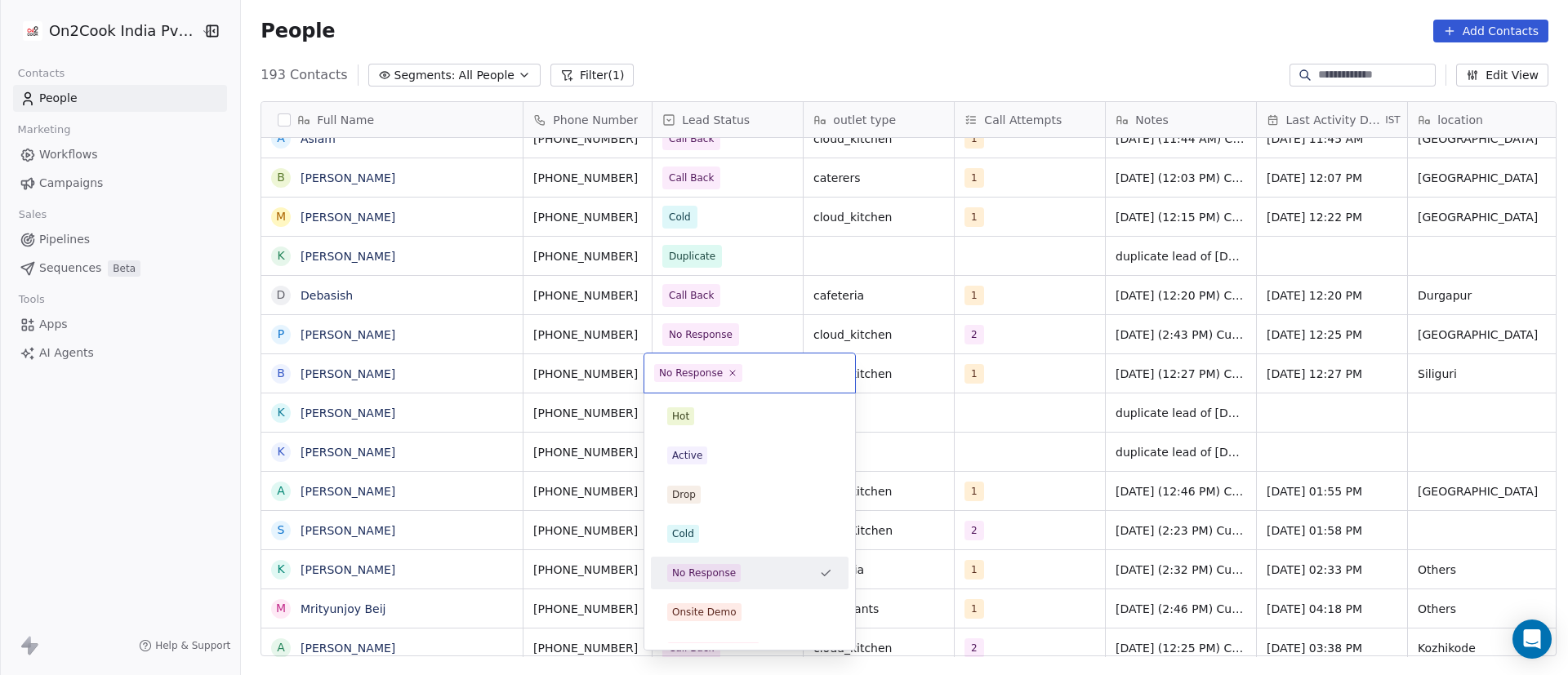
click at [735, 374] on span "No Response" at bounding box center [698, 372] width 88 height 18
click at [730, 375] on icon at bounding box center [733, 373] width 6 height 6
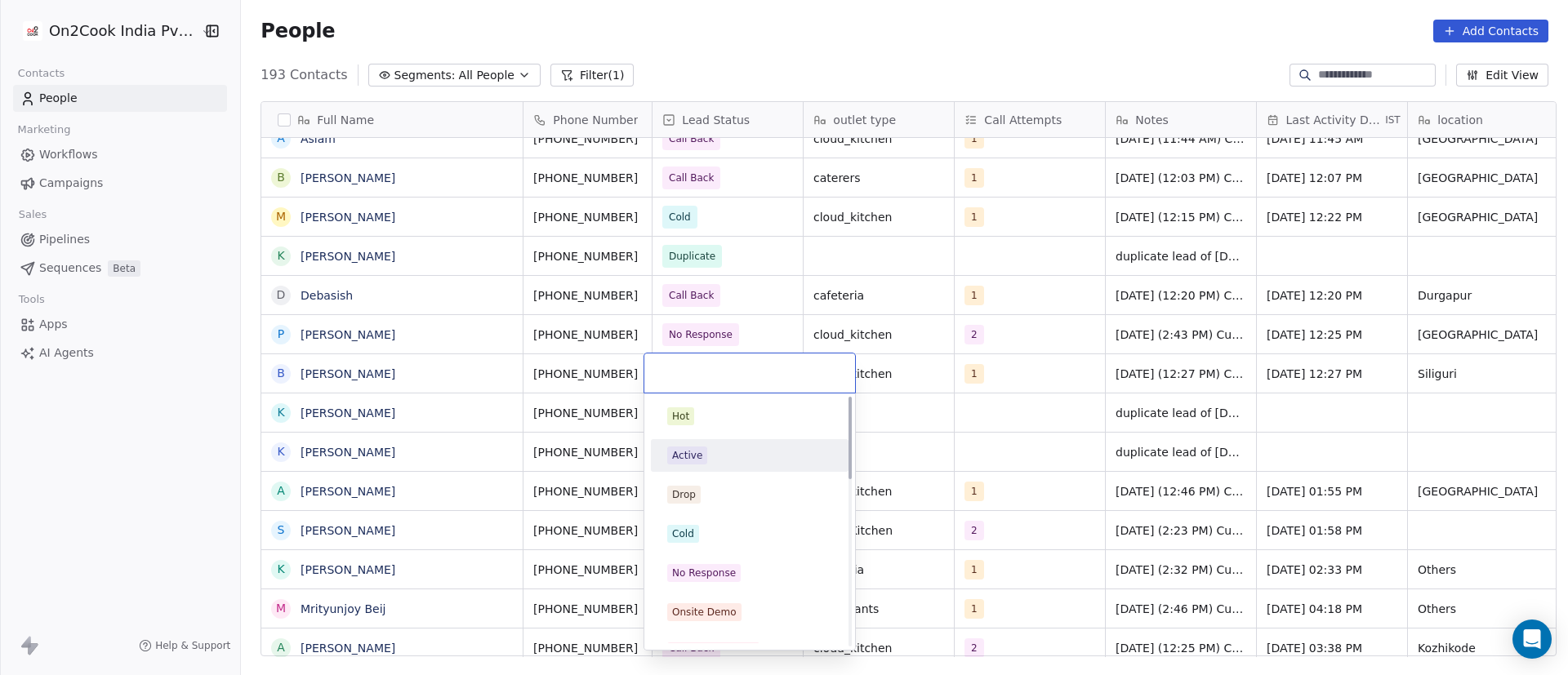
click at [723, 447] on div "Active" at bounding box center [750, 456] width 165 height 18
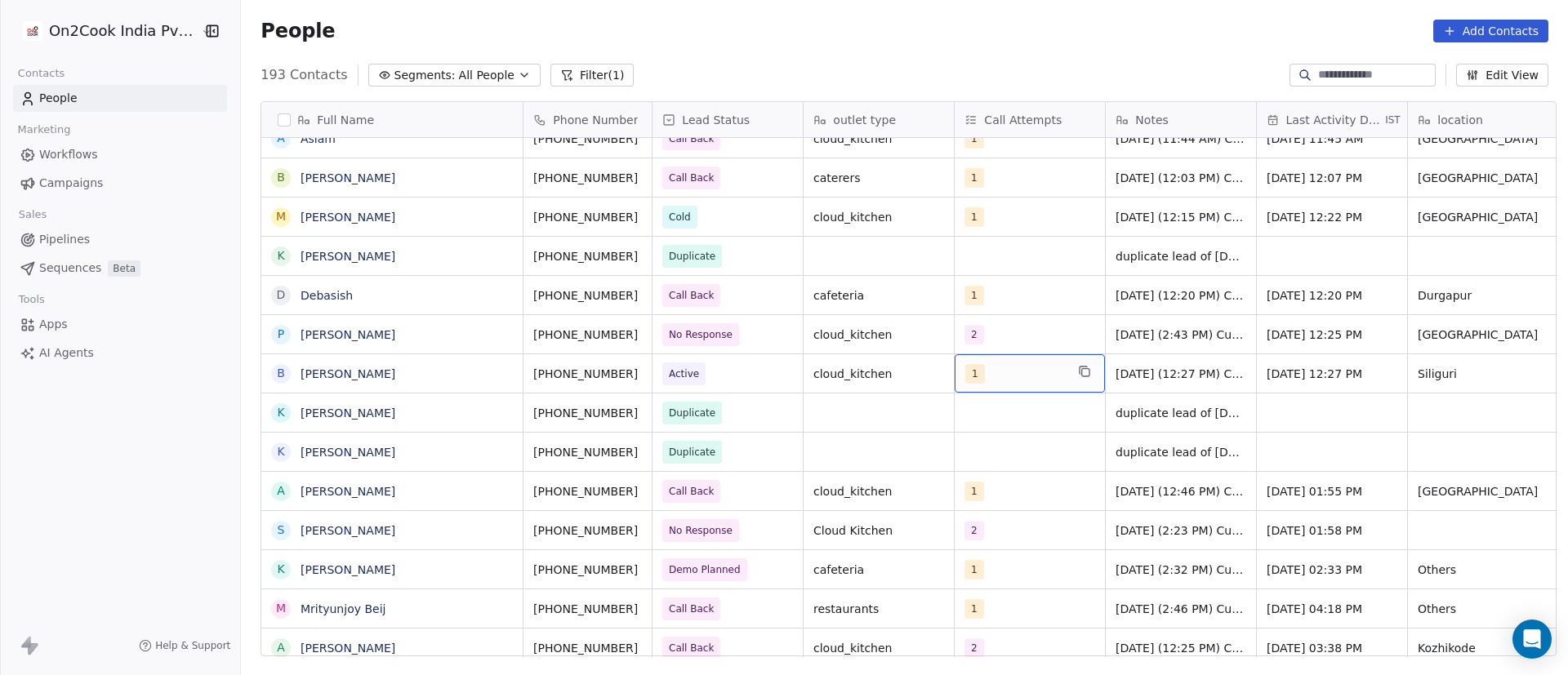
click at [1007, 382] on div "1" at bounding box center [1015, 373] width 100 height 19
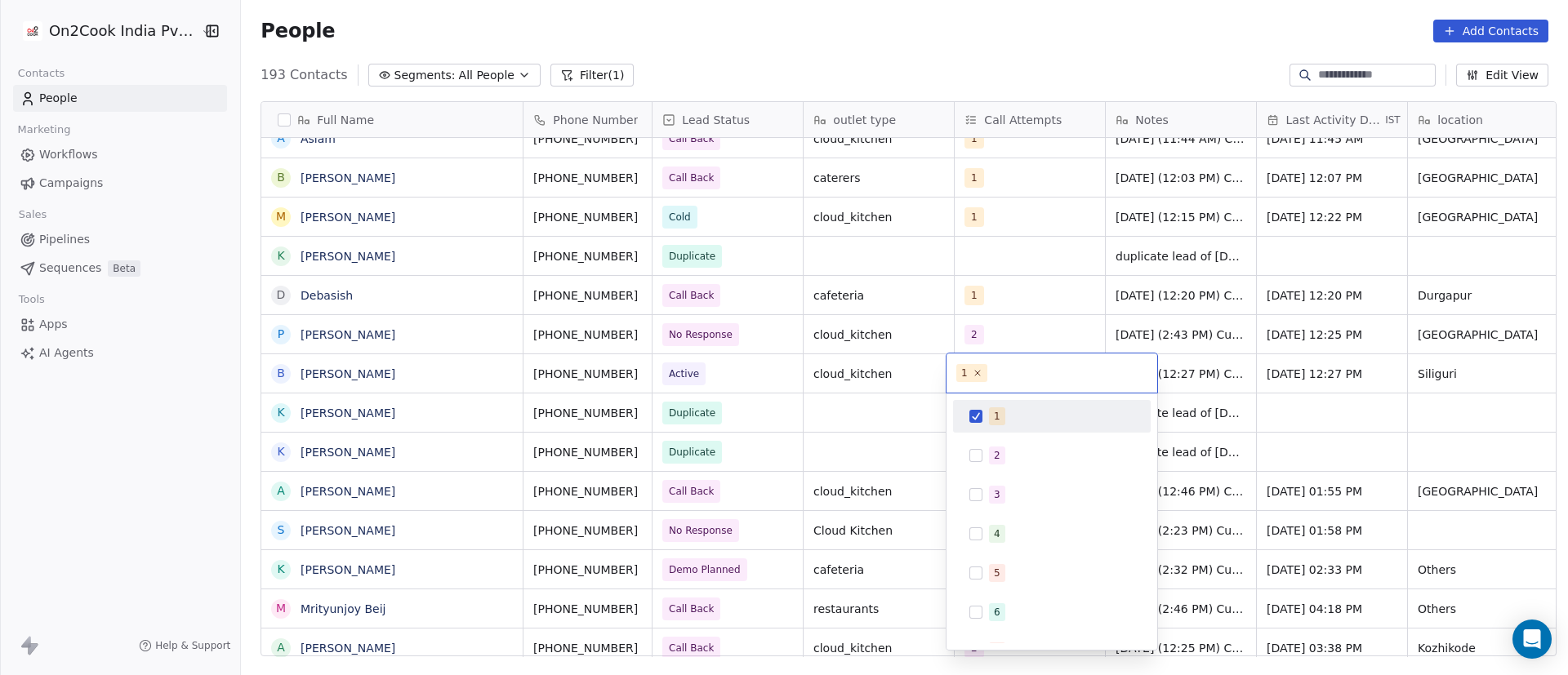
drag, startPoint x: 991, startPoint y: 419, endPoint x: 990, endPoint y: 430, distance: 11.0
click at [990, 419] on span "1" at bounding box center [997, 416] width 16 height 18
click at [982, 454] on button "Suggestions" at bounding box center [976, 456] width 13 height 13
click at [1209, 384] on html "On2Cook India Pvt. Ltd. Contacts People Marketing Workflows Campaigns Sales Pip…" at bounding box center [784, 337] width 1568 height 675
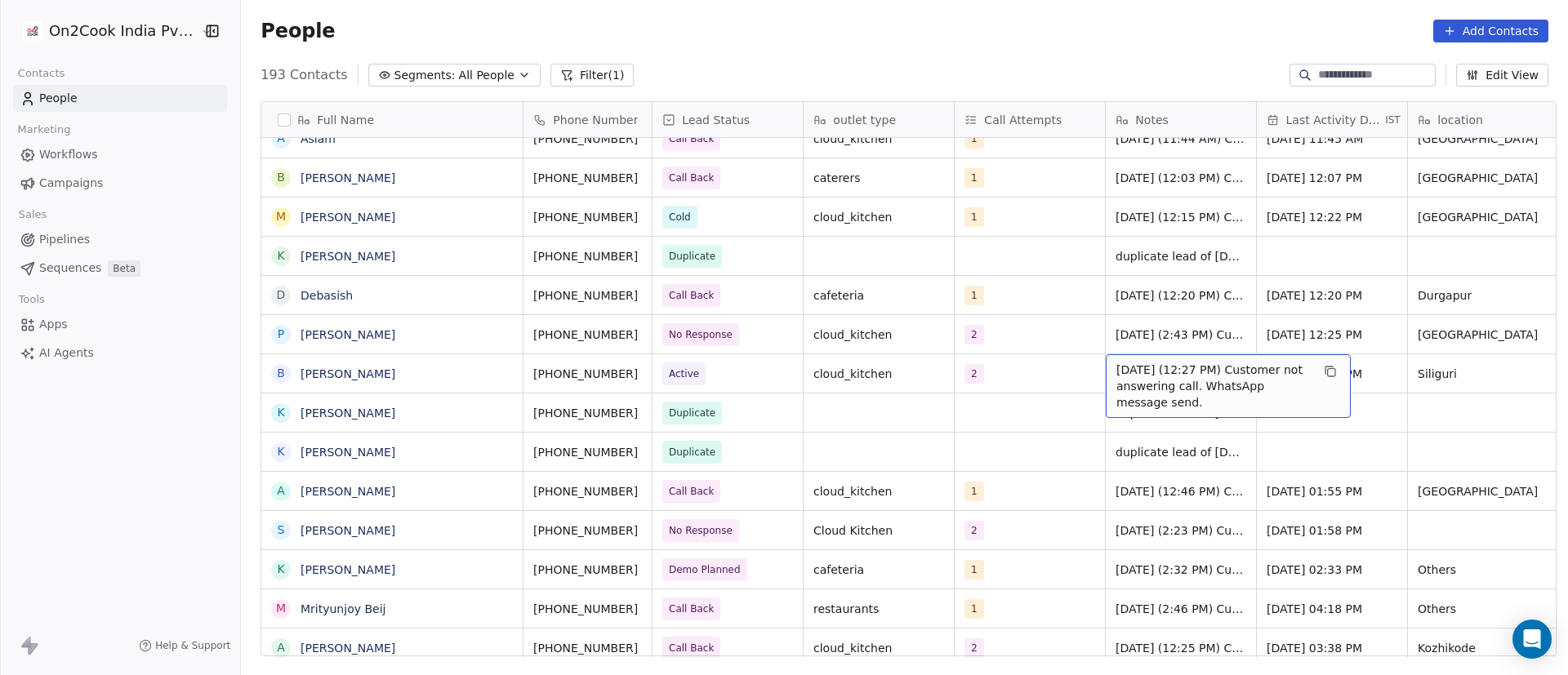
click at [1124, 377] on span "[DATE] (12:27 PM) Customer not answering call. WhatsApp message send." at bounding box center [1214, 386] width 194 height 49
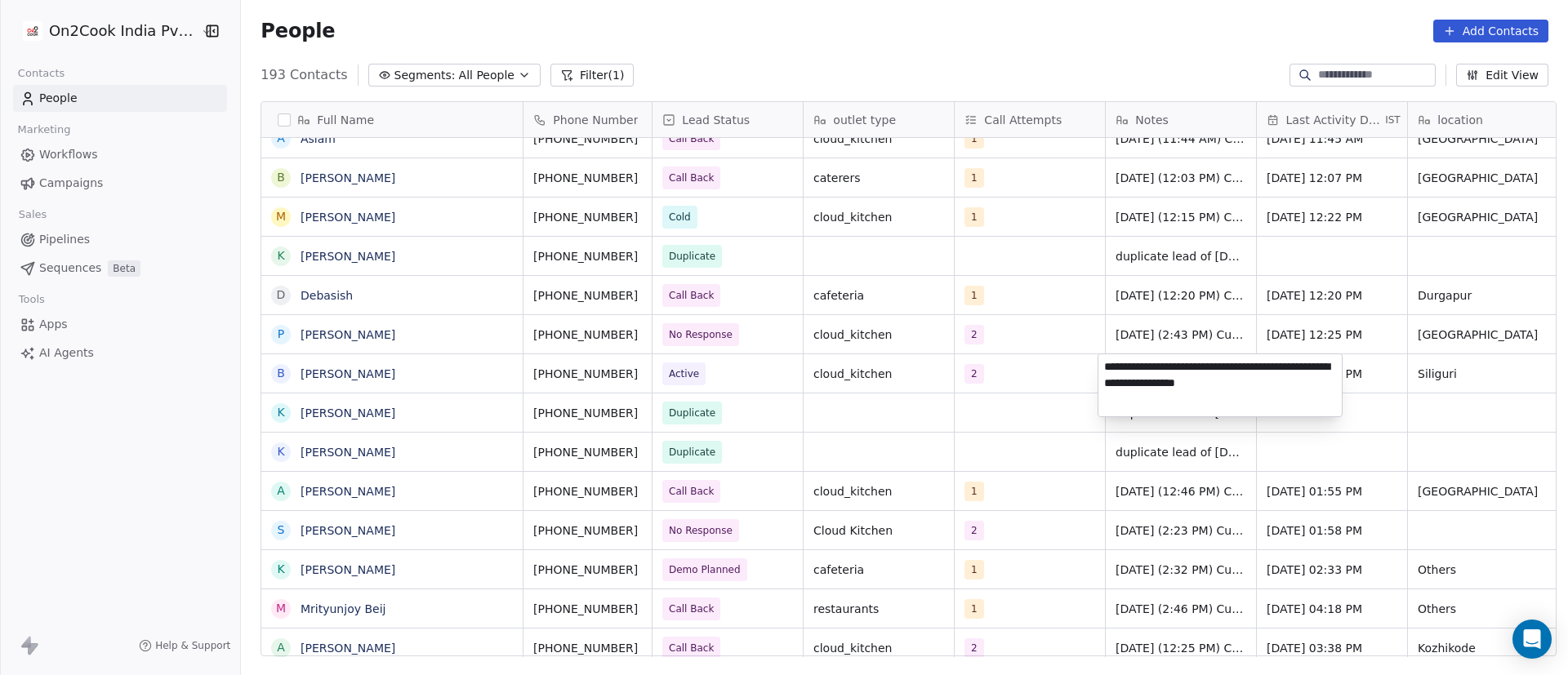
click at [1105, 364] on textarea "**********" at bounding box center [1220, 385] width 243 height 62
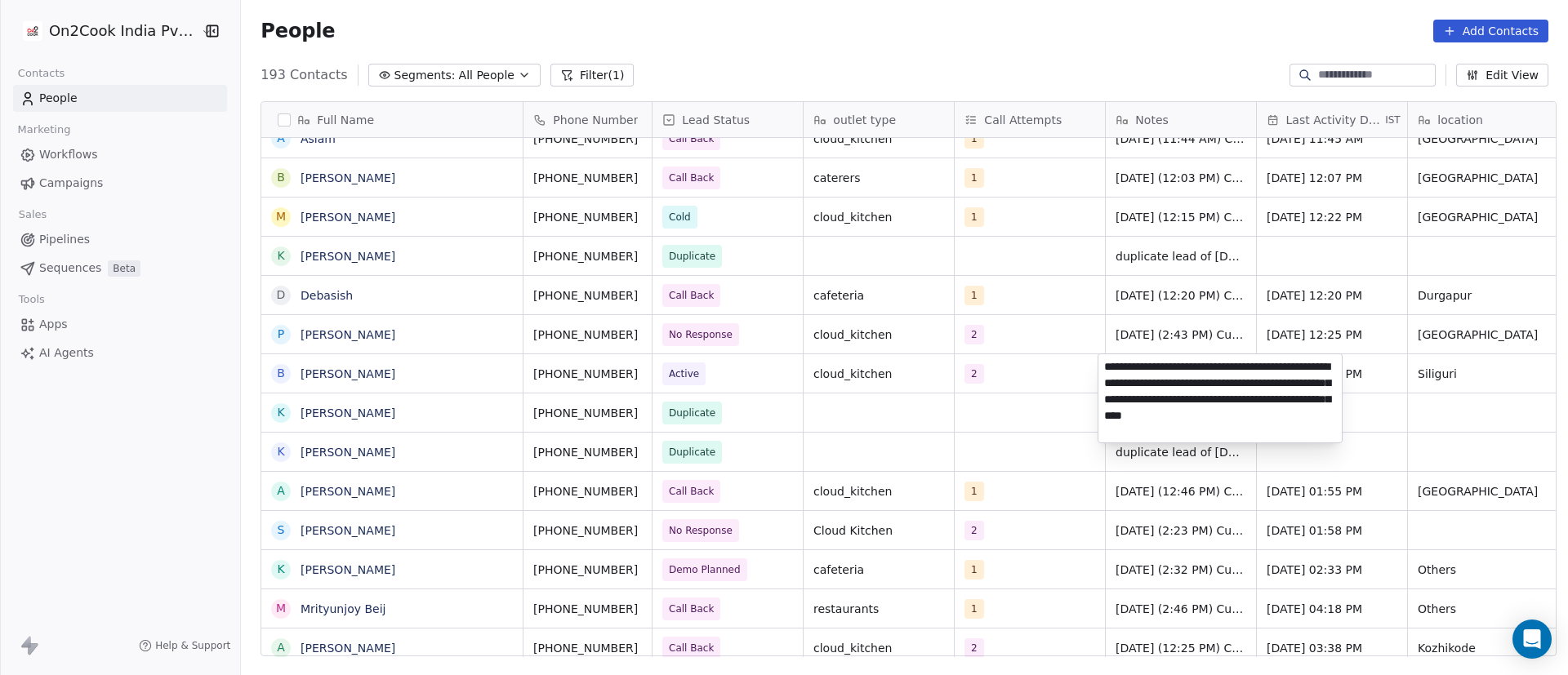
click at [1199, 387] on textarea "**********" at bounding box center [1220, 398] width 243 height 88
click at [1177, 404] on textarea "**********" at bounding box center [1220, 398] width 243 height 88
type textarea "**********"
click at [1376, 377] on html "On2Cook India Pvt. Ltd. Contacts People Marketing Workflows Campaigns Sales Pip…" at bounding box center [784, 337] width 1568 height 675
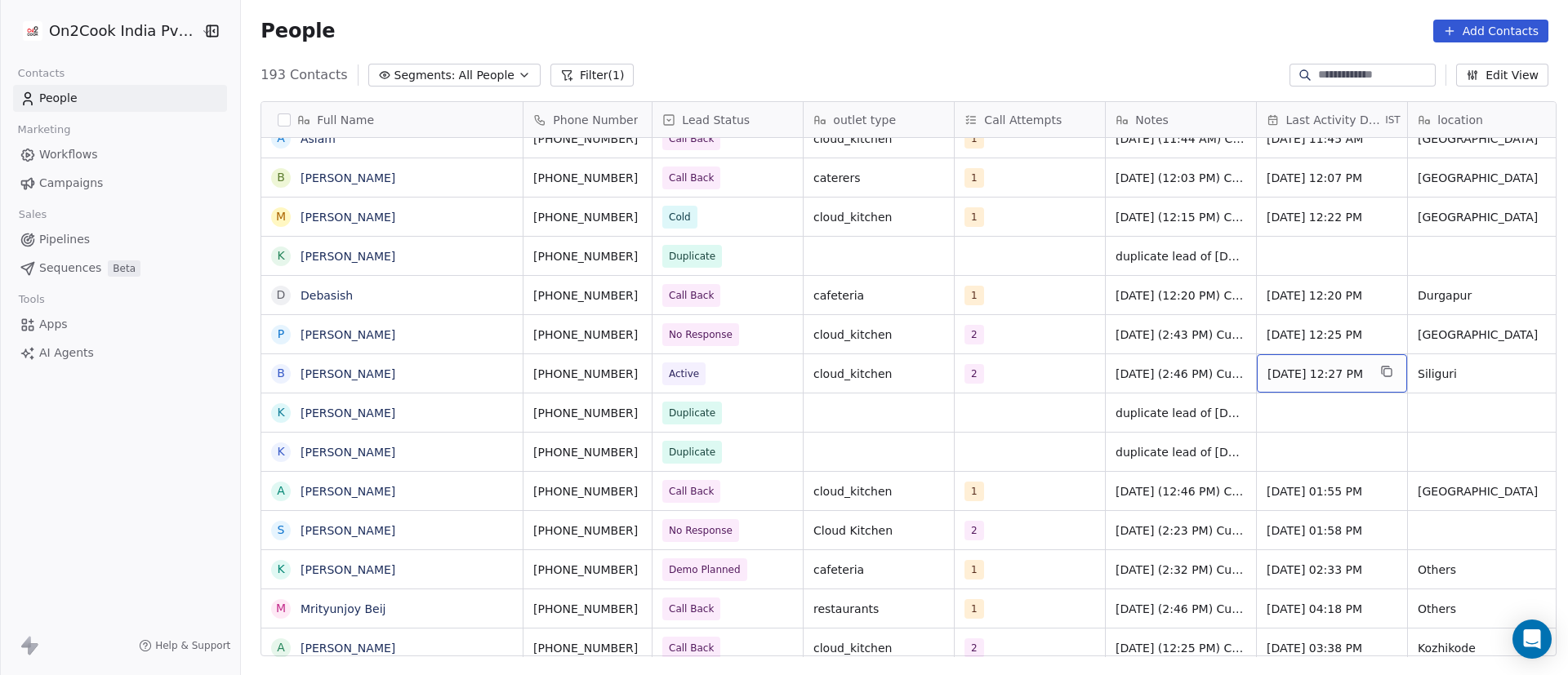
click at [1329, 372] on span "[DATE] 12:27 PM" at bounding box center [1318, 373] width 100 height 16
click at [1328, 372] on span "[DATE] 12:27 PM" at bounding box center [1318, 373] width 100 height 16
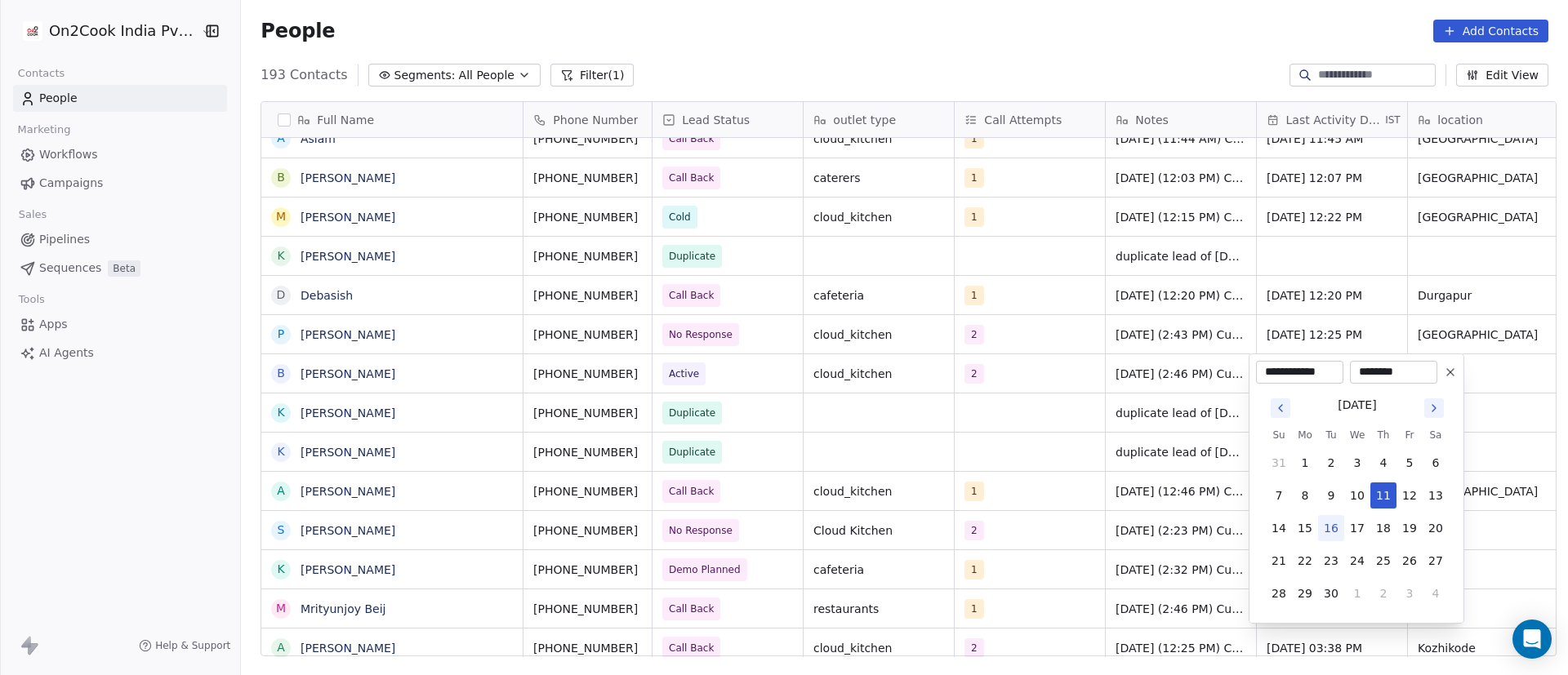
click at [1335, 530] on button "16" at bounding box center [1330, 528] width 26 height 26
type input "**********"
click at [1150, 380] on html "On2Cook India Pvt. Ltd. Contacts People Marketing Workflows Campaigns Sales Pip…" at bounding box center [784, 337] width 1568 height 675
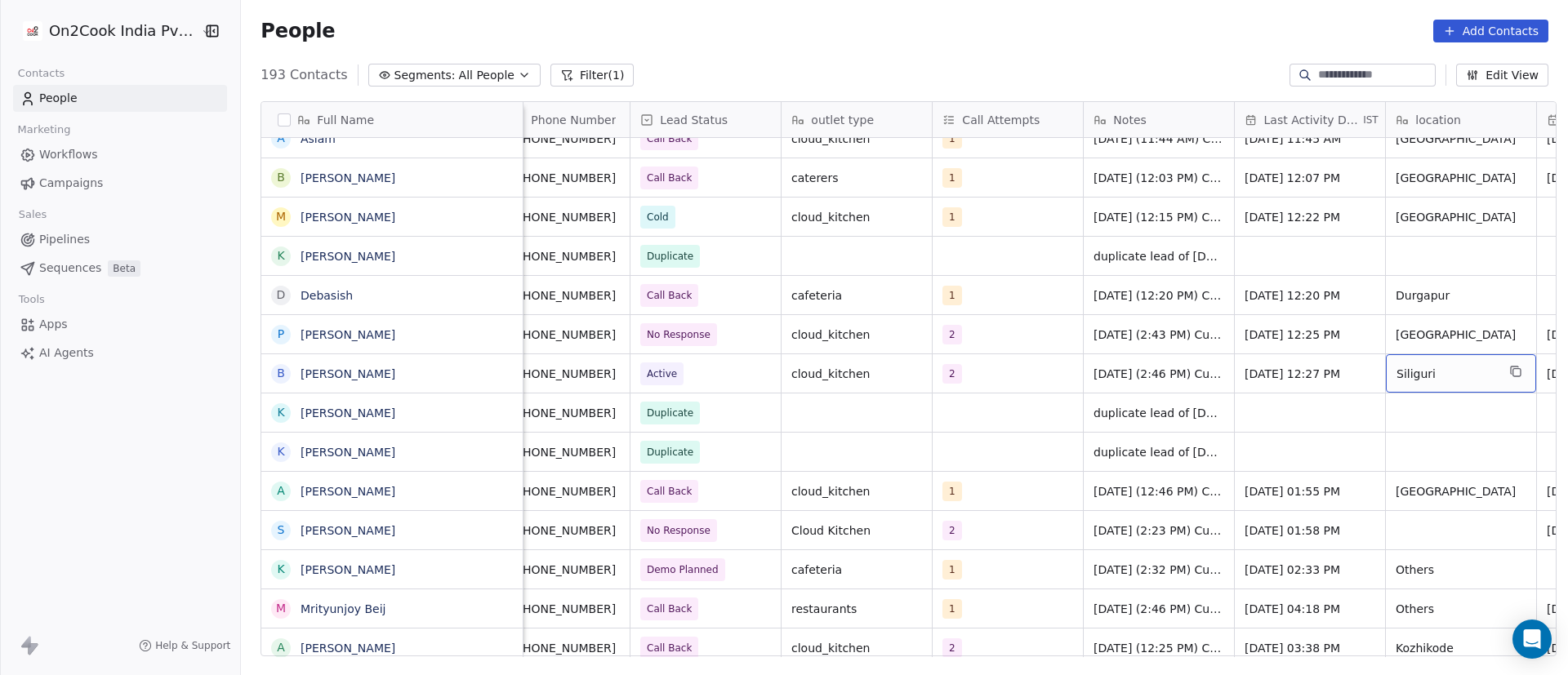
scroll to position [0, 173]
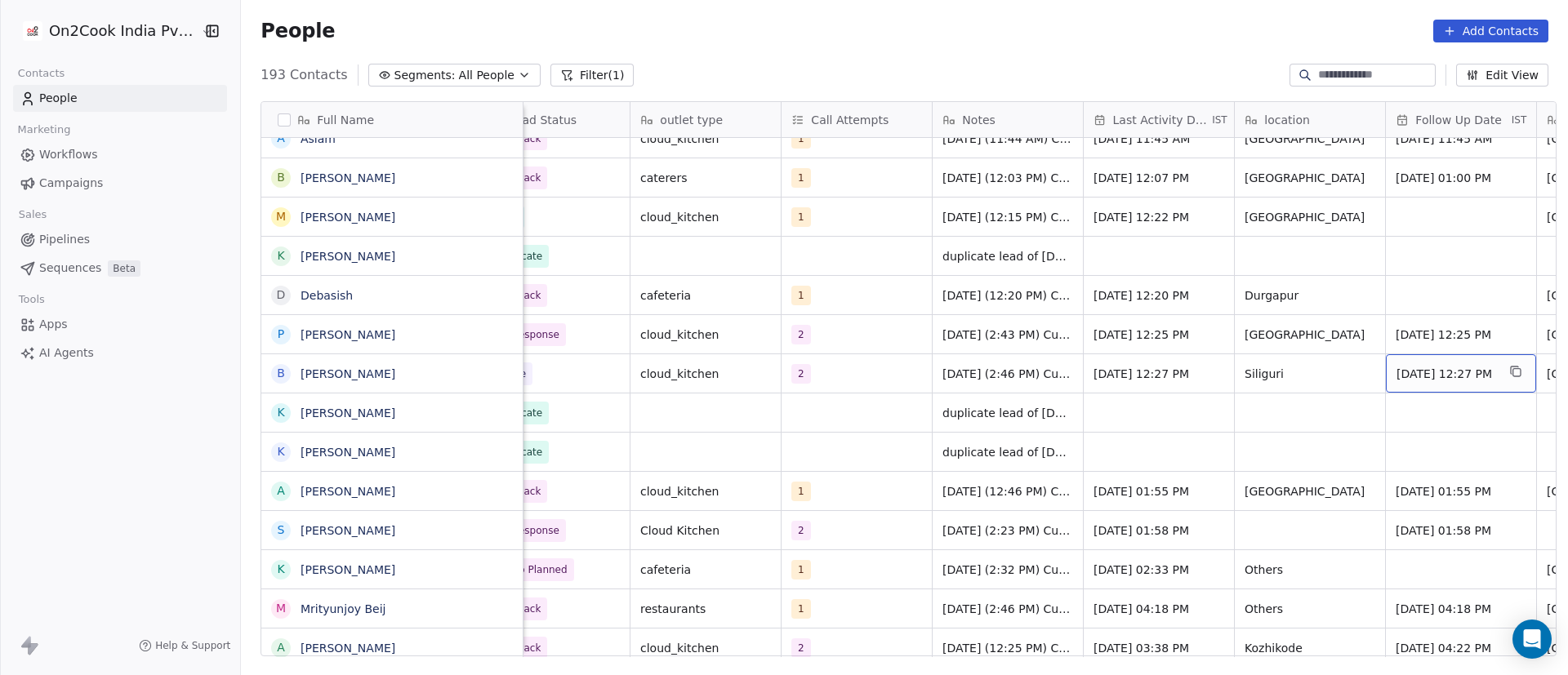
click at [1398, 376] on span "[DATE] 12:27 PM" at bounding box center [1446, 373] width 100 height 16
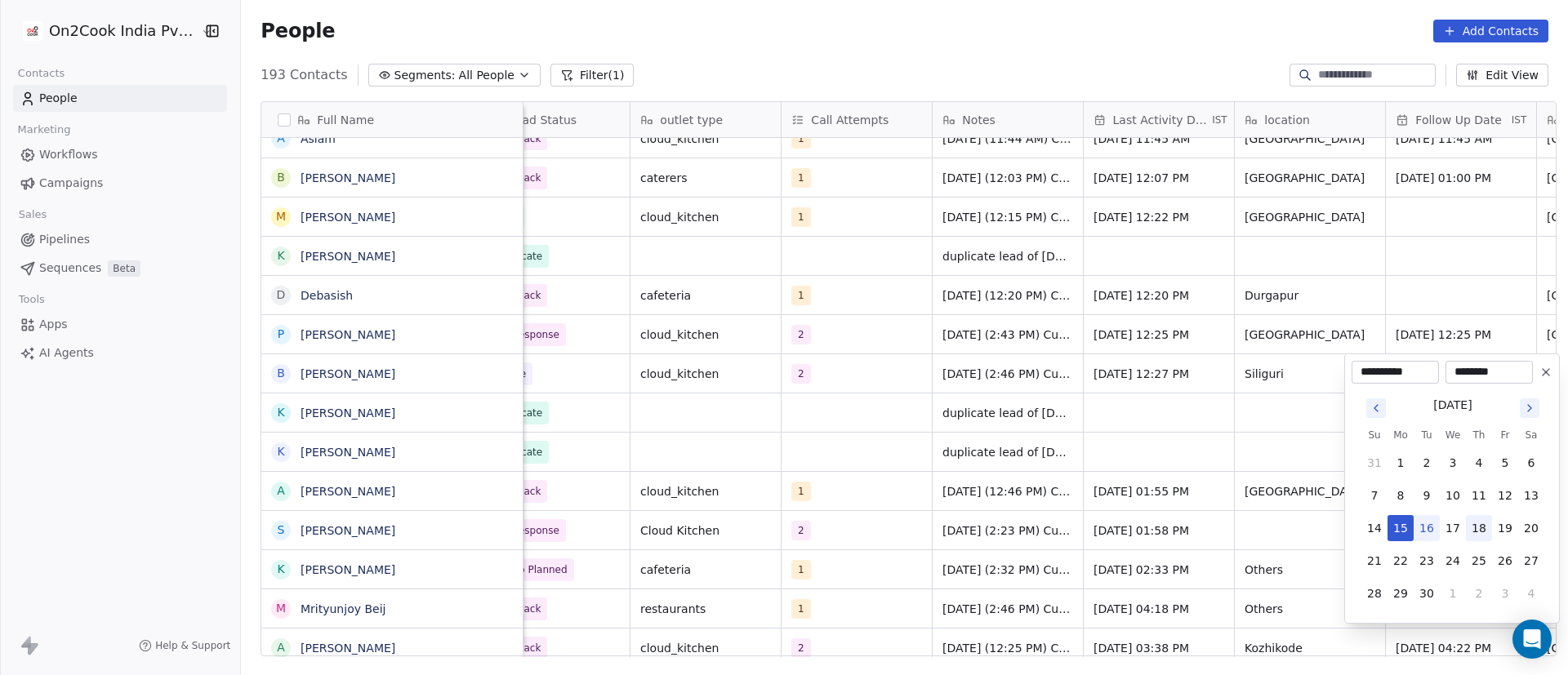
click at [1479, 531] on button "18" at bounding box center [1479, 528] width 26 height 26
type input "**********"
click at [1307, 427] on html "On2Cook India Pvt. Ltd. Contacts People Marketing Workflows Campaigns Sales Pip…" at bounding box center [784, 337] width 1568 height 675
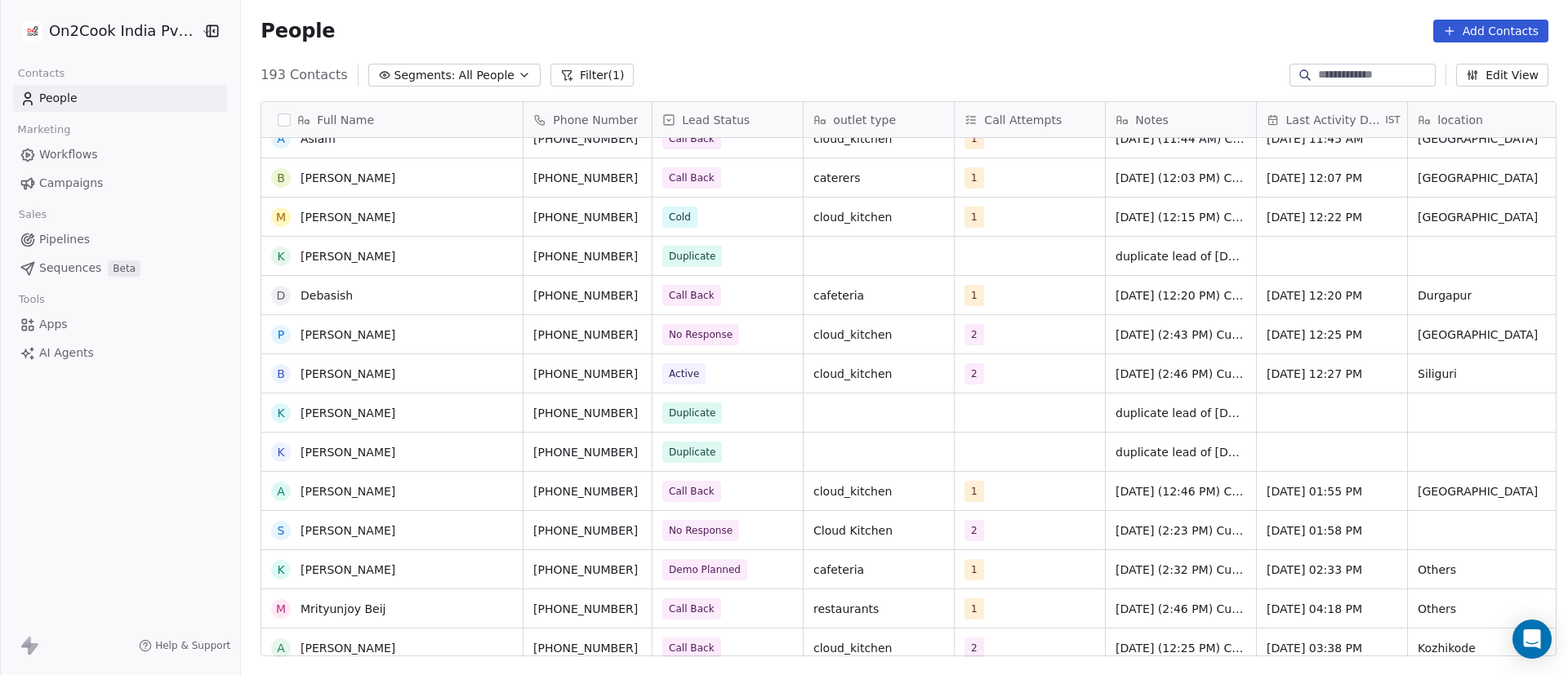
scroll to position [1592, 0]
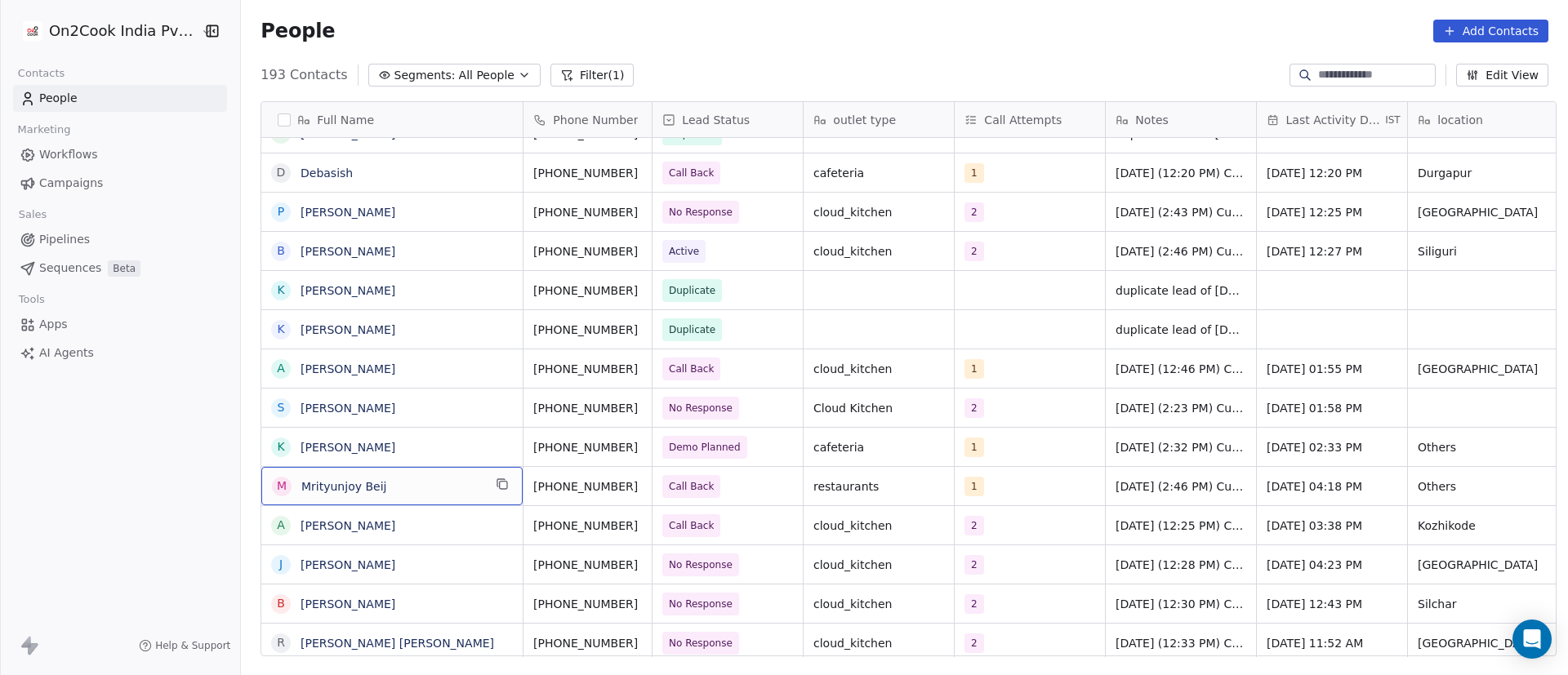
click at [430, 493] on span "Mrityunjoy Beij" at bounding box center [392, 486] width 181 height 16
click at [502, 481] on button "grid" at bounding box center [502, 484] width 19 height 19
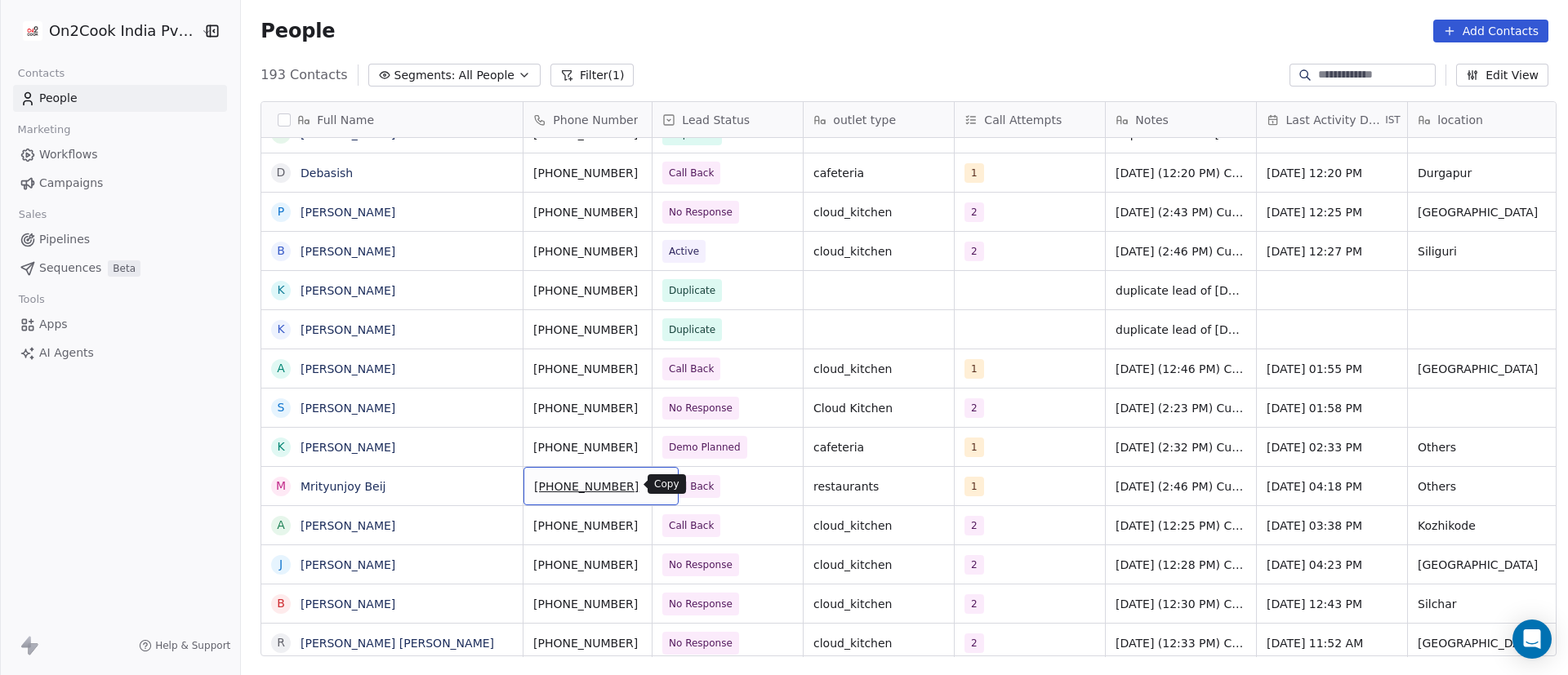
click at [652, 484] on icon "grid" at bounding box center [659, 484] width 13 height 13
click at [726, 489] on span "Call Back" at bounding box center [714, 486] width 100 height 23
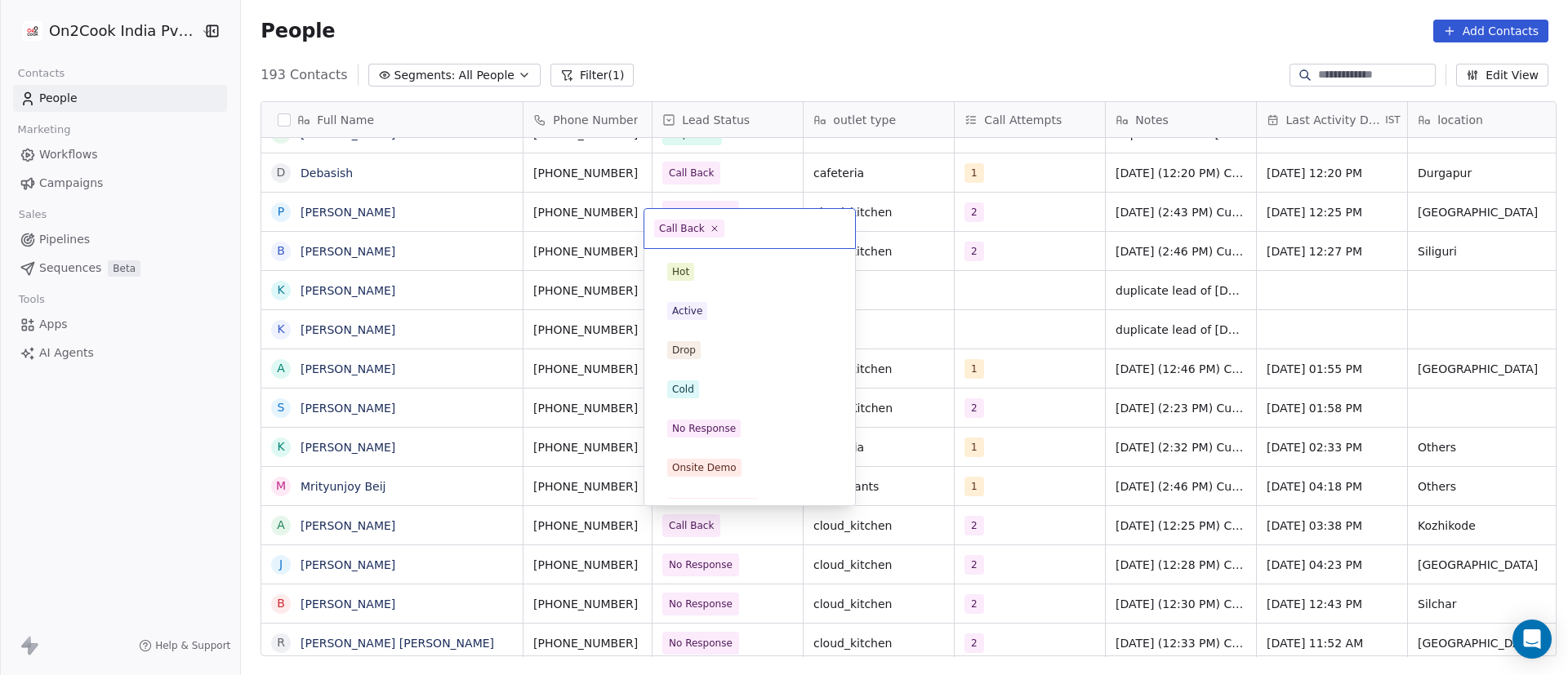
scroll to position [142, 0]
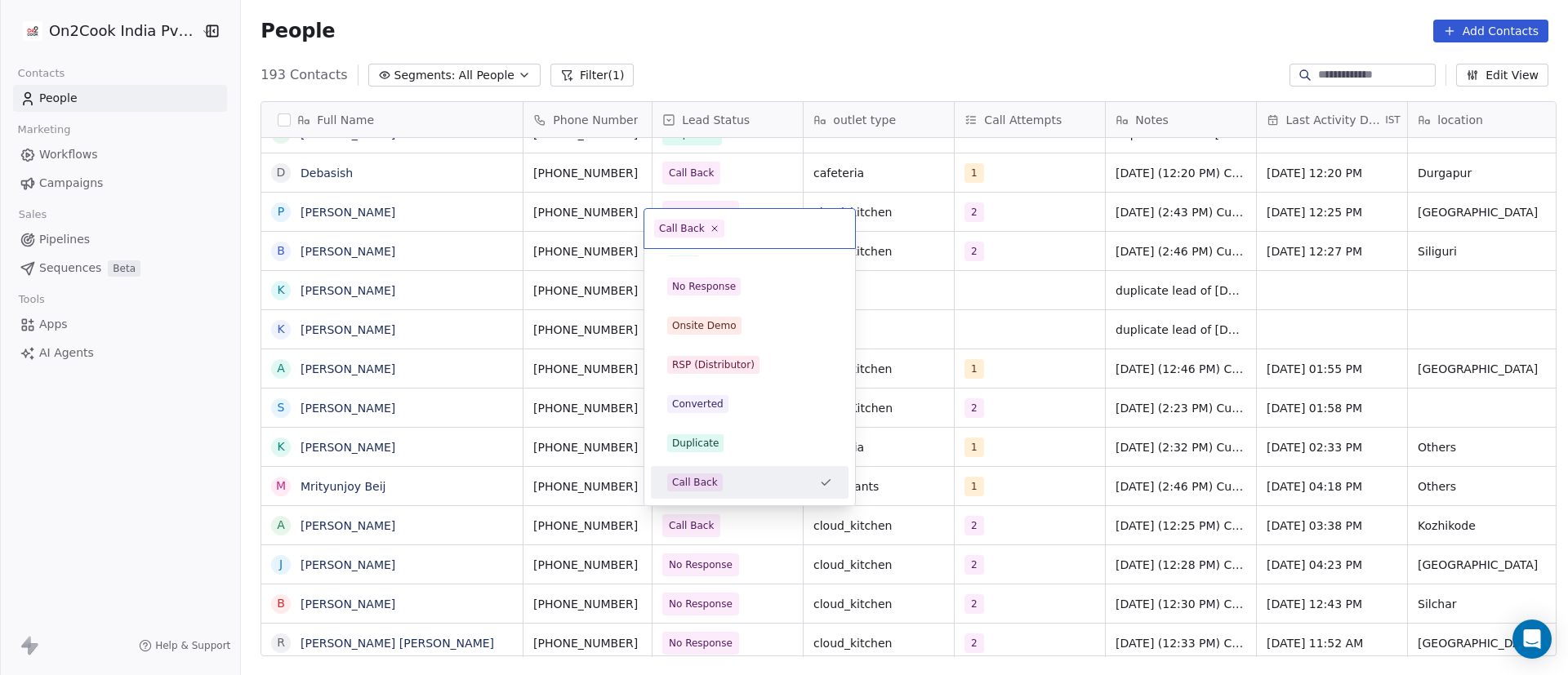
click at [476, 493] on html "On2Cook India Pvt. Ltd. Contacts People Marketing Workflows Campaigns Sales Pip…" at bounding box center [784, 337] width 1568 height 675
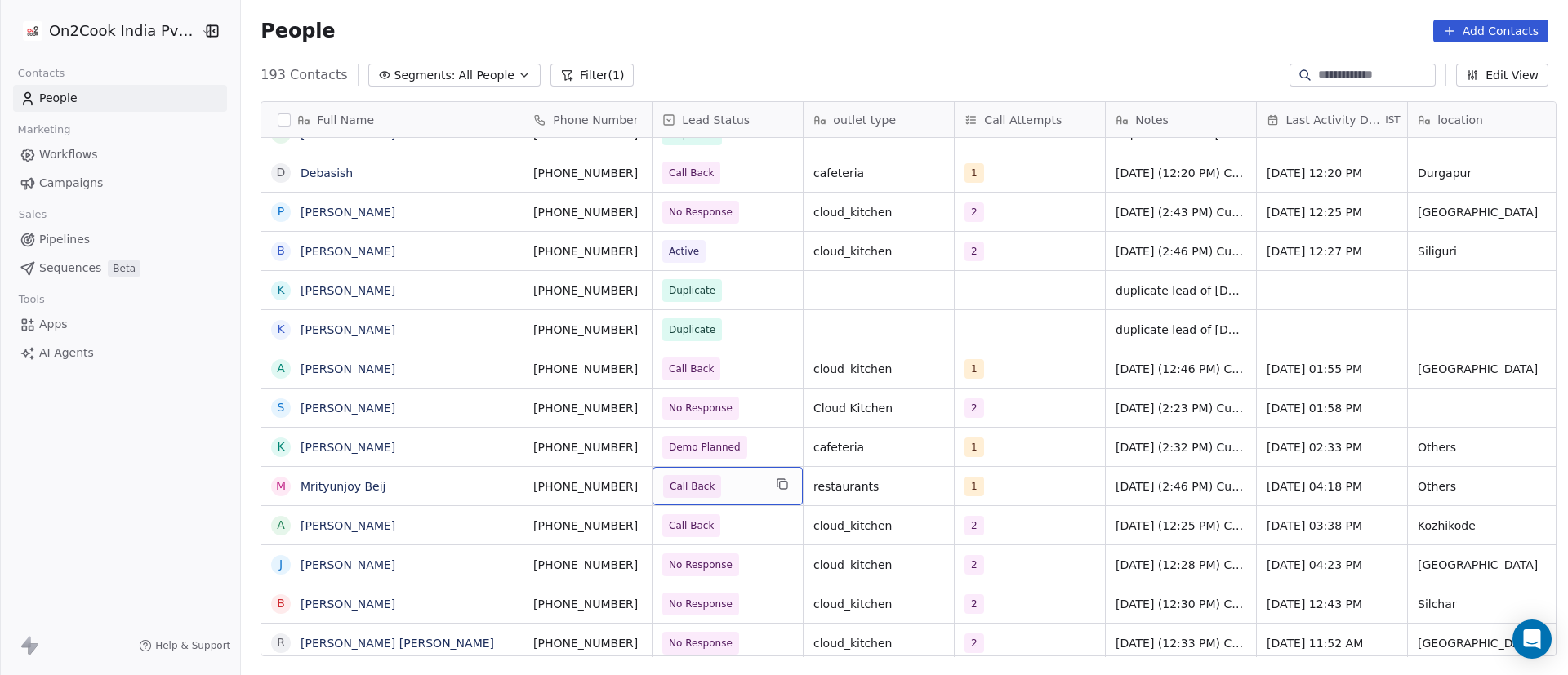
click at [740, 486] on span "Call Back" at bounding box center [714, 486] width 100 height 23
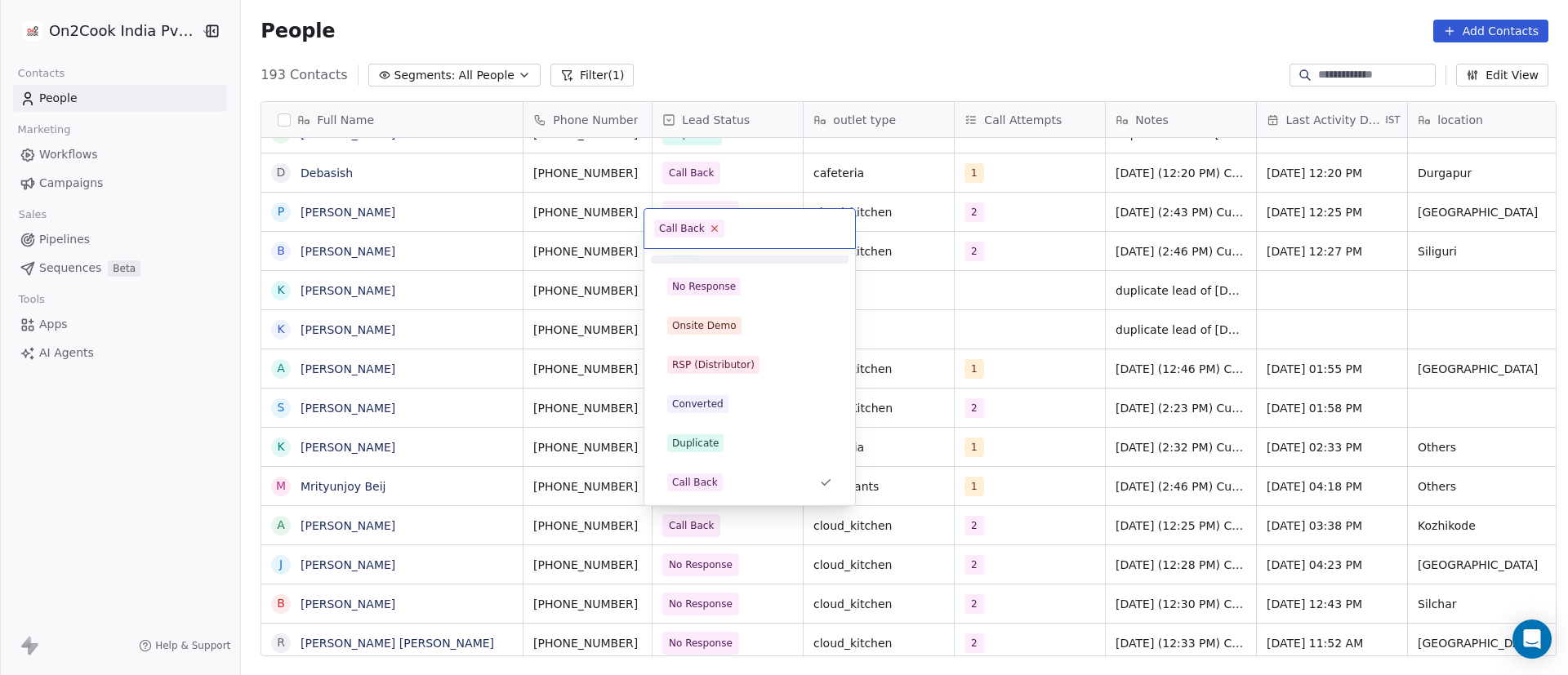
click at [713, 226] on icon at bounding box center [715, 229] width 6 height 6
click at [705, 280] on div "No Response" at bounding box center [704, 286] width 64 height 14
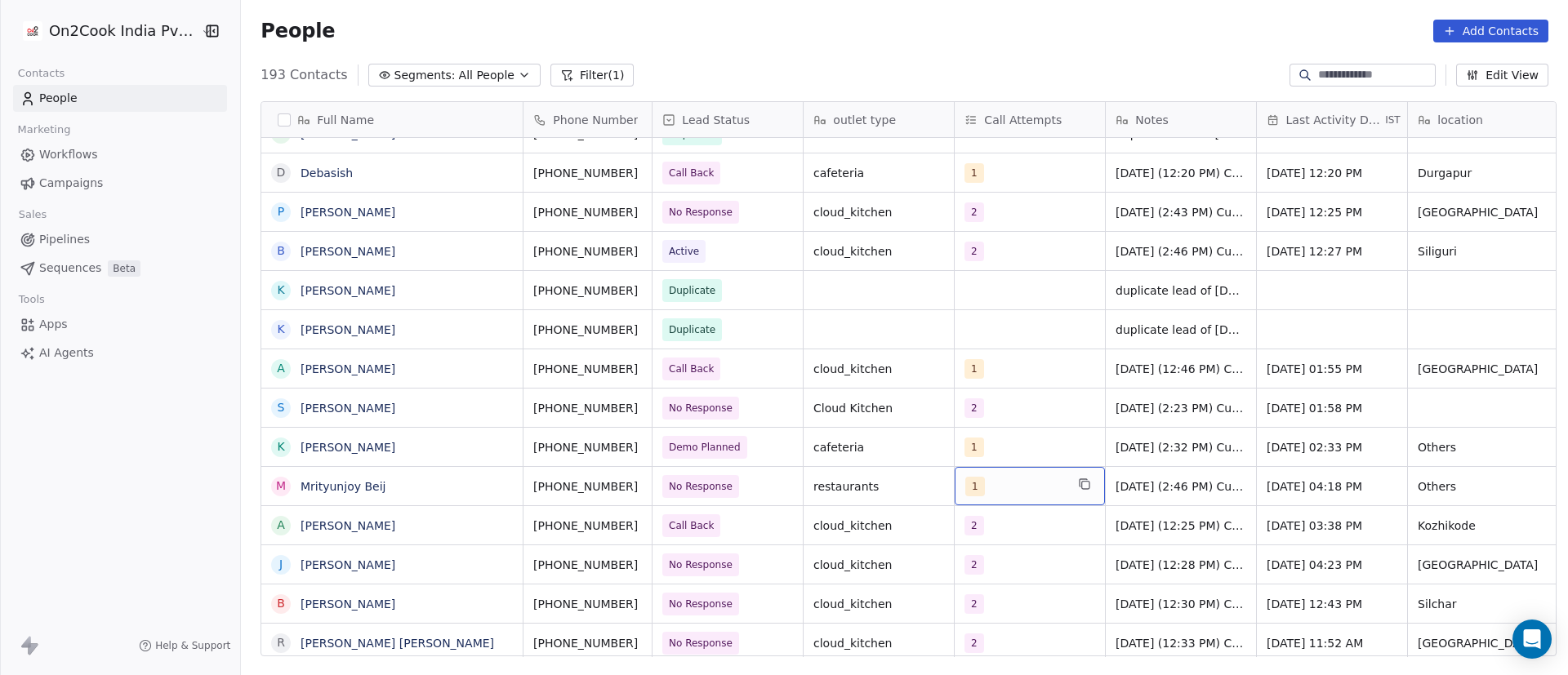
click at [1004, 489] on div "1" at bounding box center [1015, 486] width 100 height 19
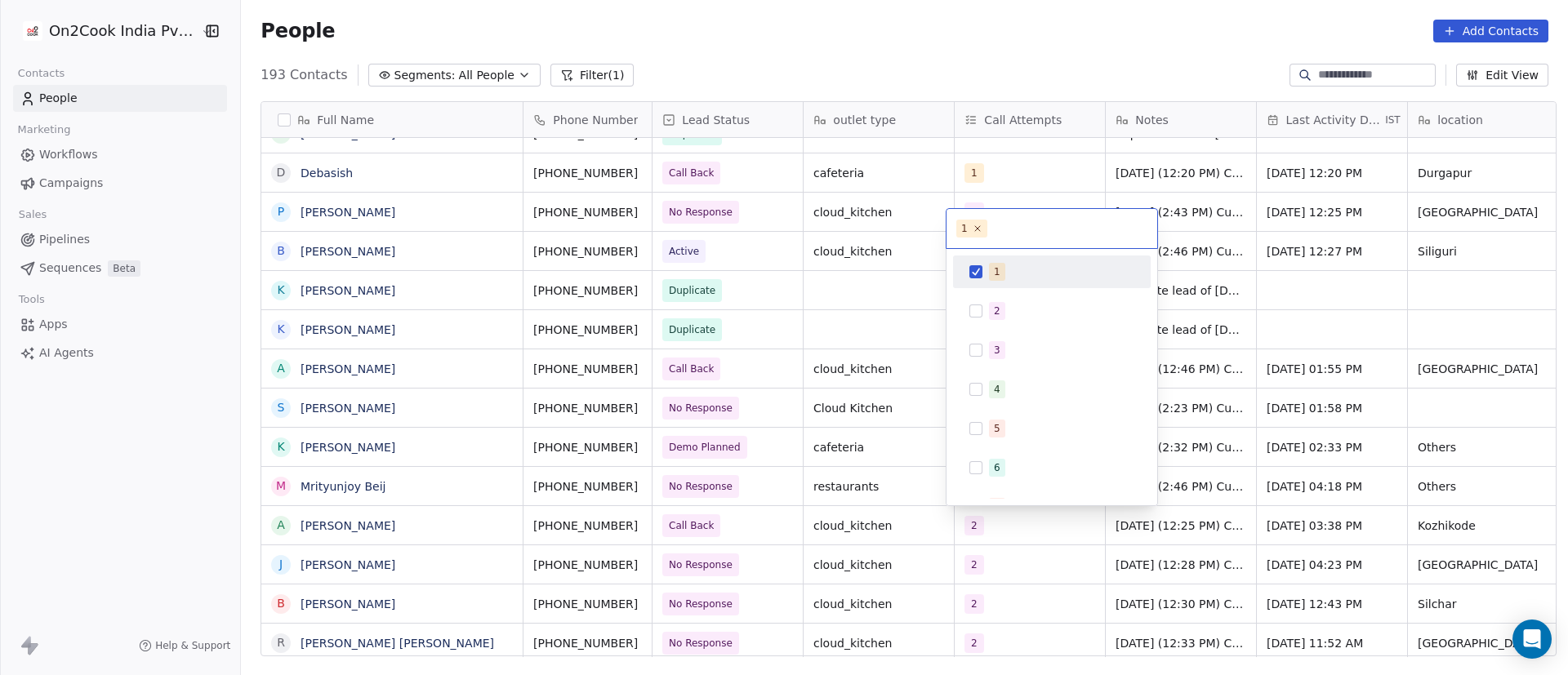
click at [984, 270] on div "1" at bounding box center [1052, 271] width 185 height 26
click at [997, 304] on div "2" at bounding box center [997, 310] width 7 height 14
click at [1288, 471] on html "On2Cook India Pvt. Ltd. Contacts People Marketing Workflows Campaigns Sales Pip…" at bounding box center [784, 337] width 1568 height 675
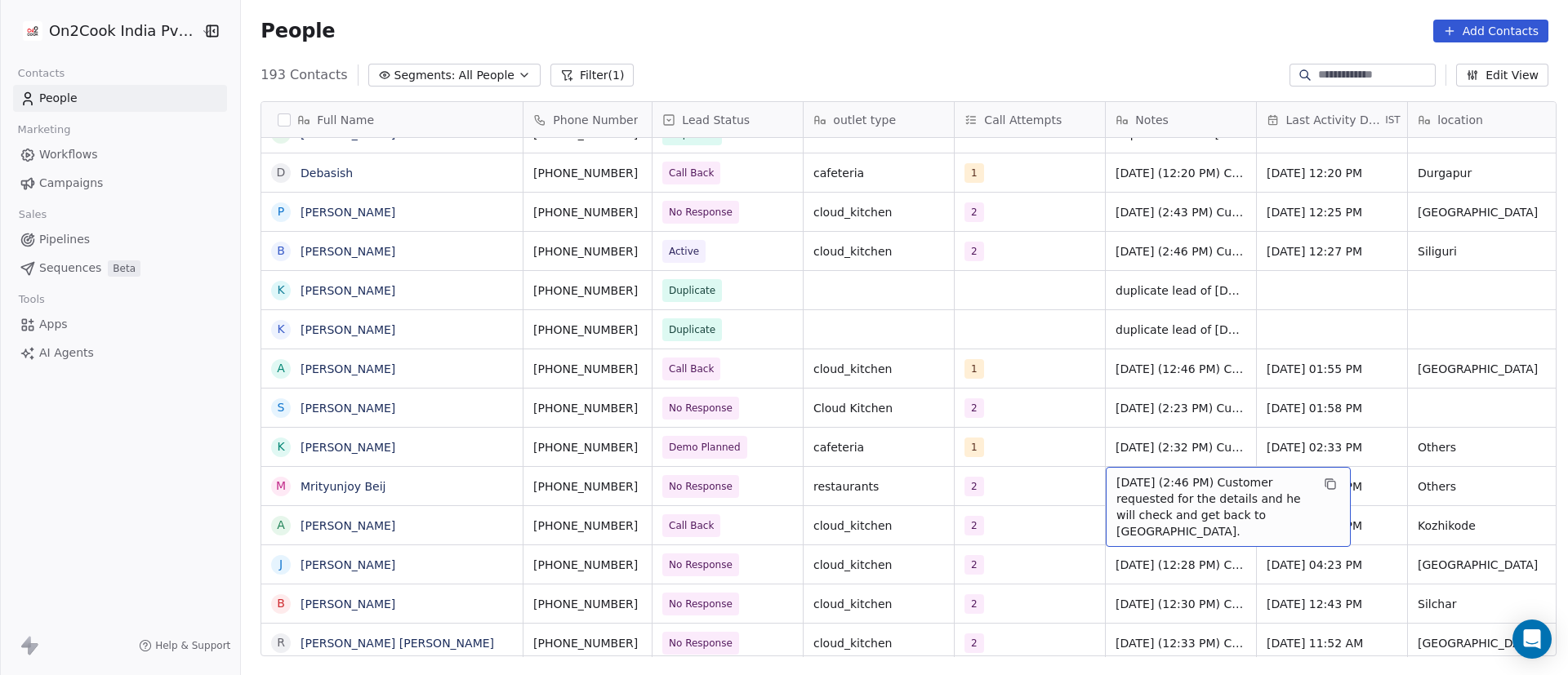
click at [1131, 485] on span "[DATE] (2:46 PM) Customer requested for the details and he will check and get b…" at bounding box center [1214, 506] width 194 height 65
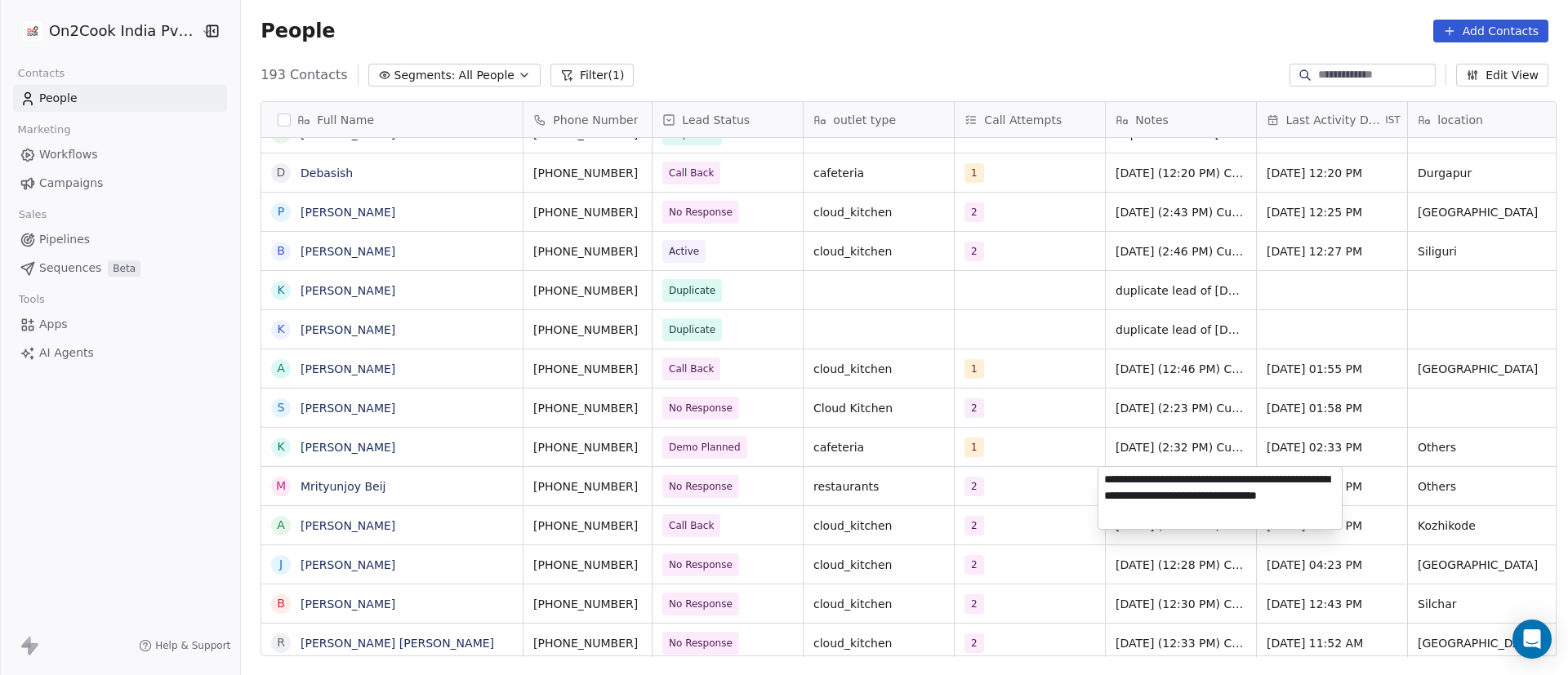
click at [1105, 482] on textarea "**********" at bounding box center [1220, 498] width 243 height 62
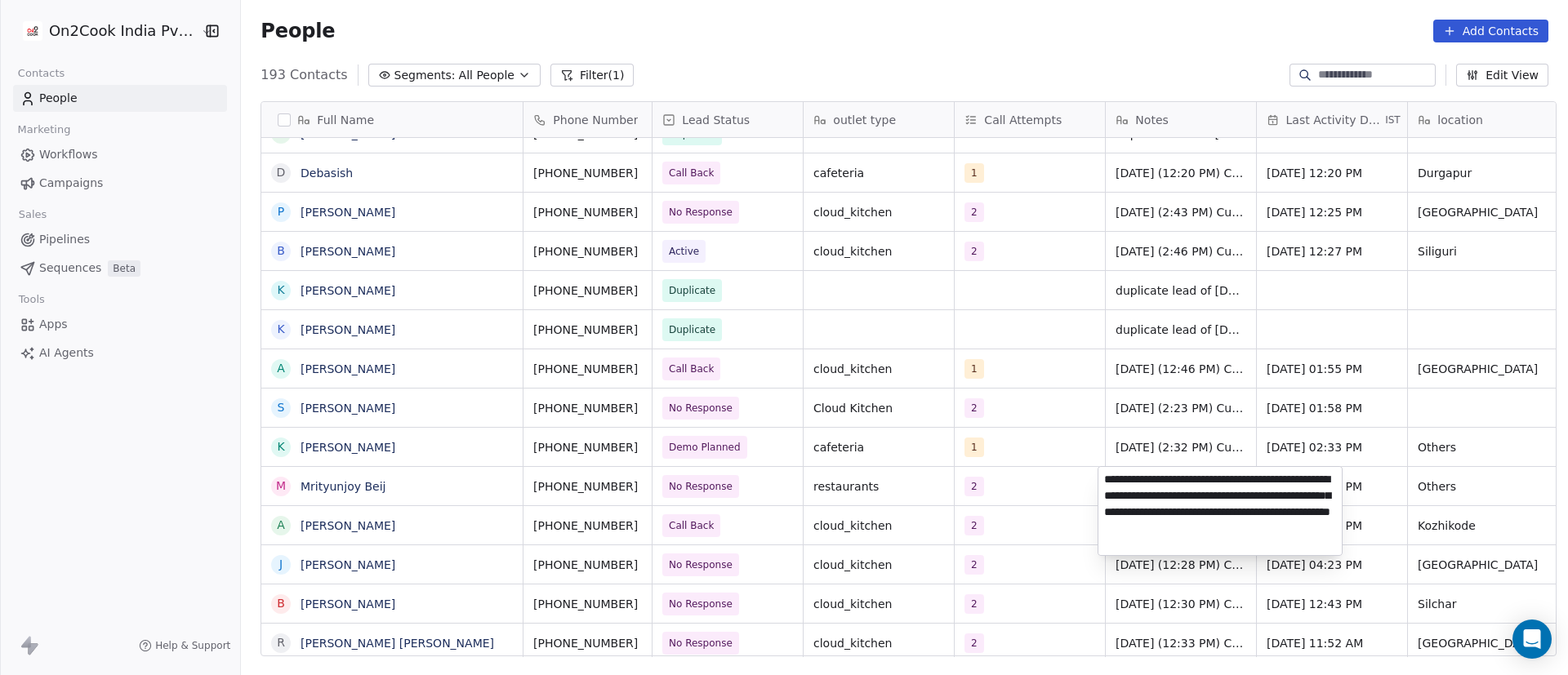
type textarea "**********"
click at [1370, 483] on html "On2Cook India Pvt. Ltd. Contacts People Marketing Workflows Campaigns Sales Pip…" at bounding box center [784, 337] width 1568 height 675
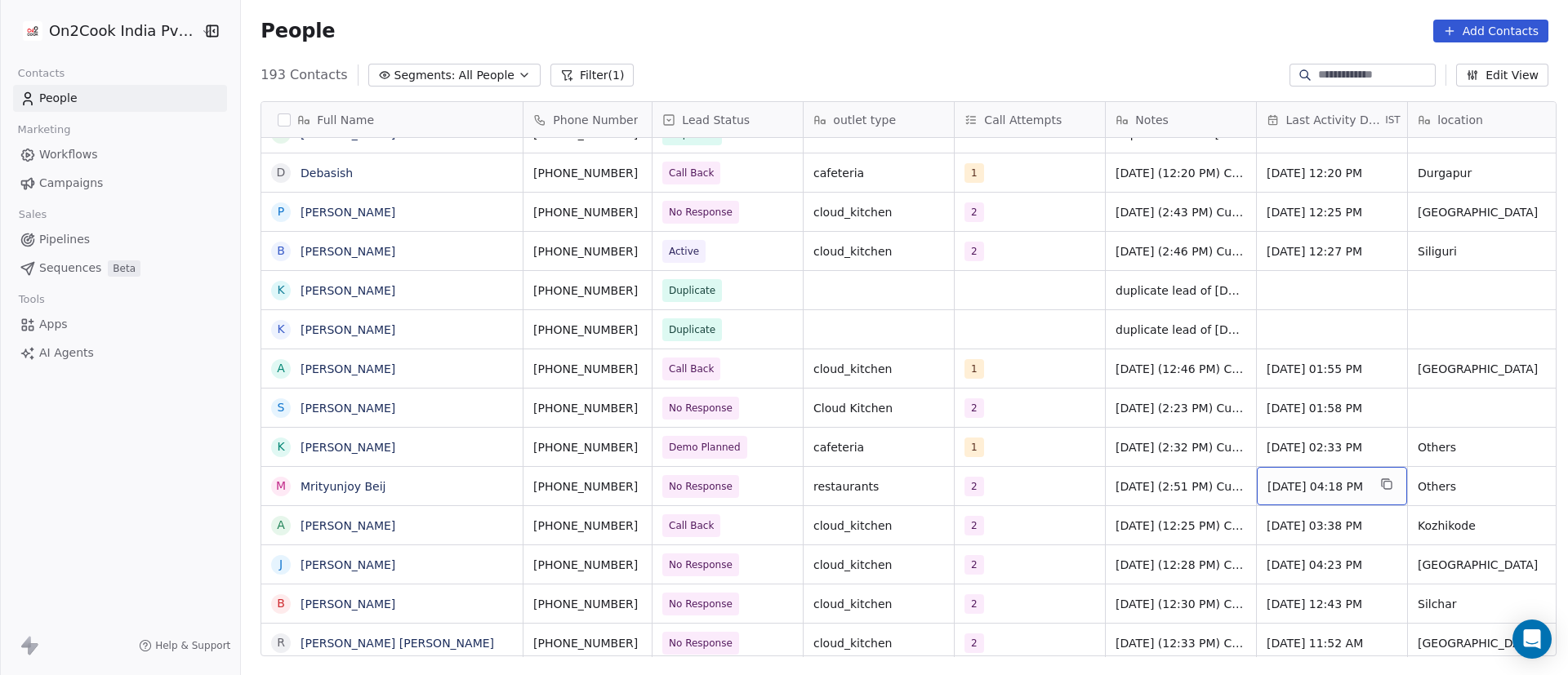
click at [1332, 485] on span "[DATE] 04:18 PM" at bounding box center [1318, 486] width 100 height 16
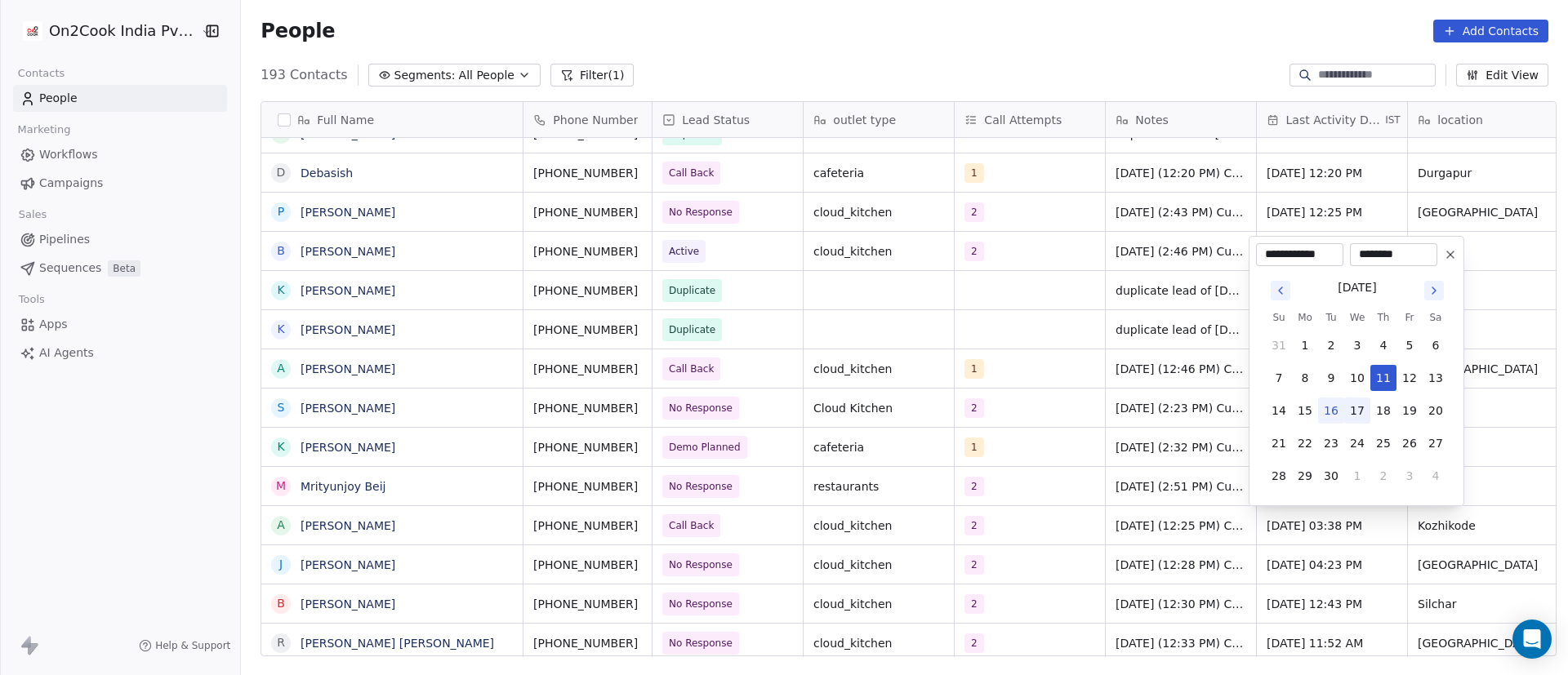
click at [1347, 415] on button "17" at bounding box center [1357, 410] width 26 height 26
click at [1329, 417] on button "16" at bounding box center [1330, 410] width 26 height 26
type input "**********"
click at [1100, 504] on html "On2Cook India Pvt. Ltd. Contacts People Marketing Workflows Campaigns Sales Pip…" at bounding box center [784, 337] width 1568 height 675
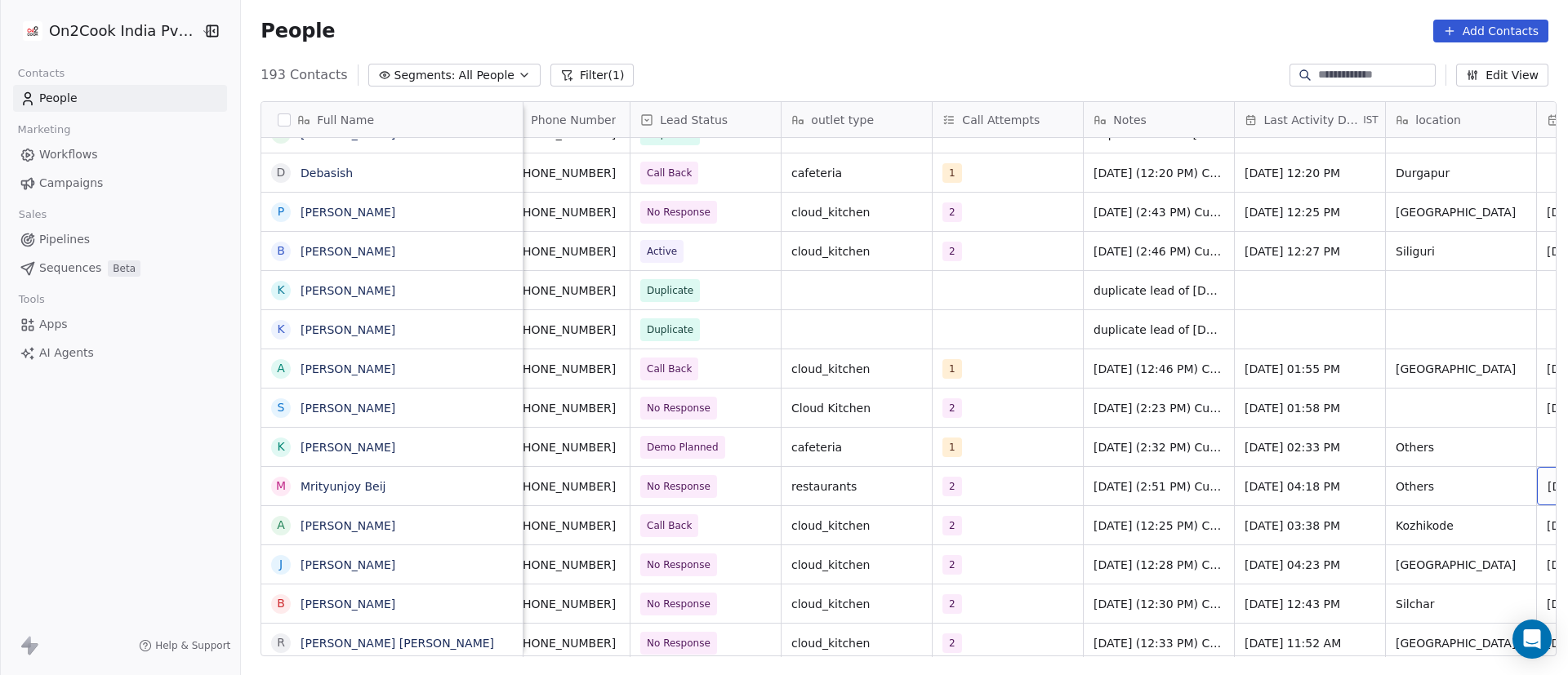
scroll to position [0, 173]
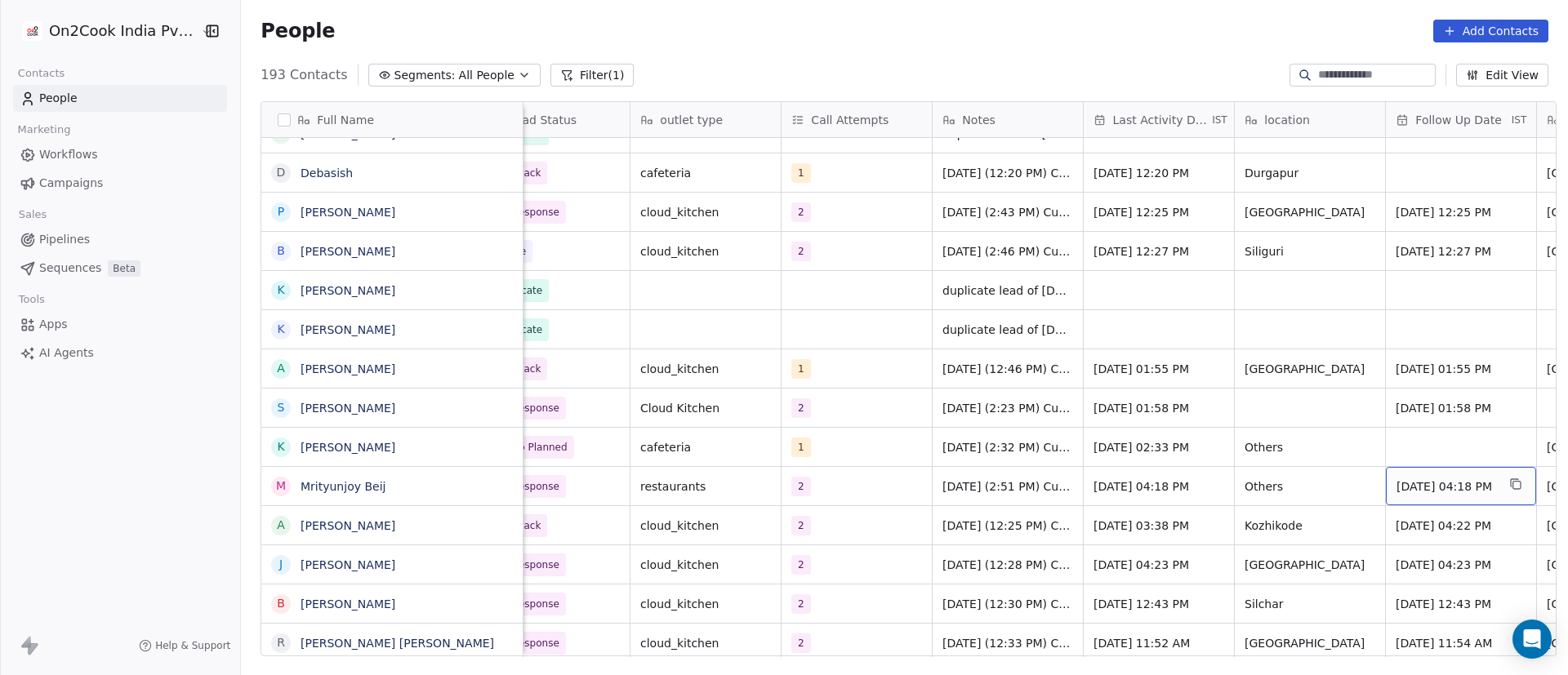
click at [1450, 485] on span "[DATE] 04:18 PM" at bounding box center [1446, 486] width 100 height 16
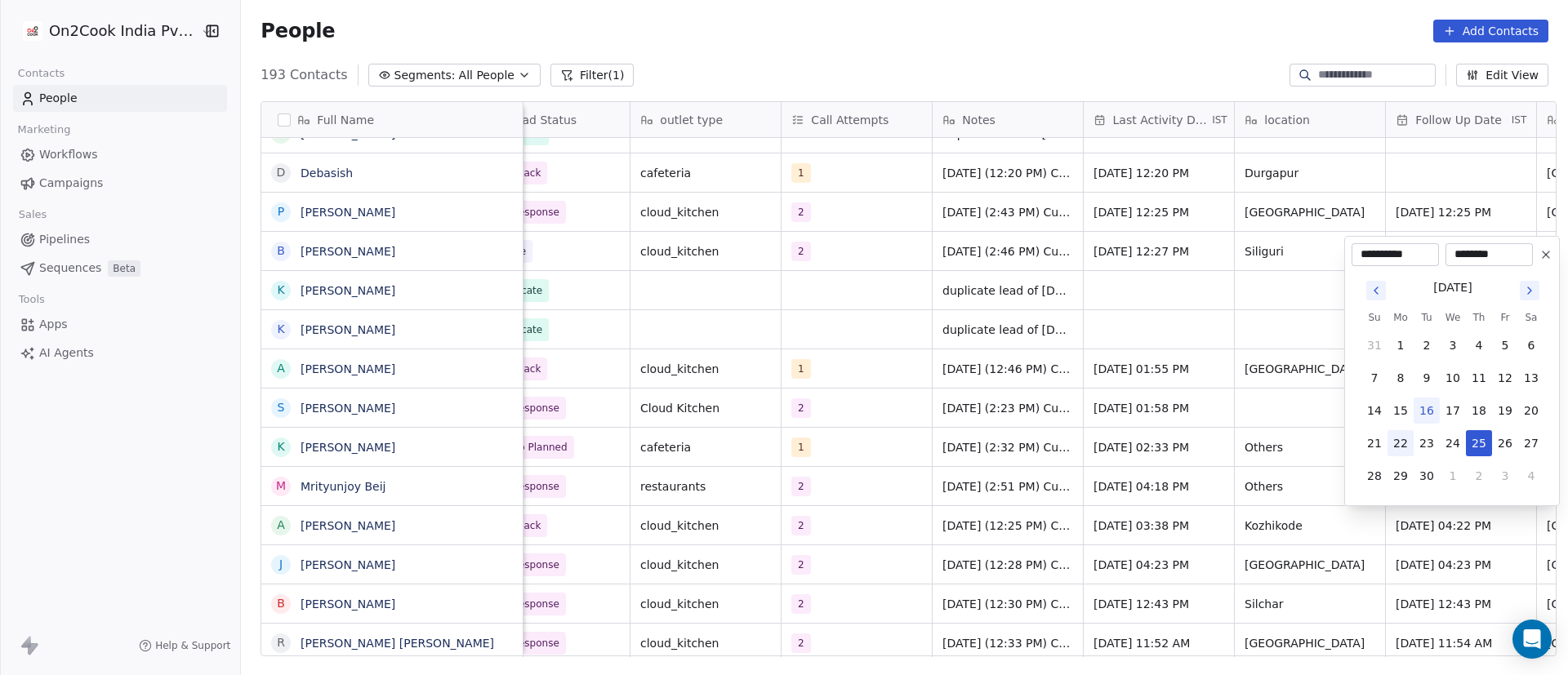
click at [1401, 447] on button "22" at bounding box center [1400, 442] width 26 height 26
type input "**********"
click at [1057, 529] on html "On2Cook India Pvt. Ltd. Contacts People Marketing Workflows Campaigns Sales Pip…" at bounding box center [784, 337] width 1568 height 675
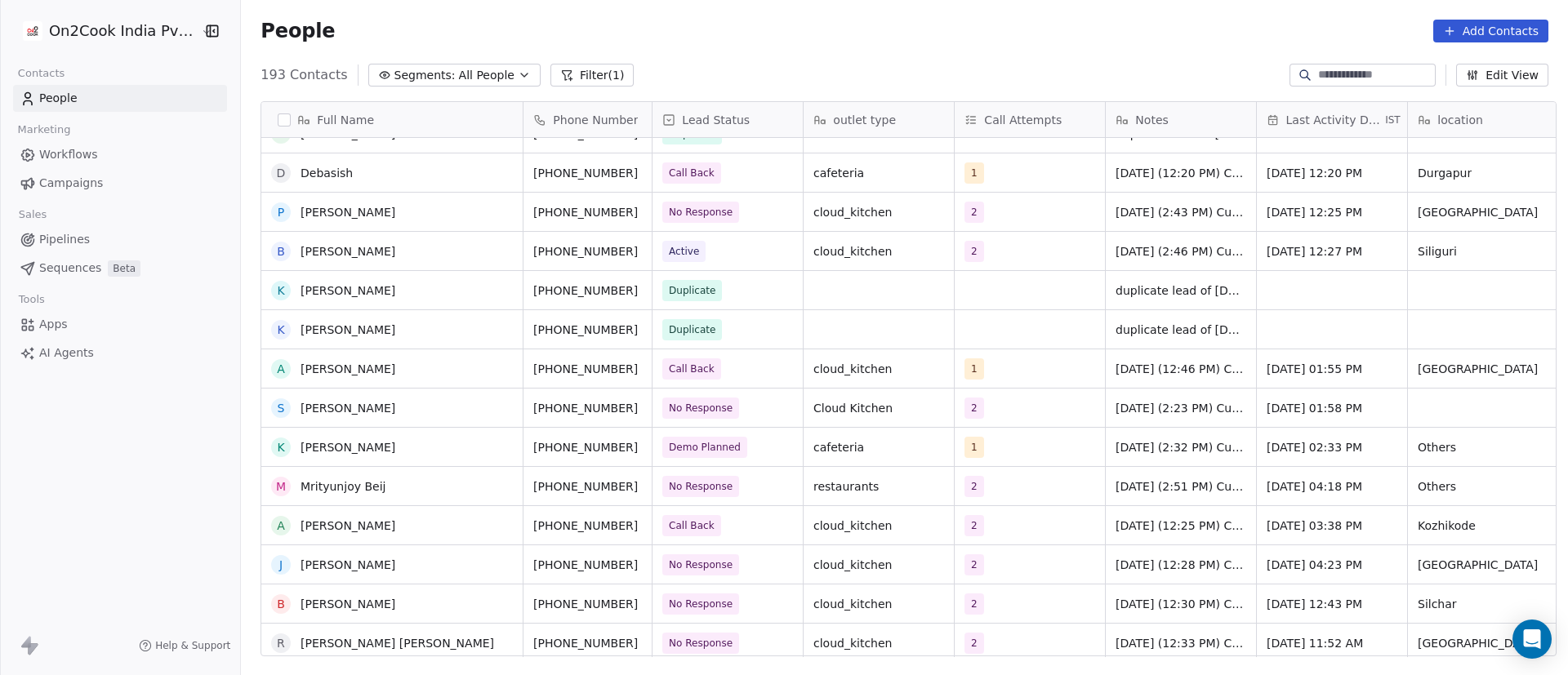
scroll to position [1837, 0]
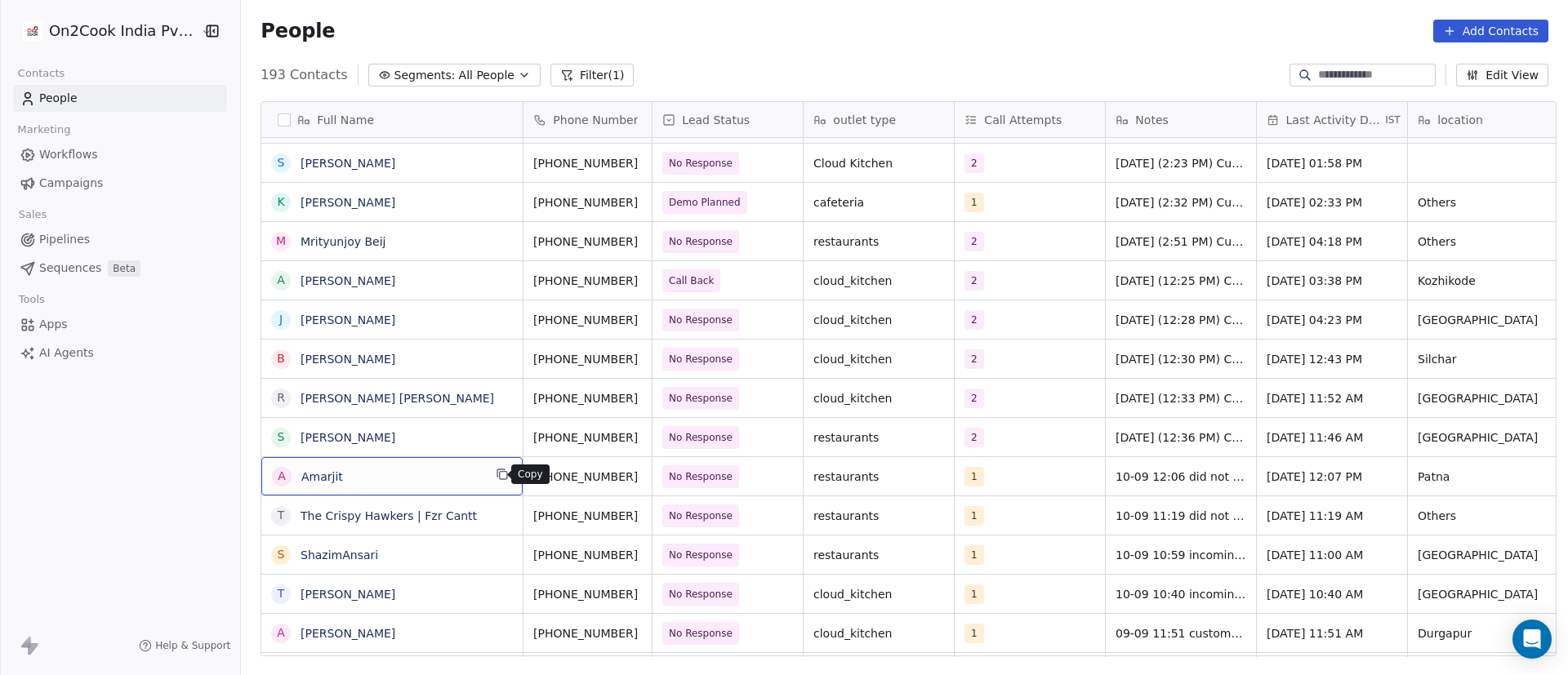
click at [492, 482] on button "grid" at bounding box center [502, 474] width 19 height 19
click at [652, 478] on icon "grid" at bounding box center [659, 475] width 13 height 13
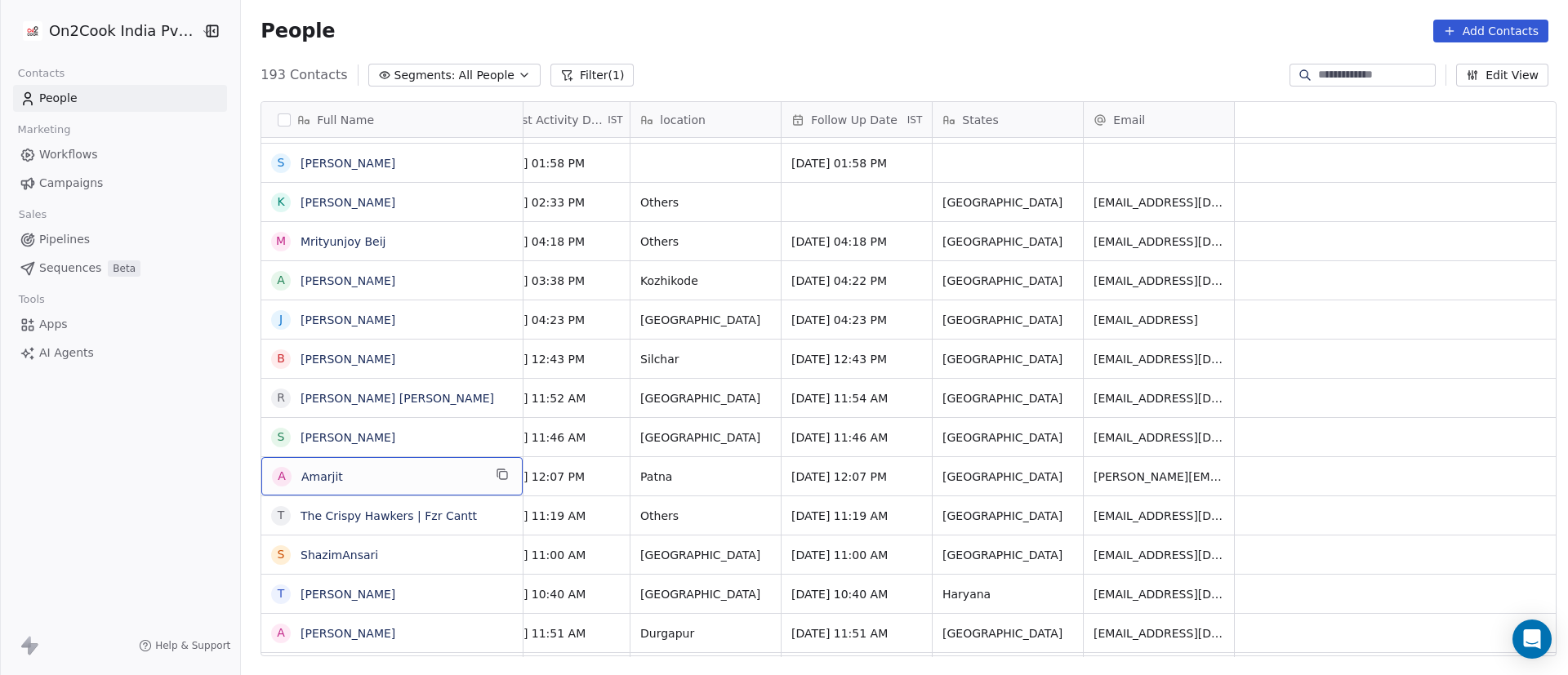
scroll to position [0, 0]
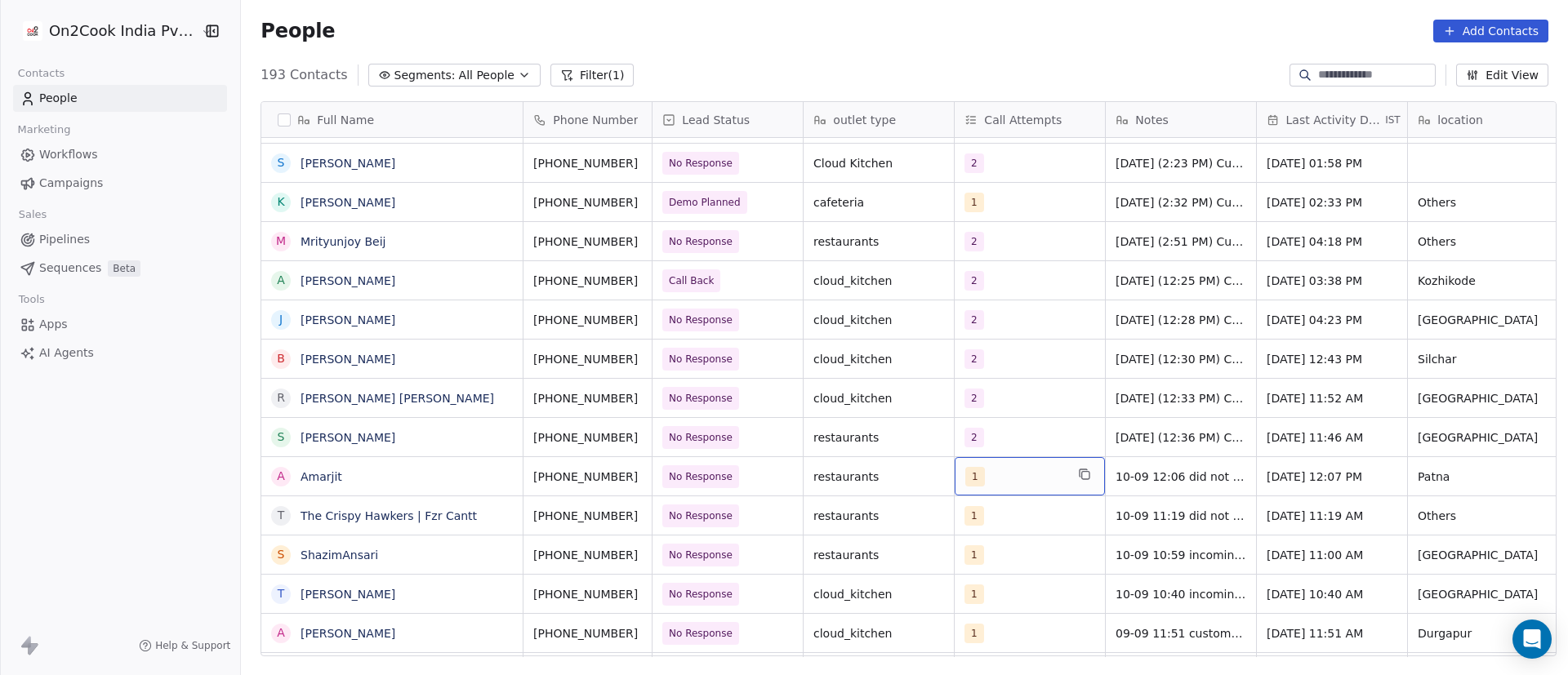
click at [1000, 482] on div "1" at bounding box center [1015, 477] width 100 height 19
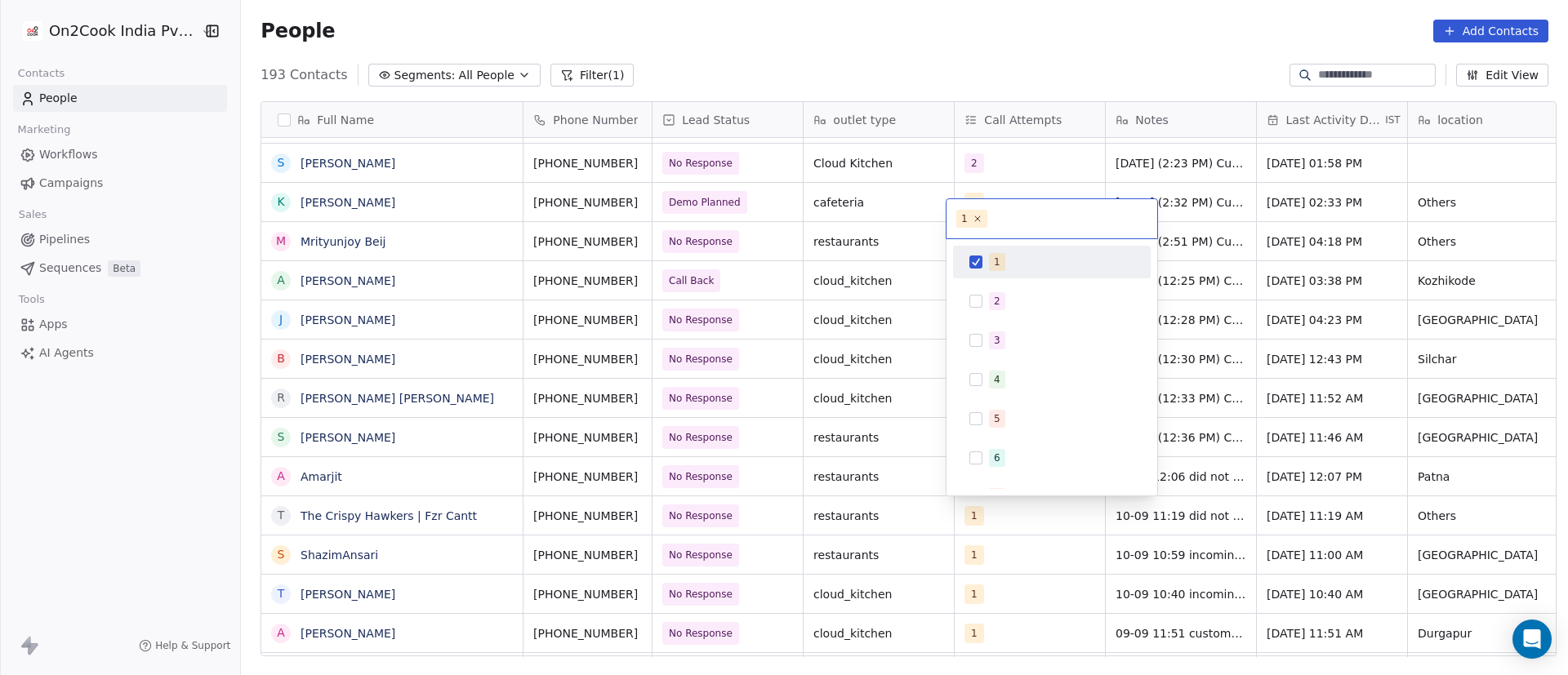
click at [1012, 263] on div "1" at bounding box center [1062, 261] width 146 height 18
click at [993, 294] on span "2" at bounding box center [997, 301] width 16 height 18
click at [1260, 430] on html "On2Cook India Pvt. Ltd. Contacts People Marketing Workflows Campaigns Sales Pip…" at bounding box center [784, 337] width 1568 height 675
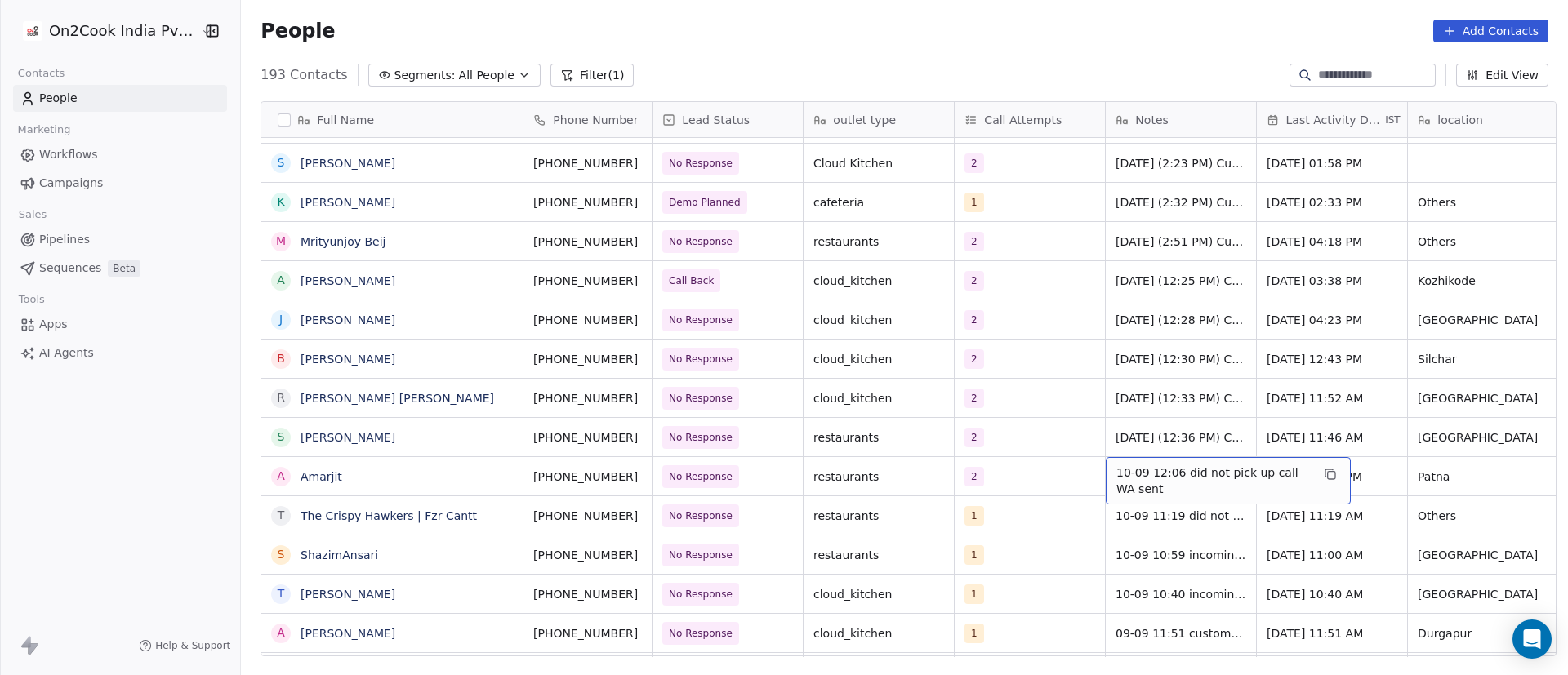
click at [1131, 471] on span "10-09 12:06 did not pick up call WA sent" at bounding box center [1214, 481] width 194 height 33
click at [1110, 467] on textarea "**********" at bounding box center [1220, 483] width 243 height 51
type textarea "**********"
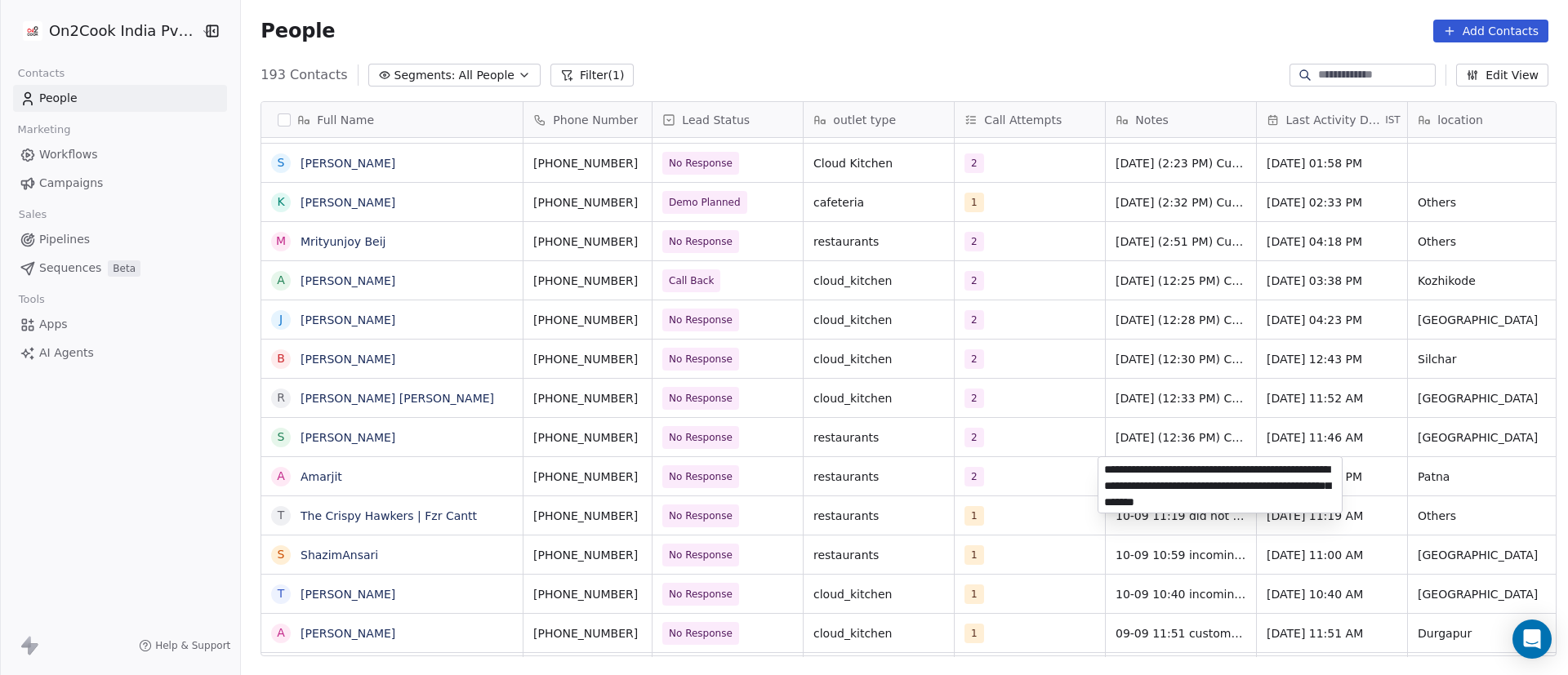
click at [1045, 473] on html "On2Cook India Pvt. Ltd. Contacts People Marketing Workflows Campaigns Sales Pip…" at bounding box center [784, 337] width 1568 height 675
click at [1367, 480] on span "[DATE] 12:07 PM" at bounding box center [1318, 477] width 100 height 16
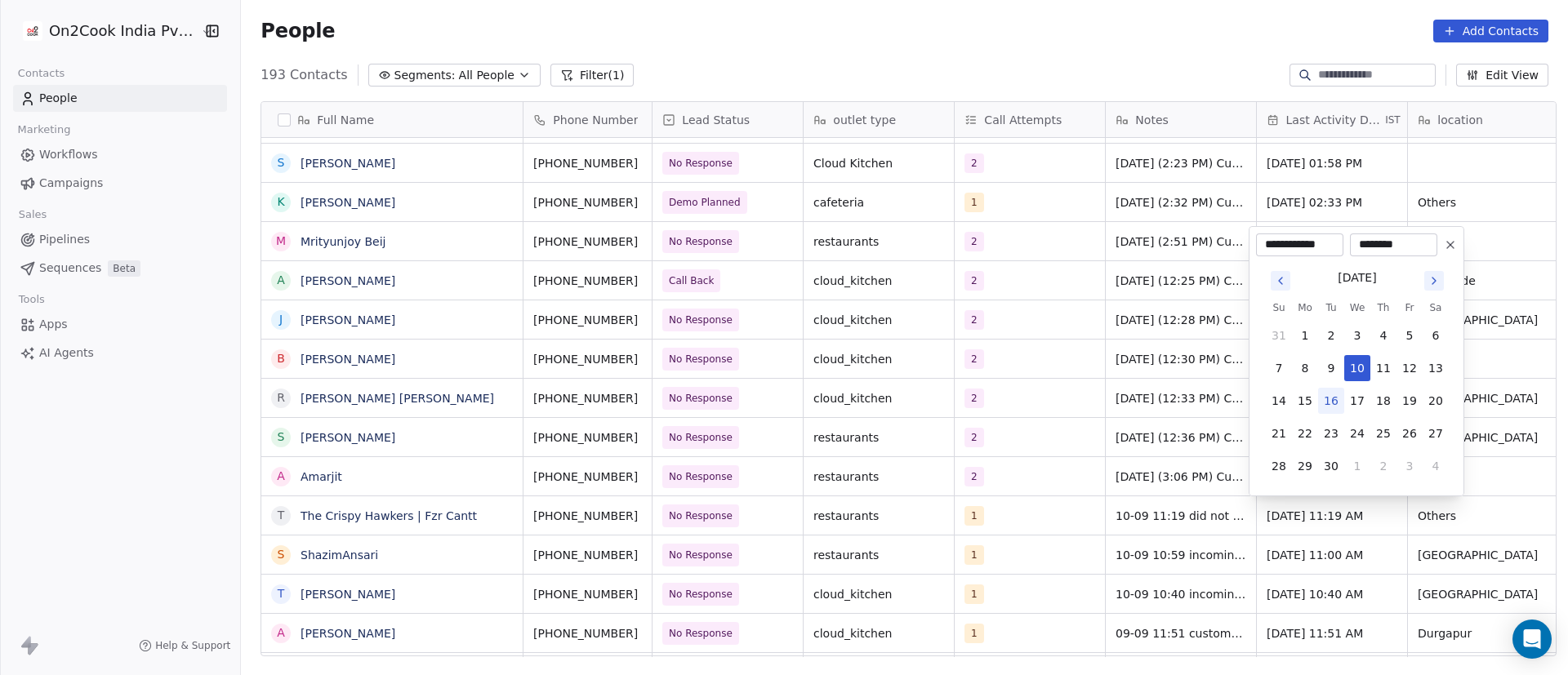
click at [1328, 411] on button "16" at bounding box center [1330, 400] width 26 height 26
type input "**********"
click at [1168, 477] on html "On2Cook India Pvt. Ltd. Contacts People Marketing Workflows Campaigns Sales Pip…" at bounding box center [784, 337] width 1568 height 675
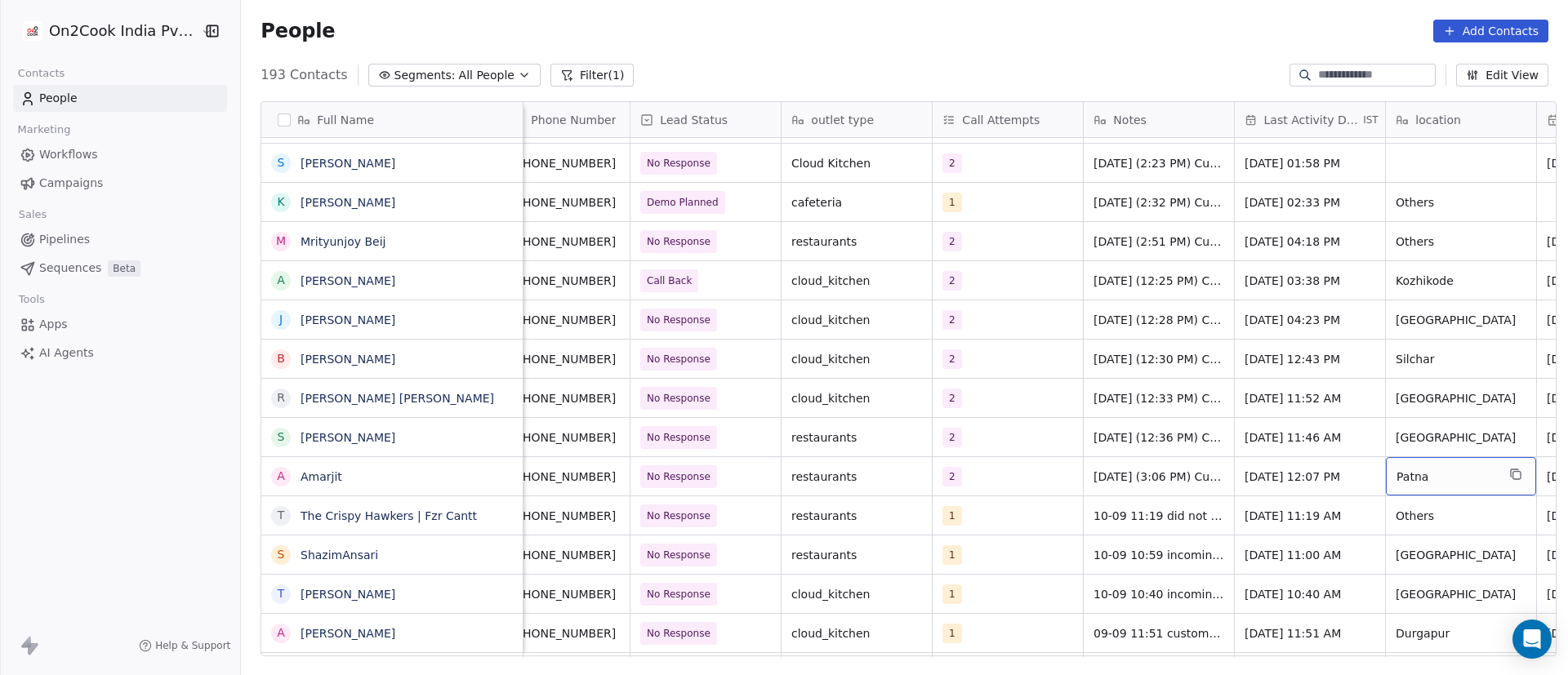
scroll to position [0, 173]
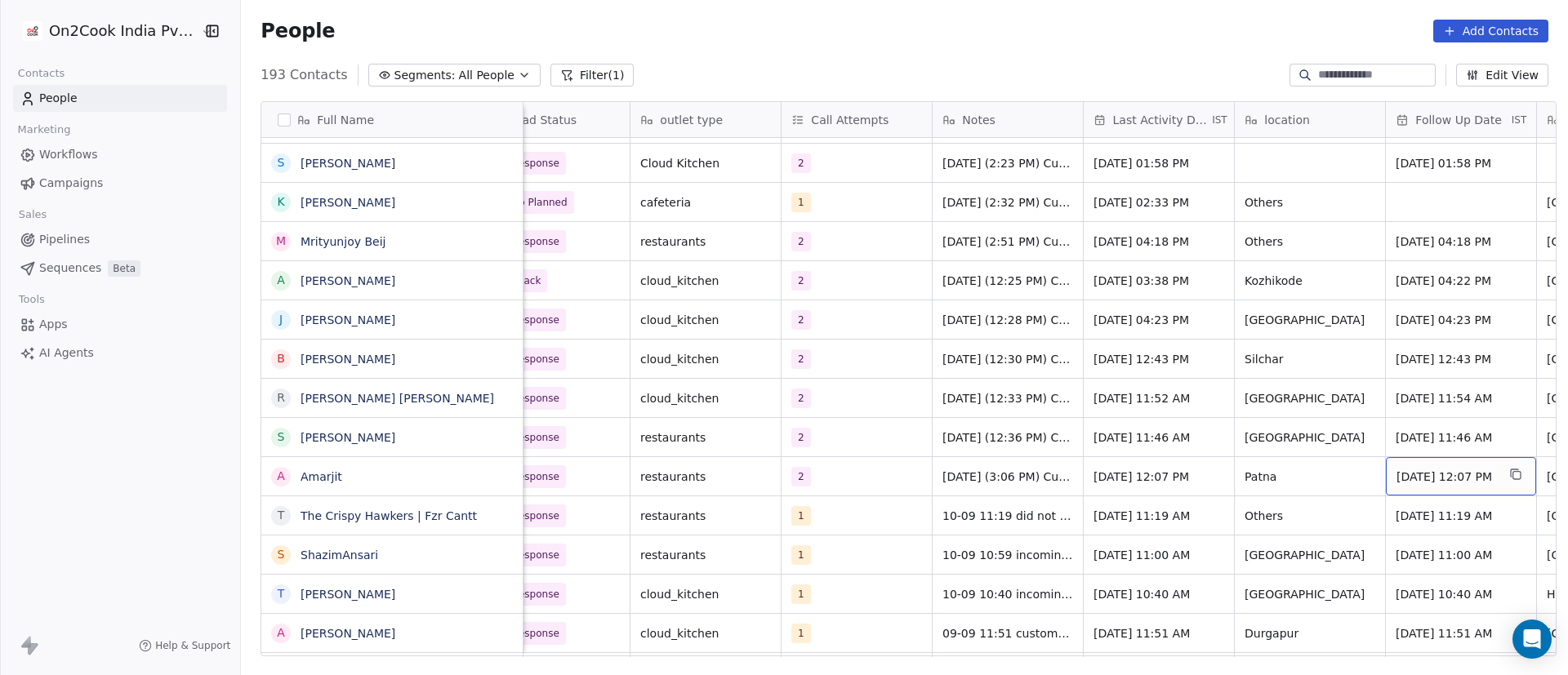
click at [1433, 478] on span "[DATE] 12:07 PM" at bounding box center [1446, 477] width 100 height 16
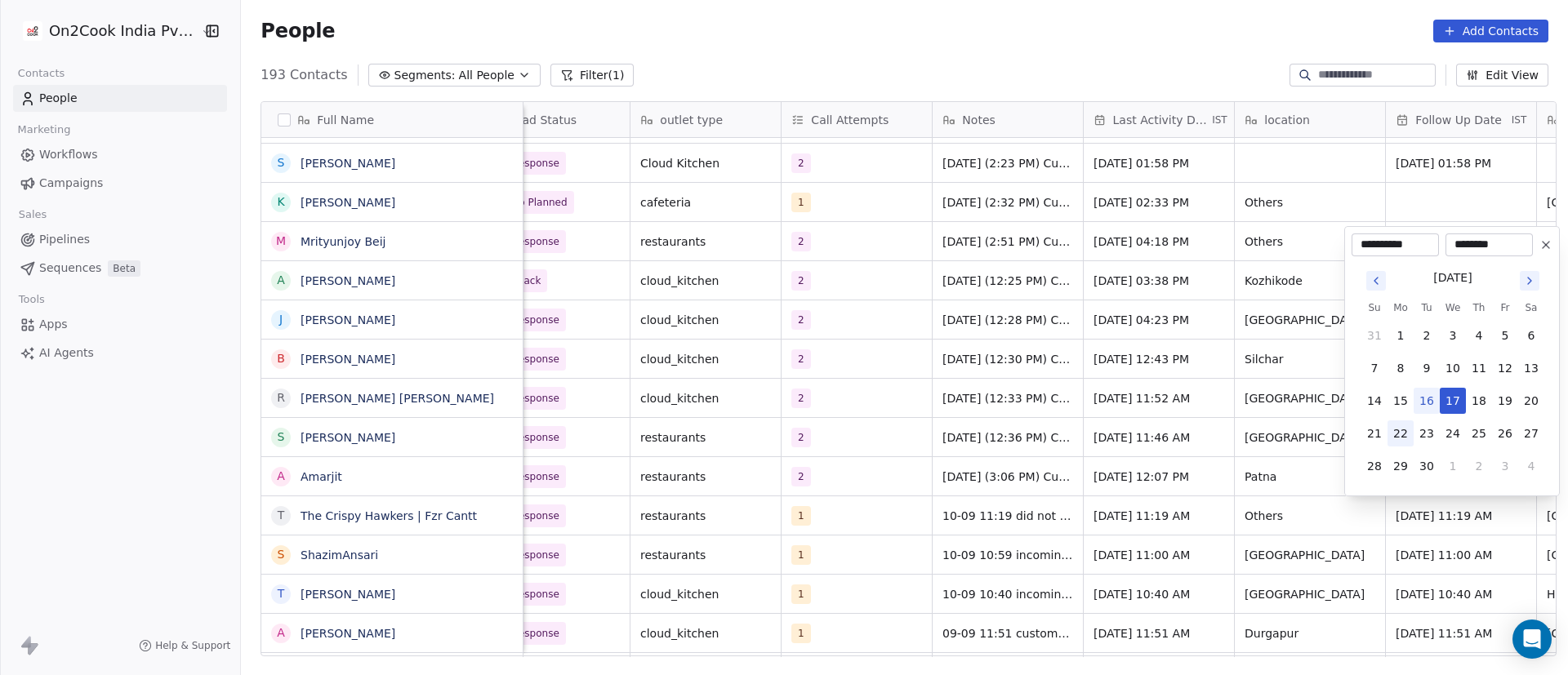
click at [1401, 439] on button "22" at bounding box center [1400, 433] width 26 height 26
type input "**********"
click at [1236, 448] on html "On2Cook India Pvt. Ltd. Contacts People Marketing Workflows Campaigns Sales Pip…" at bounding box center [784, 337] width 1568 height 675
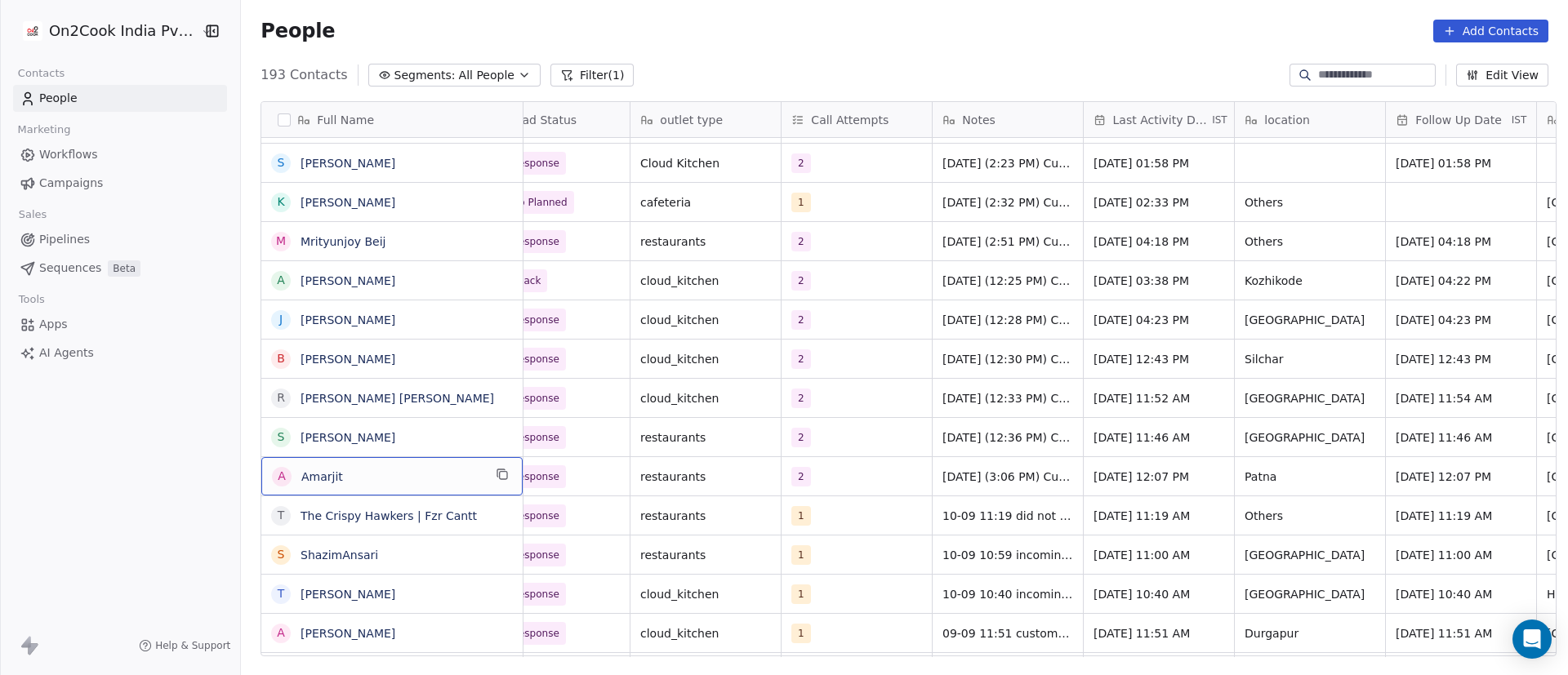
scroll to position [0, 0]
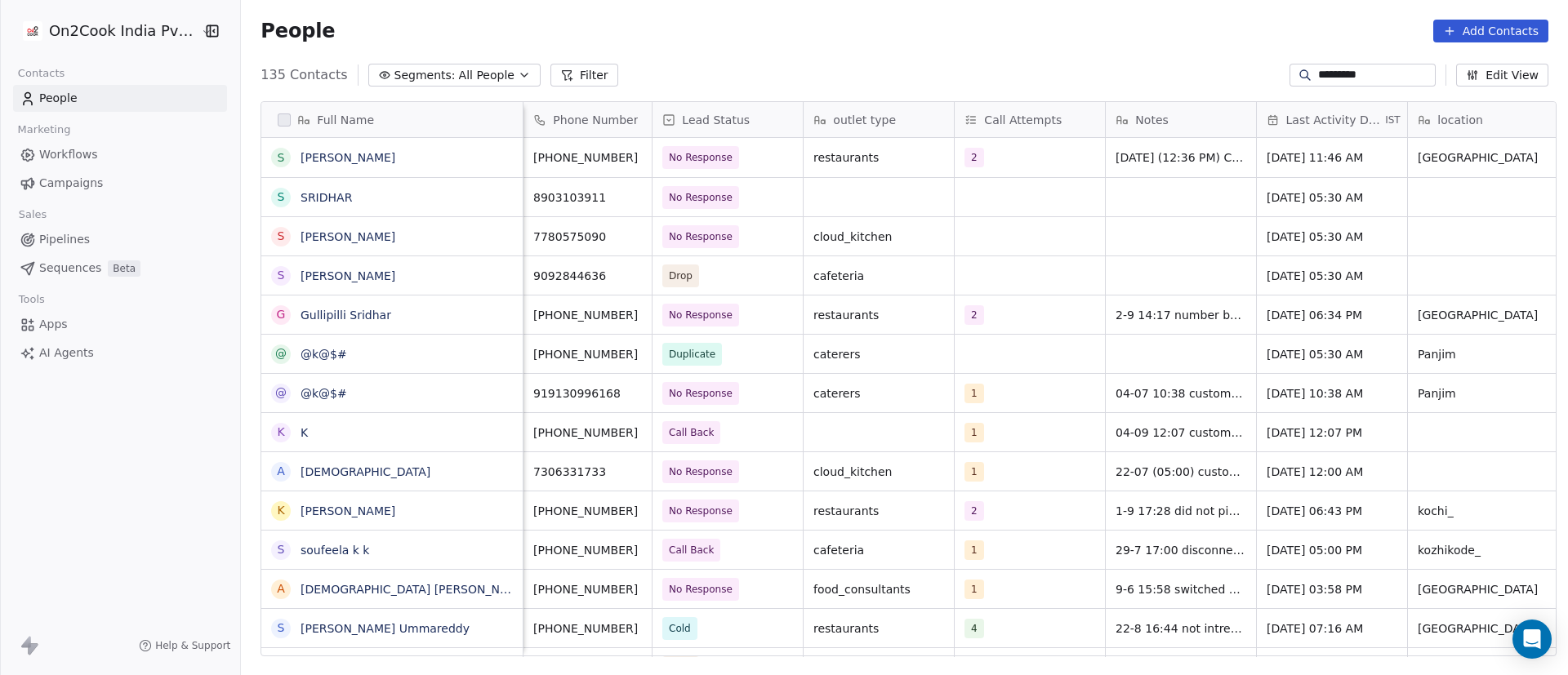
scroll to position [575, 1316]
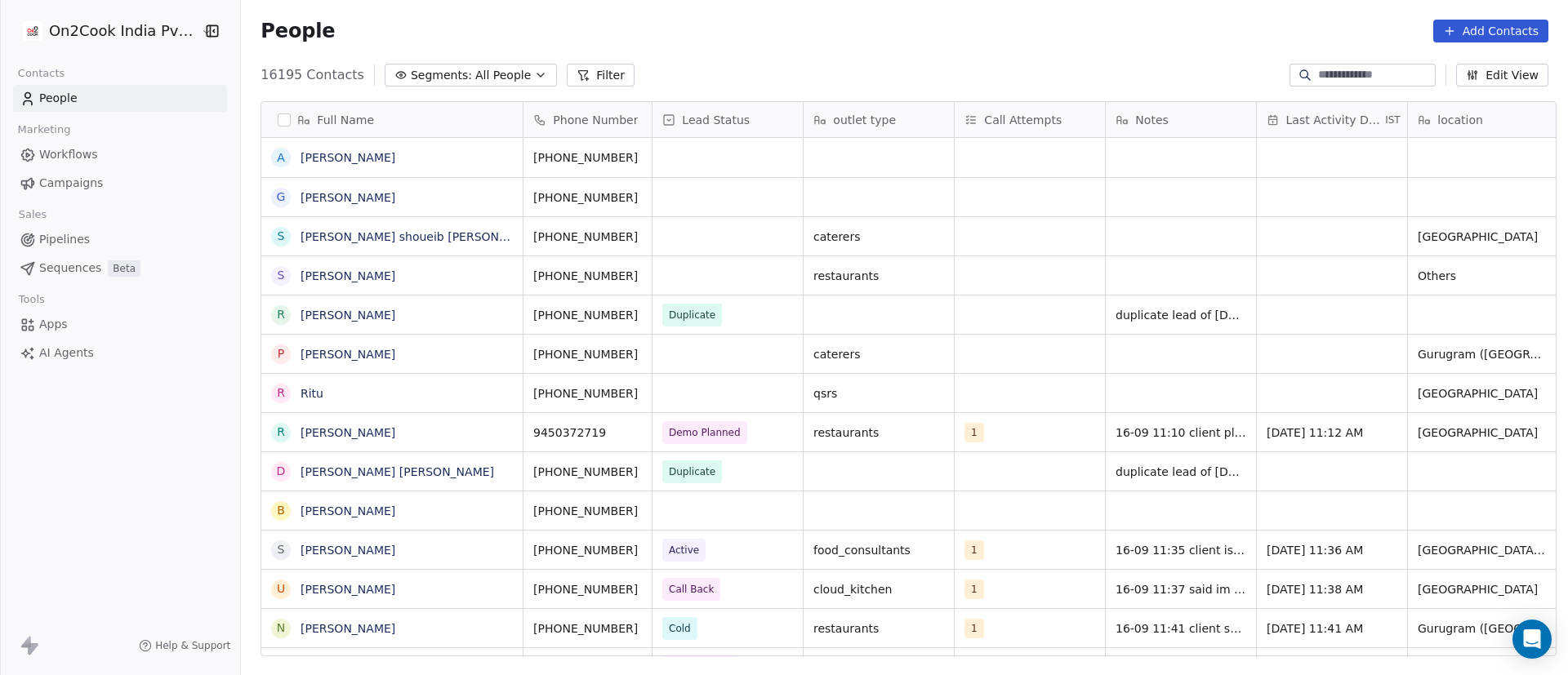
scroll to position [575, 1316]
click at [579, 70] on button "Filter" at bounding box center [601, 76] width 68 height 23
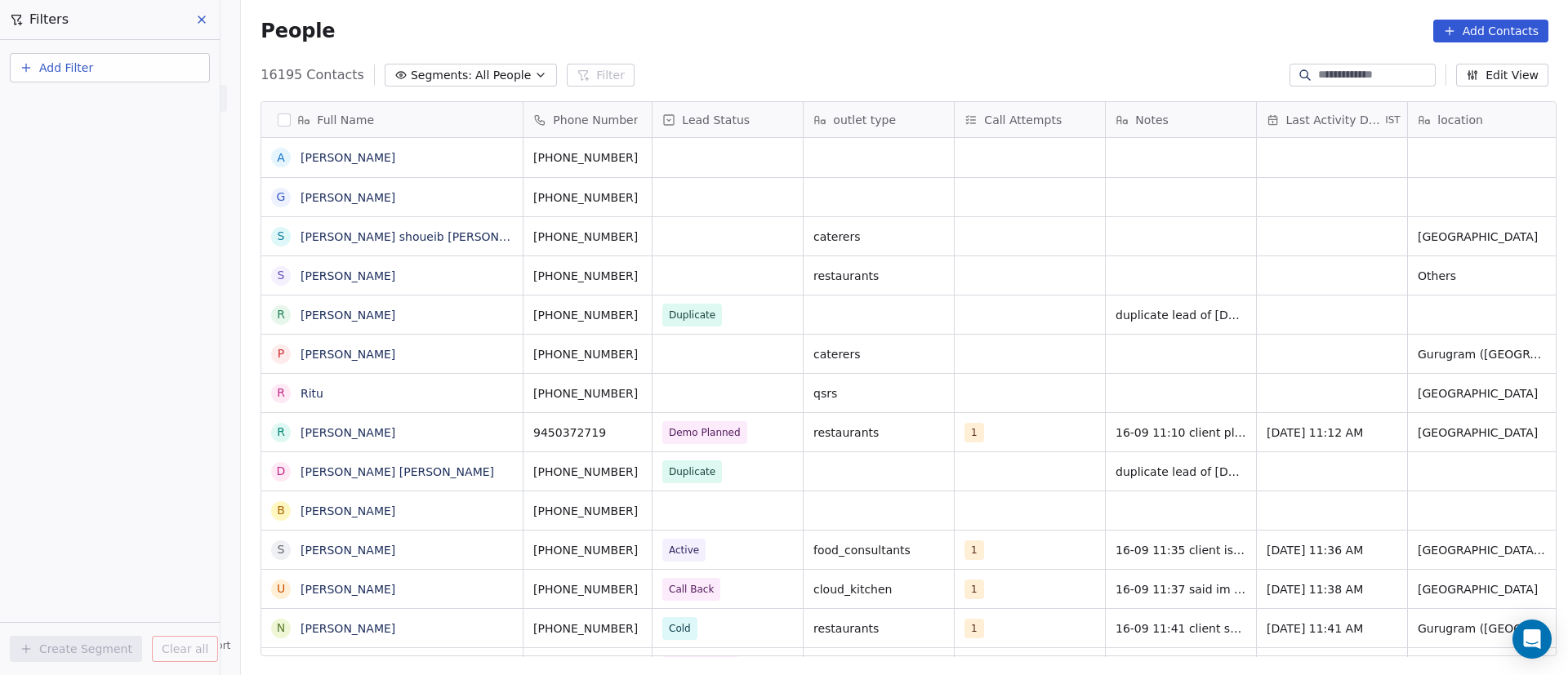
click at [178, 76] on button "Add Filter" at bounding box center [109, 67] width 200 height 30
click at [160, 101] on div "Contact properties" at bounding box center [109, 106] width 166 height 17
type input "***"
click at [148, 164] on div "Assignee" at bounding box center [109, 165] width 166 height 16
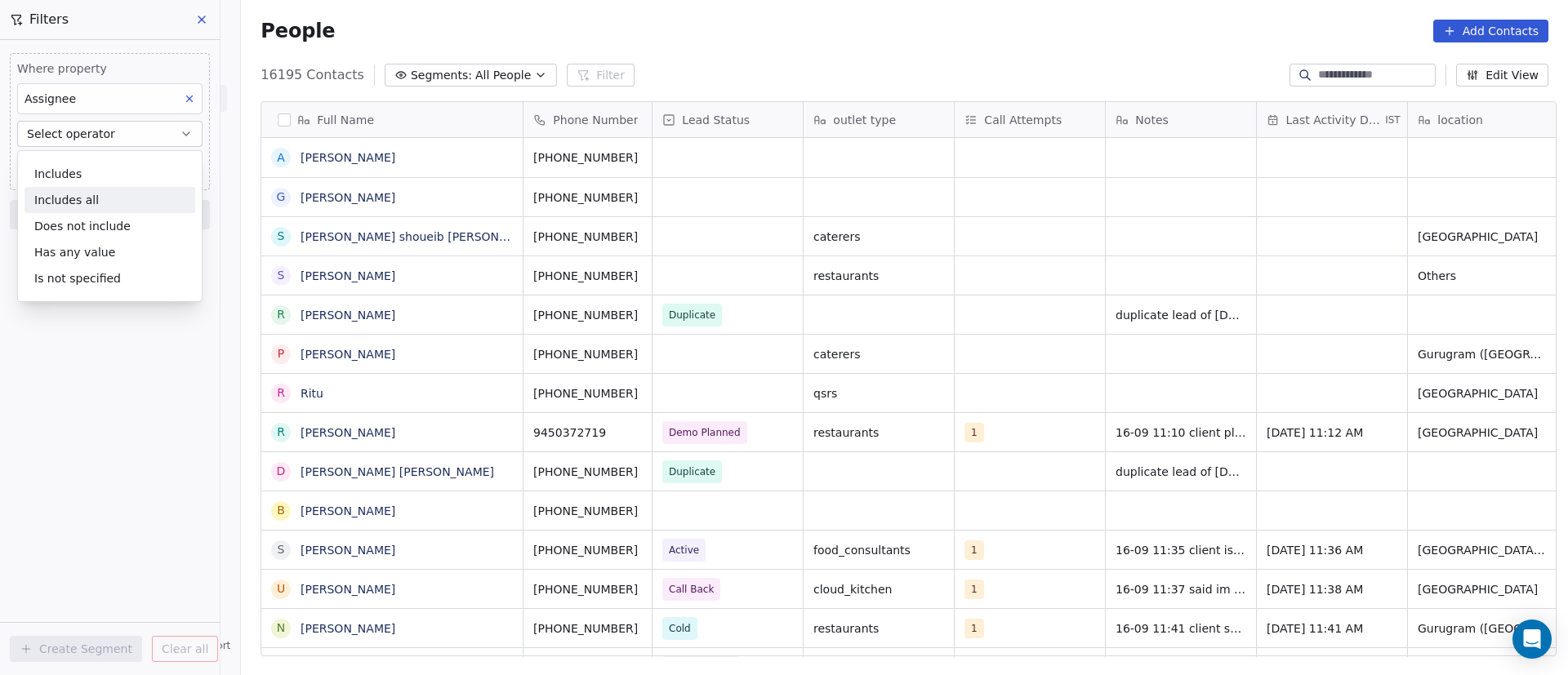
click at [148, 188] on div "Includes all" at bounding box center [110, 199] width 170 height 26
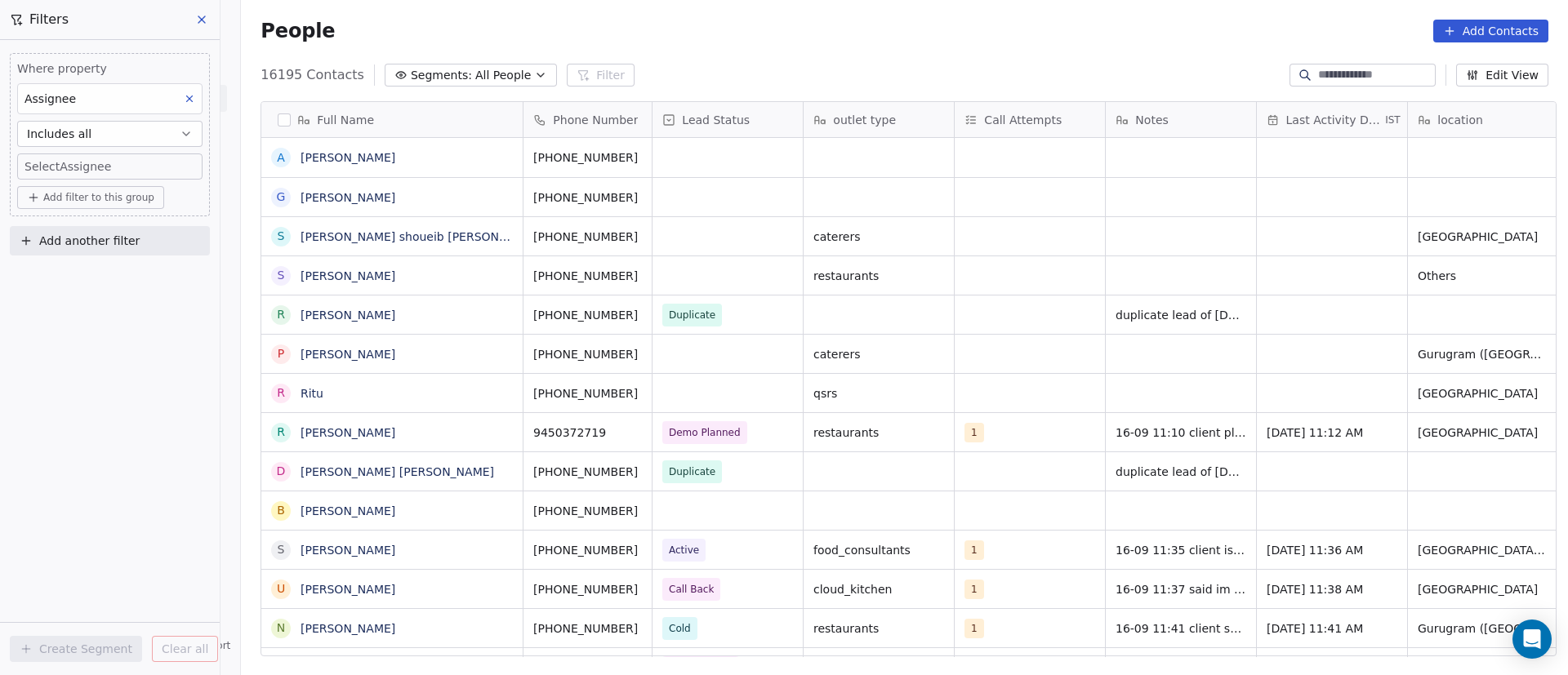
click at [155, 175] on body "On2Cook India Pvt. Ltd. Contacts People Marketing Workflows Campaigns Sales Pip…" at bounding box center [784, 337] width 1568 height 675
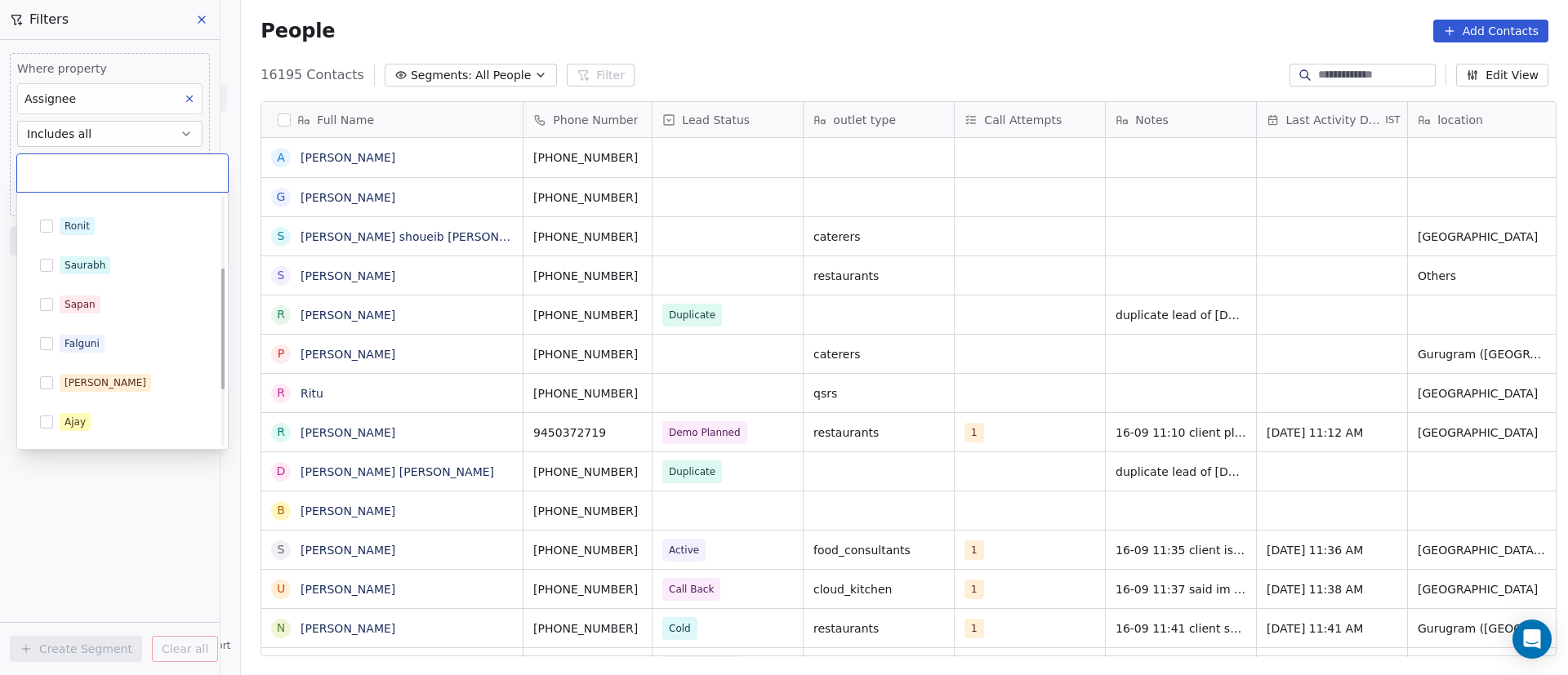
scroll to position [259, 0]
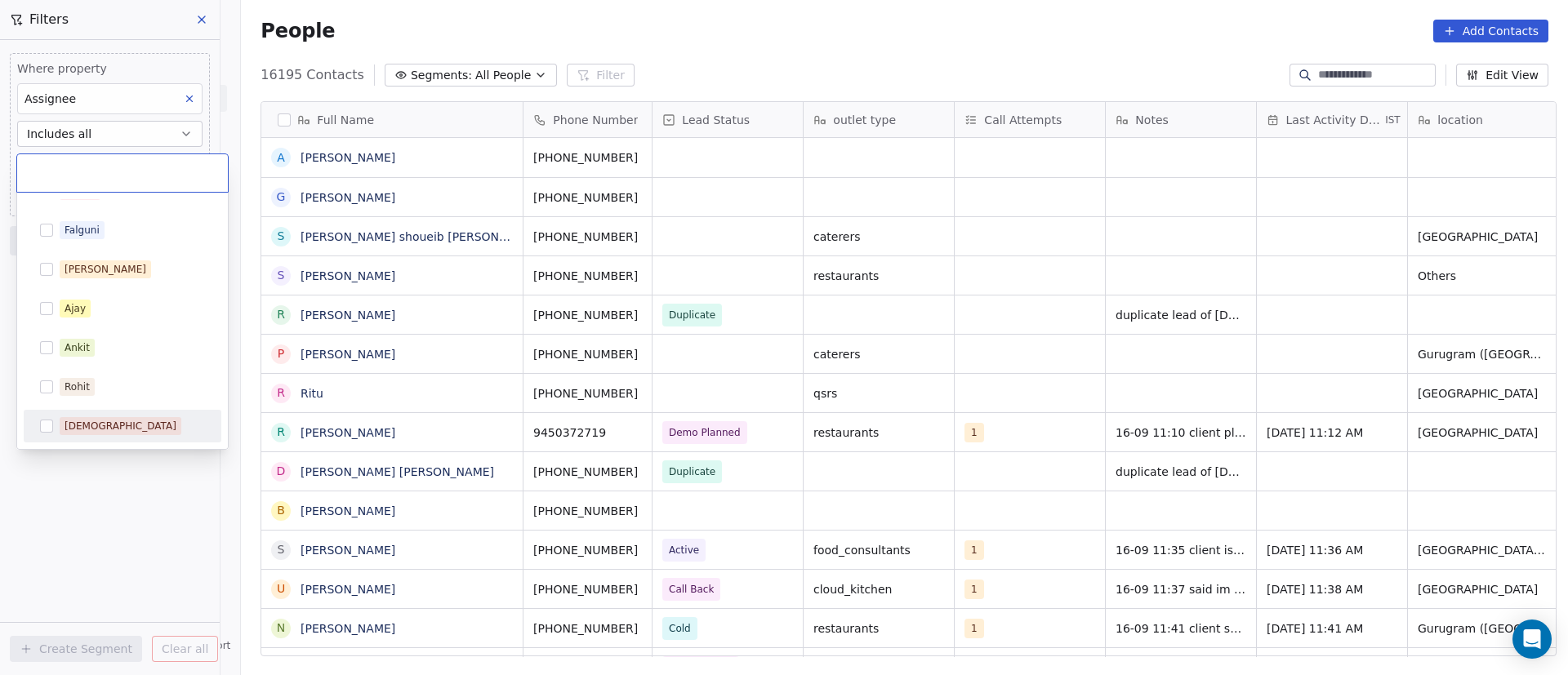
click at [98, 423] on span "Shivam" at bounding box center [120, 426] width 122 height 18
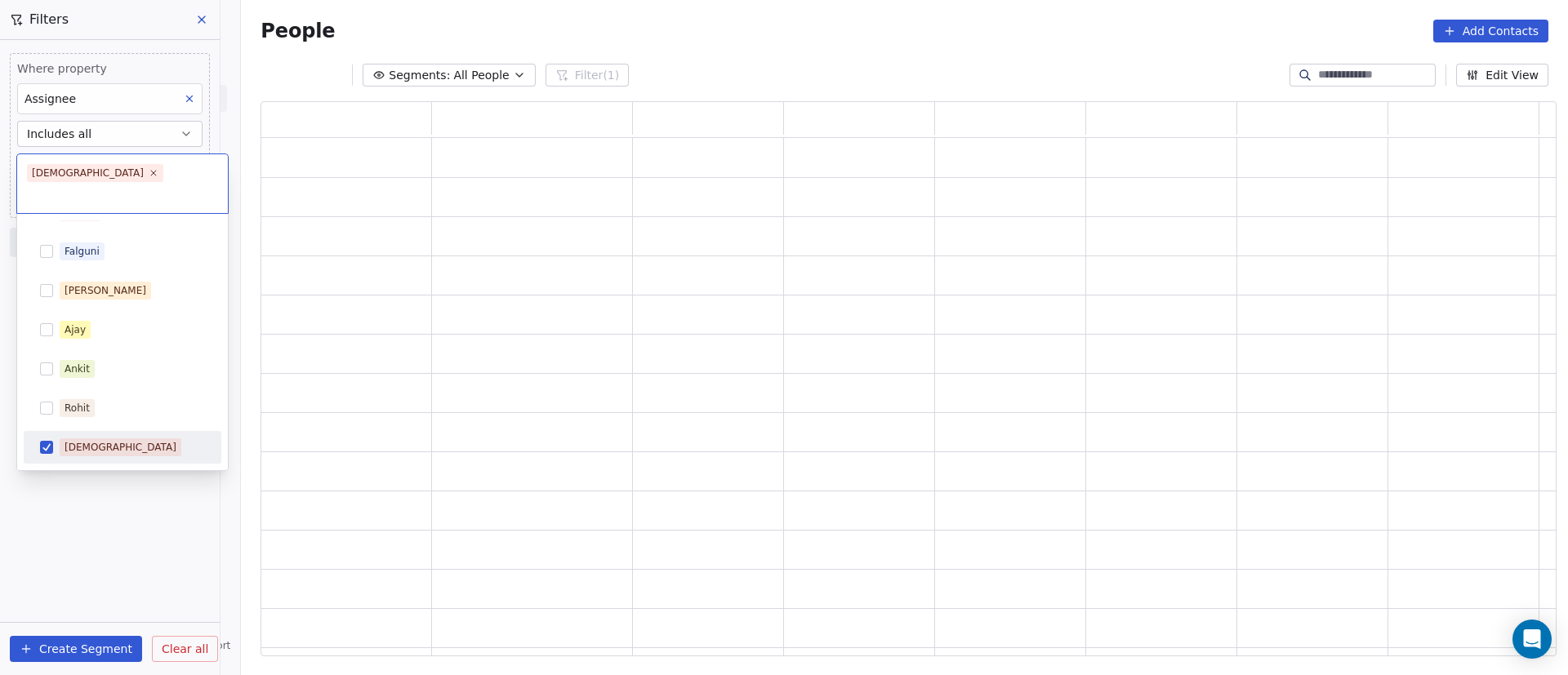
click at [109, 547] on html "On2Cook India Pvt. Ltd. Contacts People Marketing Workflows Campaigns Sales Pip…" at bounding box center [784, 337] width 1568 height 675
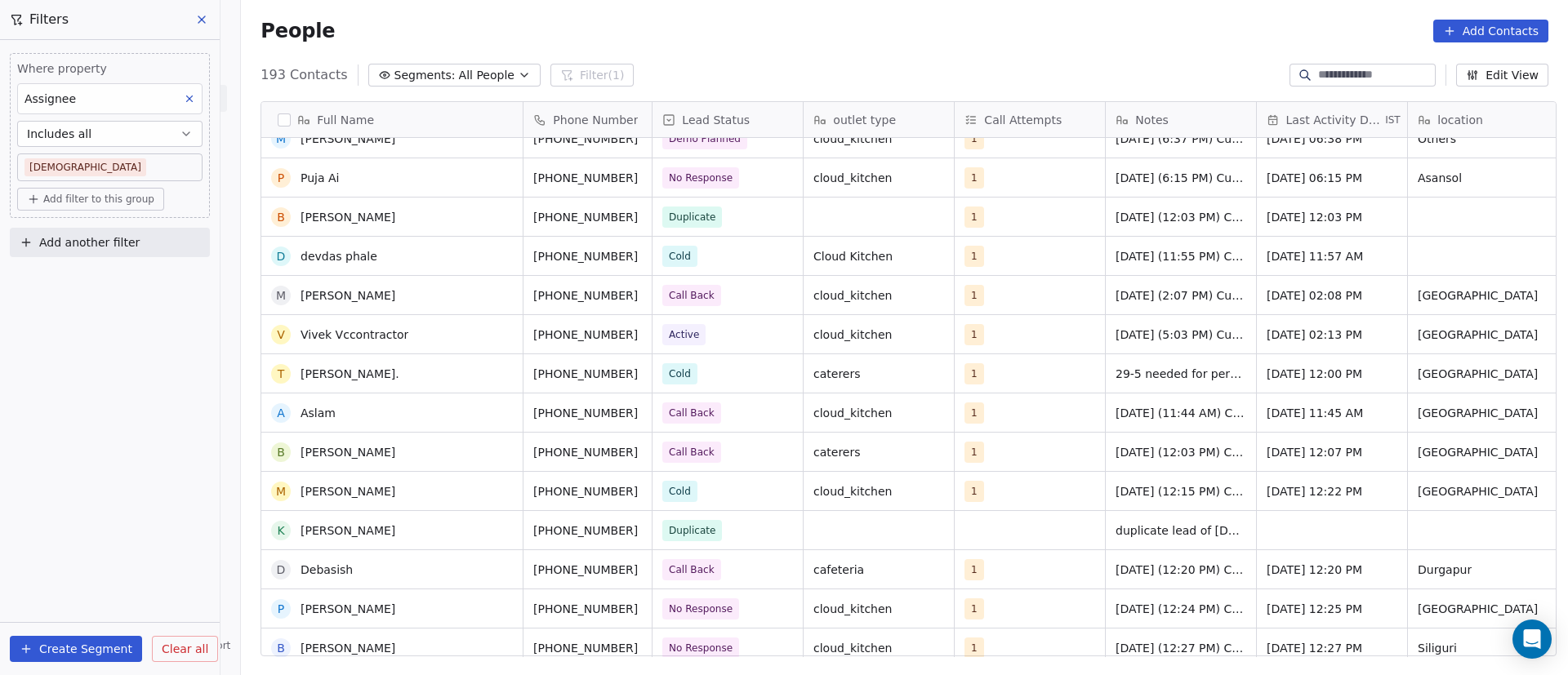
scroll to position [1225, 0]
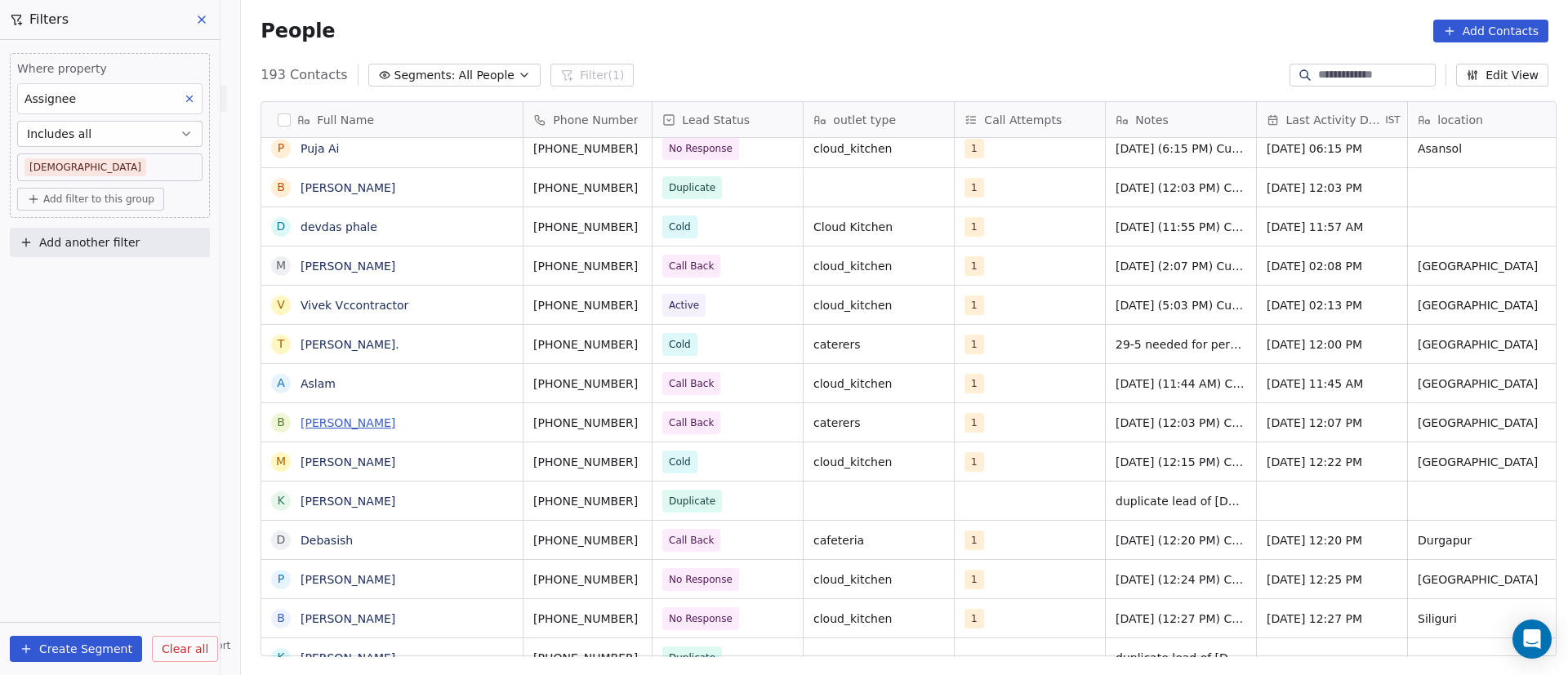
click at [359, 421] on link "[PERSON_NAME]" at bounding box center [348, 423] width 95 height 13
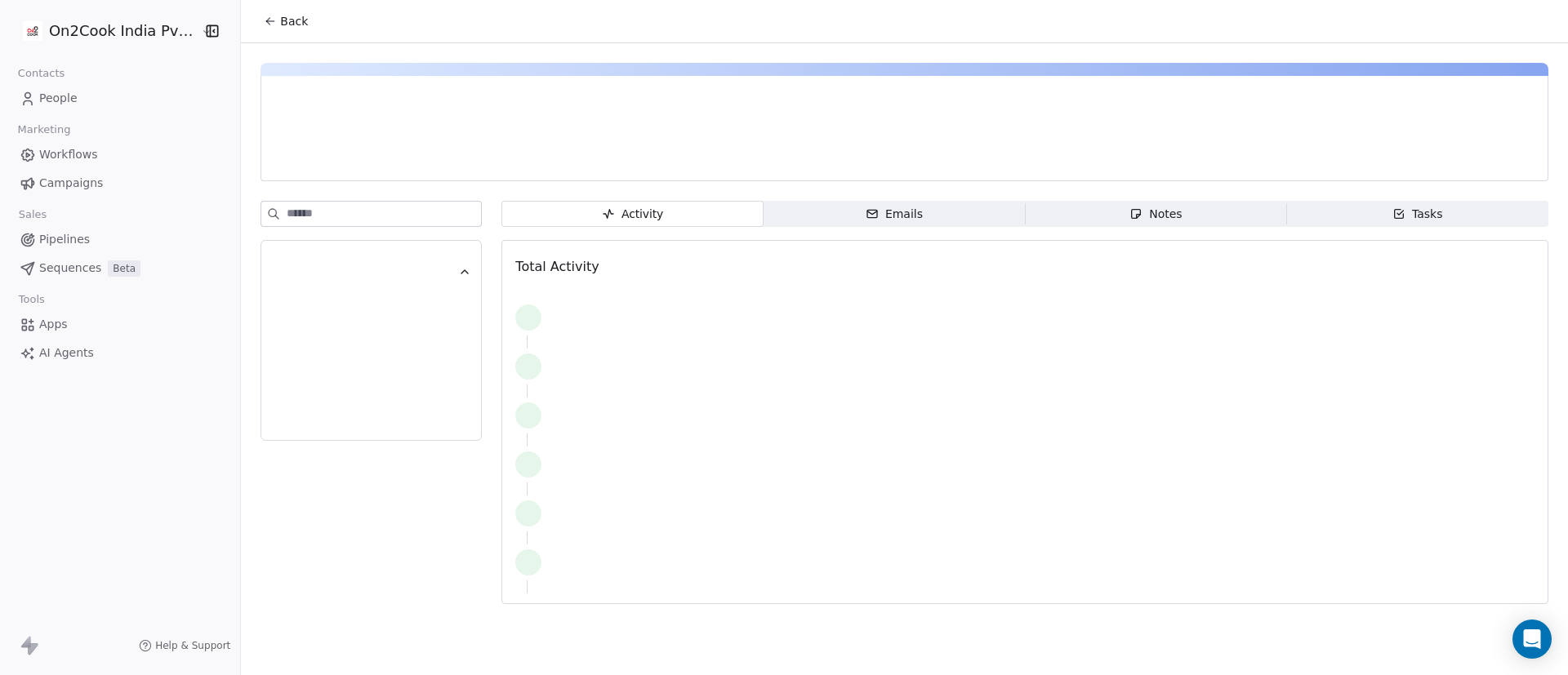
click at [284, 21] on span "Back" at bounding box center [294, 21] width 28 height 16
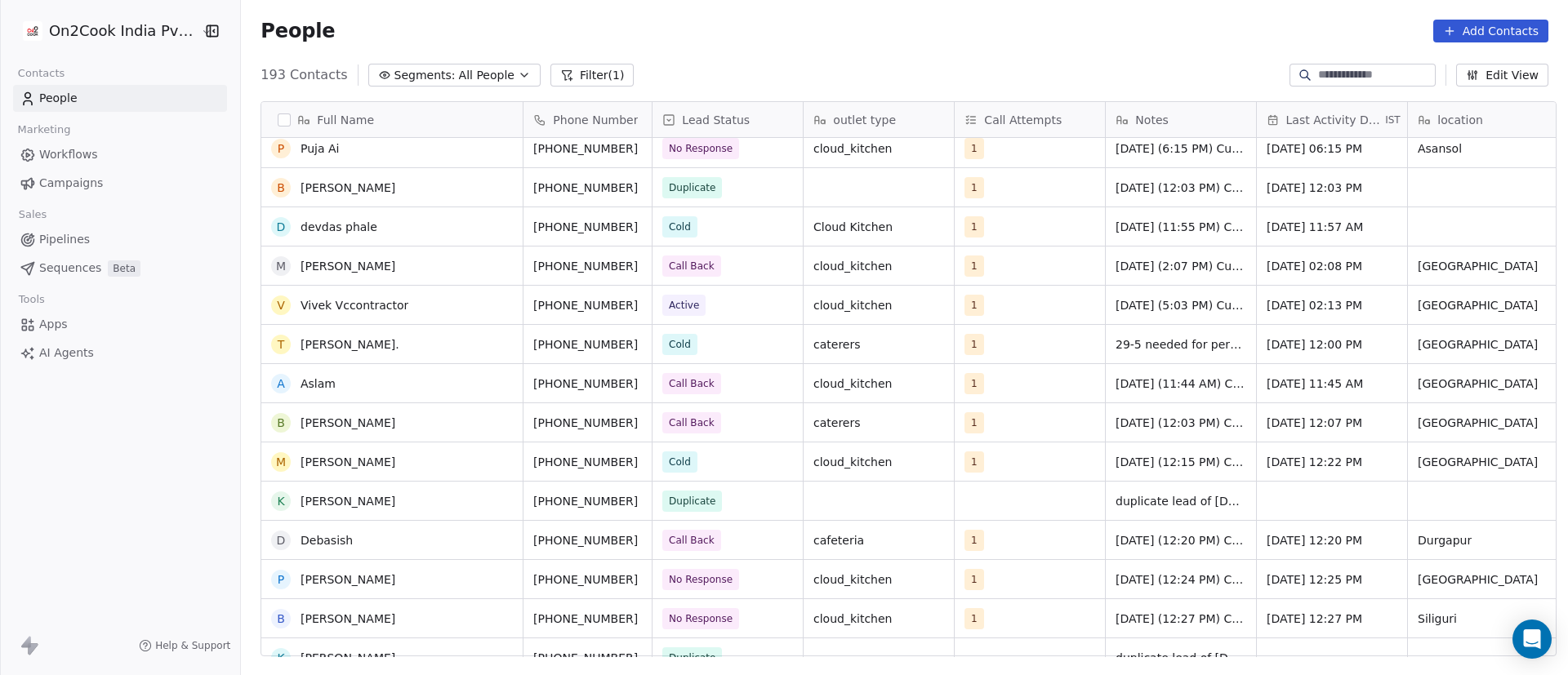
scroll to position [490, 0]
